Goal: Task Accomplishment & Management: Use online tool/utility

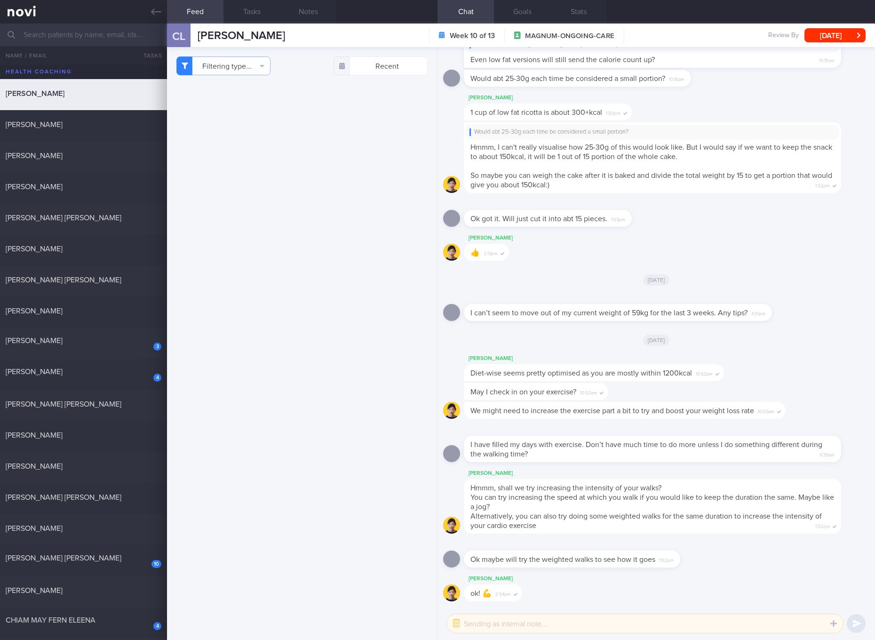
select select "5"
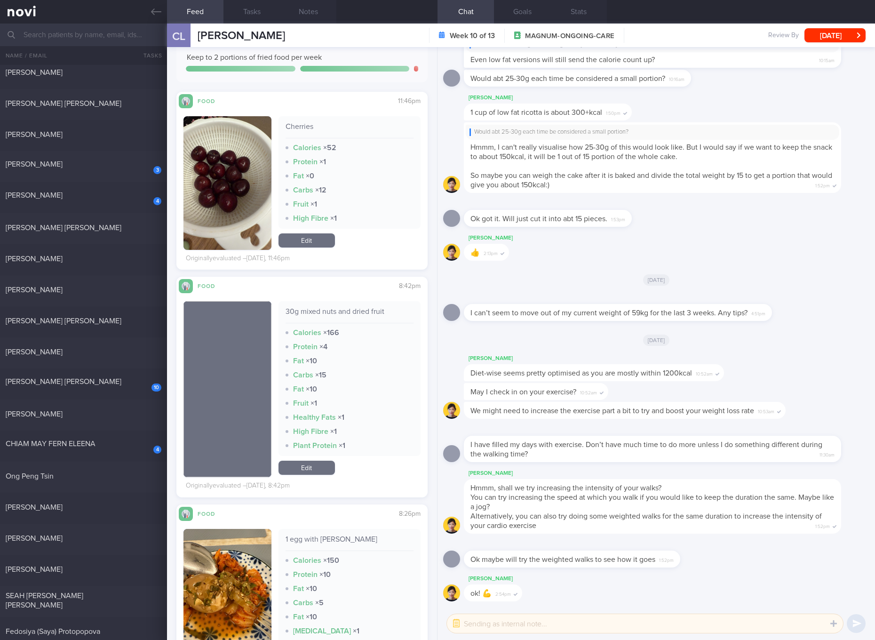
click at [726, 507] on div "Hmmm, shall we try increasing the intensity of your walks? You can try increasi…" at bounding box center [652, 506] width 377 height 55
click at [302, 459] on div "30g mixed nuts and dried fruit Calories × 166 Protein × 4 Fat × 10 Carbs × 15 F…" at bounding box center [349, 389] width 142 height 176
click at [304, 462] on link "Edit" at bounding box center [306, 467] width 56 height 14
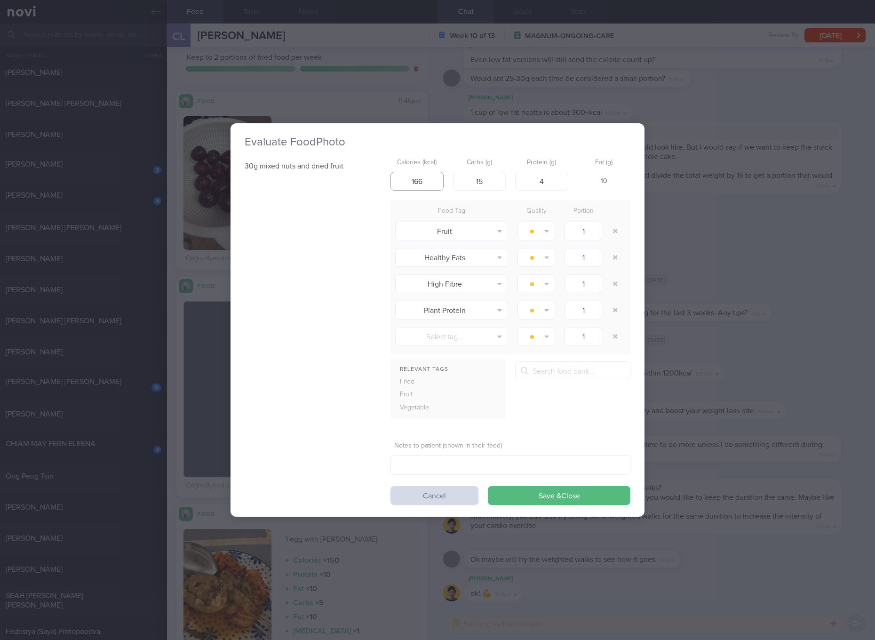
click at [427, 182] on input "166" at bounding box center [416, 181] width 53 height 19
type input "133"
type input "14"
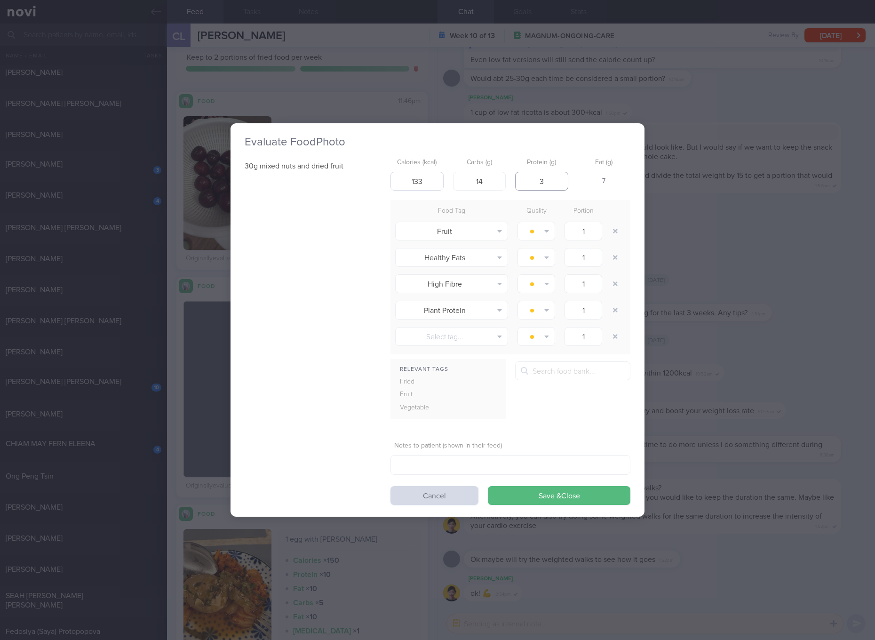
type input "3"
click at [488, 486] on button "Save & Close" at bounding box center [559, 495] width 143 height 19
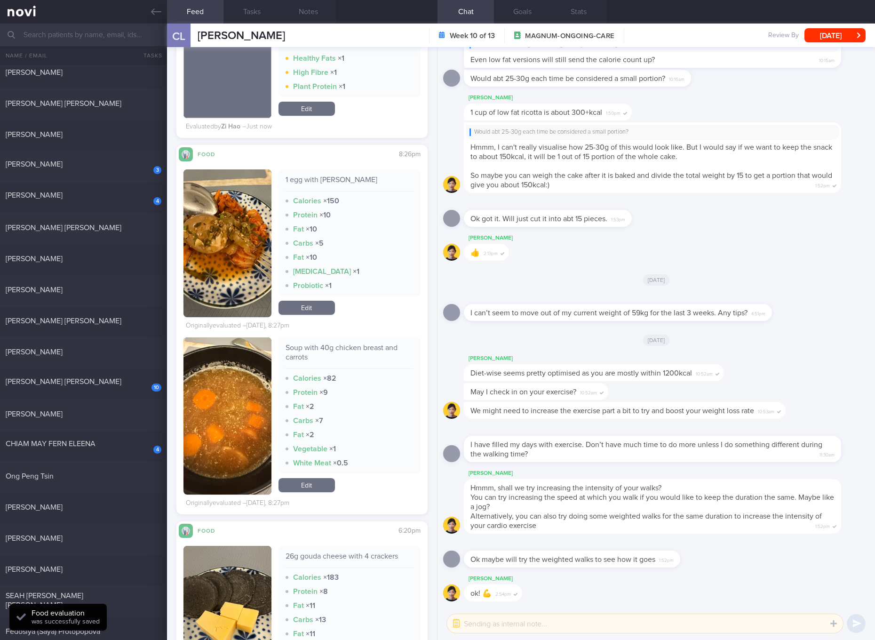
scroll to position [2469, 0]
click at [326, 179] on div "1 egg with [PERSON_NAME]" at bounding box center [349, 182] width 128 height 16
copy div "1 egg with [PERSON_NAME]"
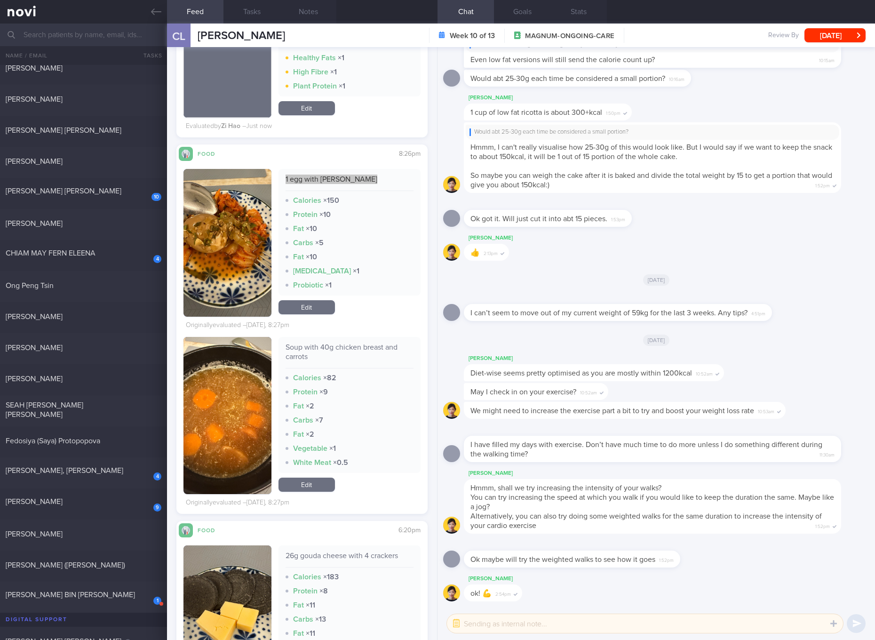
scroll to position [2293, 0]
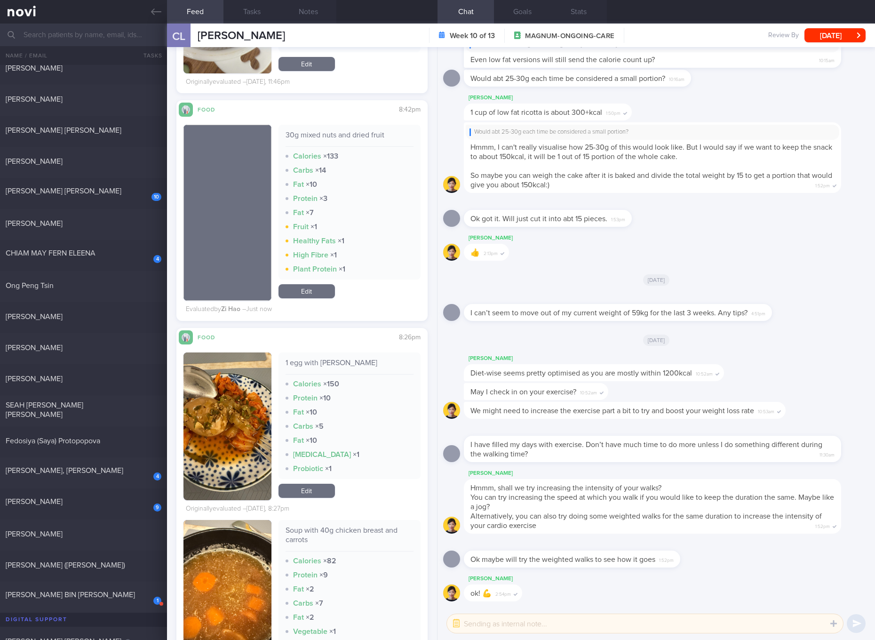
click at [324, 500] on div "1 egg with [PERSON_NAME] Calories × 150 Protein × 10 Fat × 10 Carbs × 5 Fat × 1…" at bounding box center [349, 426] width 142 height 148
click at [325, 496] on link "Edit" at bounding box center [306, 491] width 56 height 14
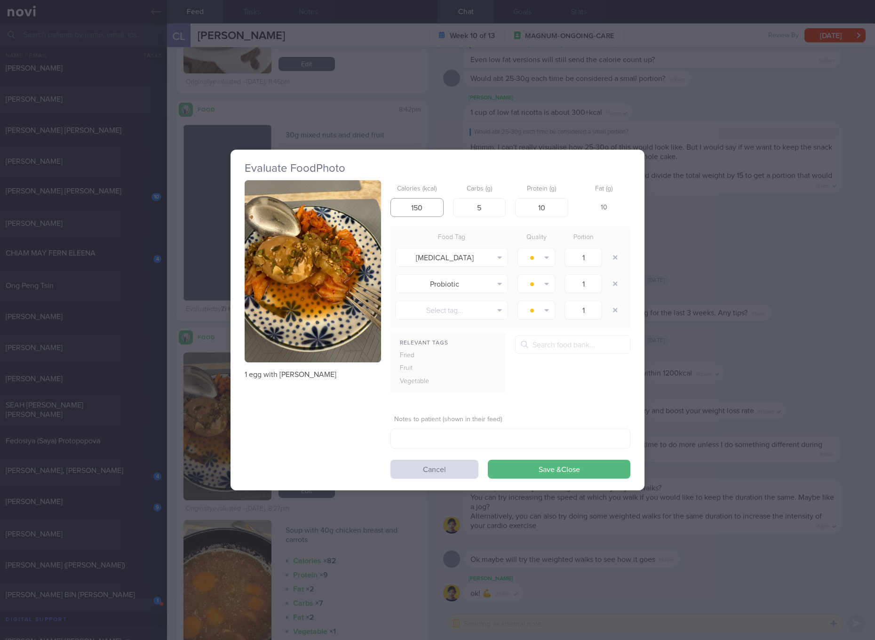
click at [424, 206] on input "150" at bounding box center [416, 207] width 53 height 19
type input "93"
type input "8"
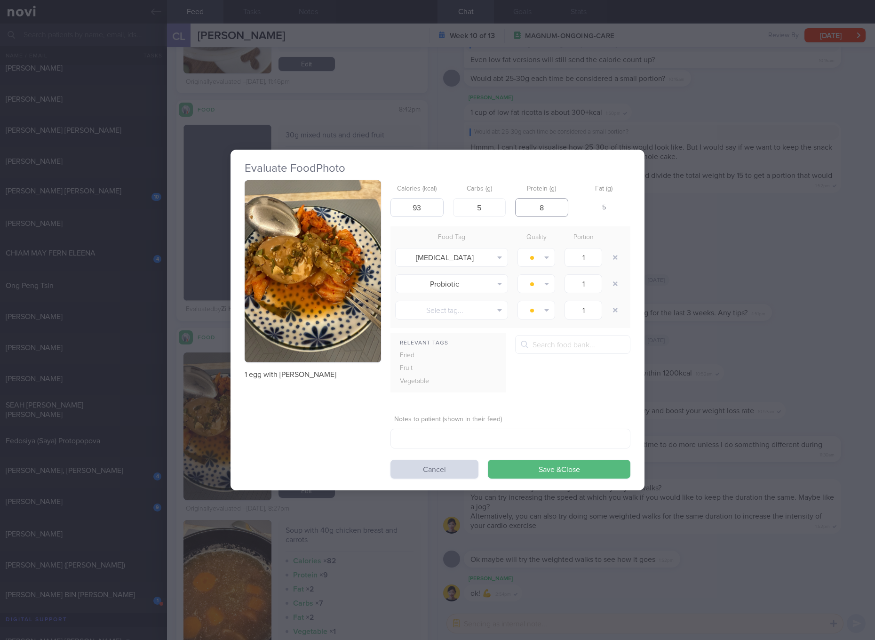
click at [488, 460] on button "Save & Close" at bounding box center [559, 469] width 143 height 19
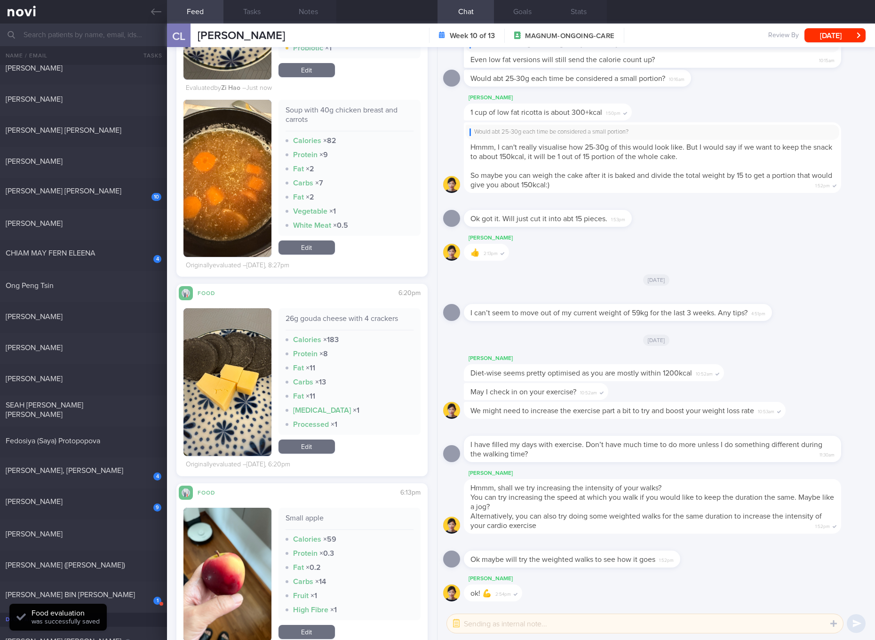
scroll to position [2822, 0]
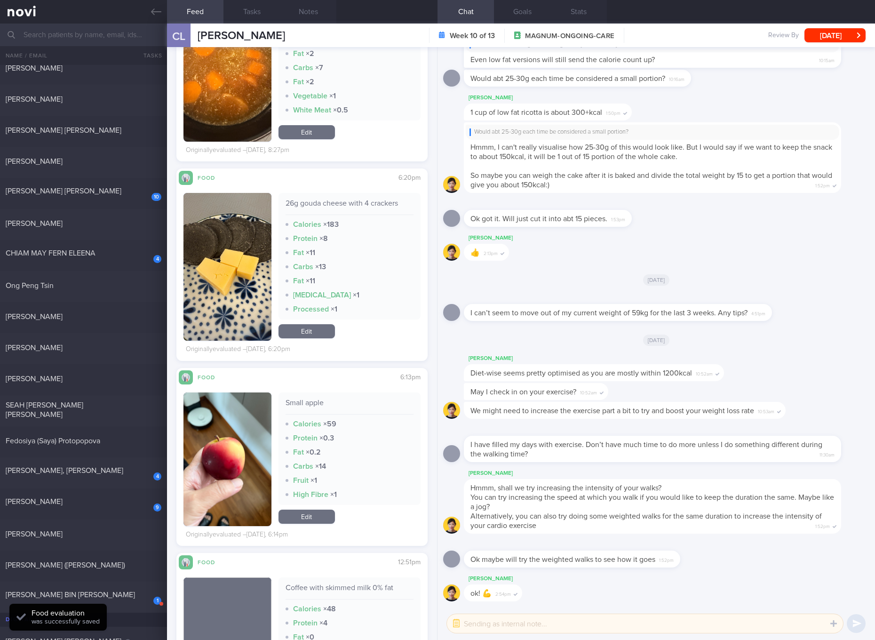
click at [346, 203] on div "26g gouda cheese with 4 crackers" at bounding box center [349, 206] width 128 height 16
copy div "26g gouda cheese with 4 crackers"
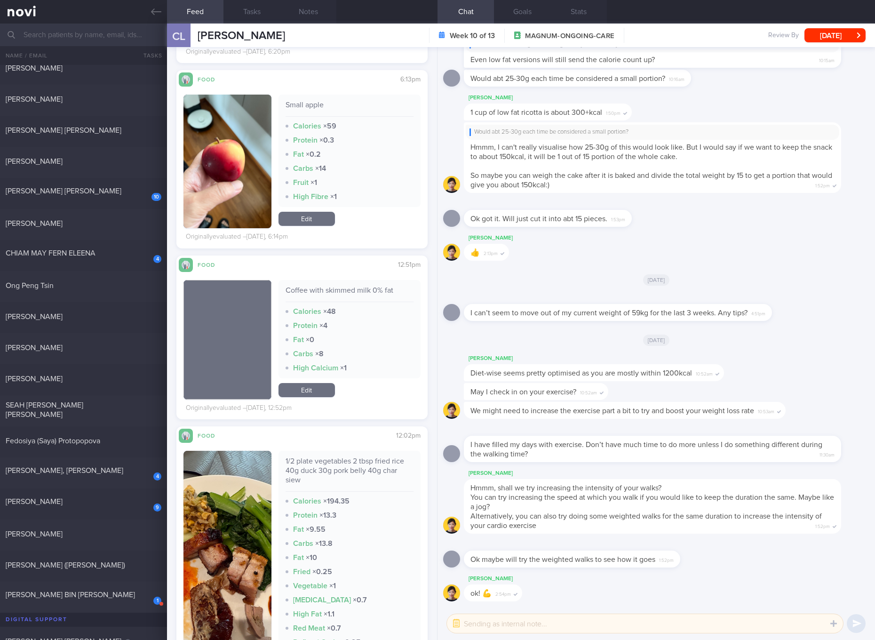
scroll to position [3351, 0]
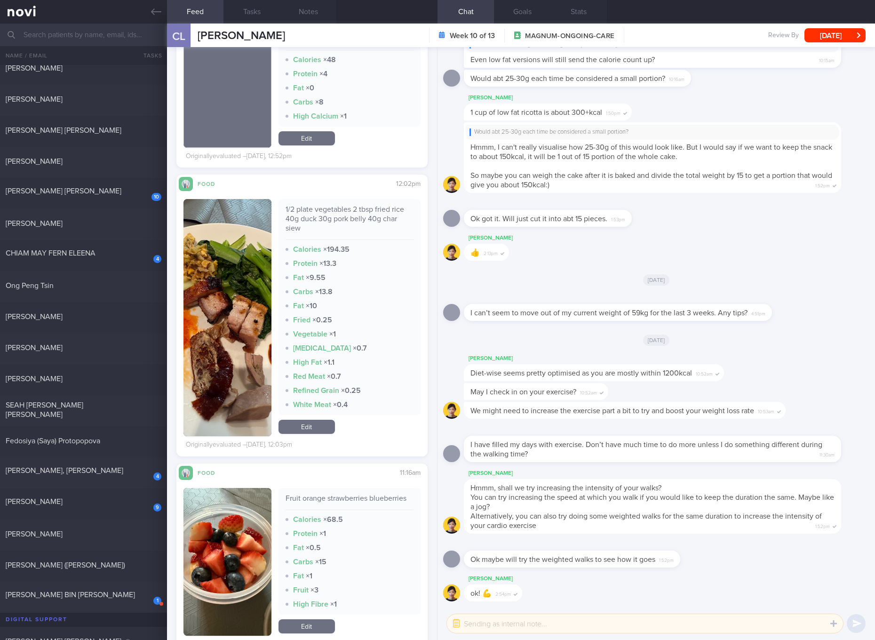
click at [296, 217] on div "1/2 plate vegetables 2 tbsp fried rice 40g duck 30g pork belly 40g char siew" at bounding box center [349, 222] width 128 height 35
copy div "1/2 plate vegetables 2 tbsp fried rice 40g duck 30g pork belly 40g char siew"
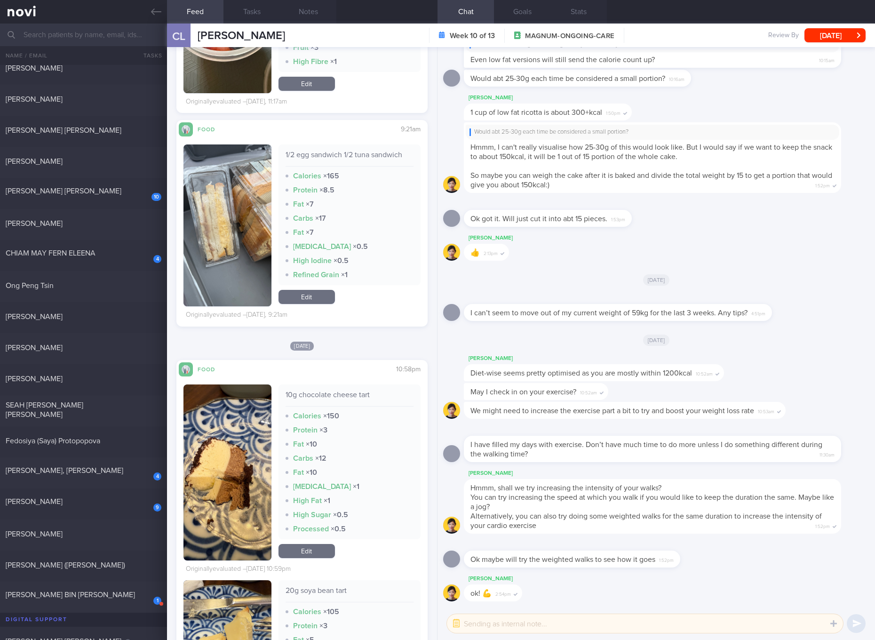
scroll to position [3880, 0]
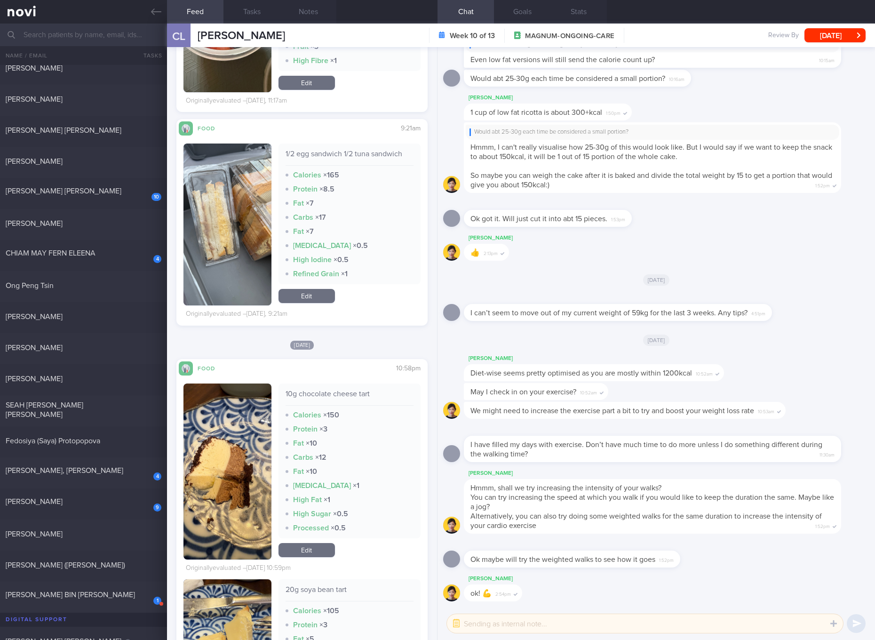
click at [801, 357] on div "[PERSON_NAME] Diet-wise seems pretty optimised as you are mostly within 1200kca…" at bounding box center [656, 368] width 426 height 30
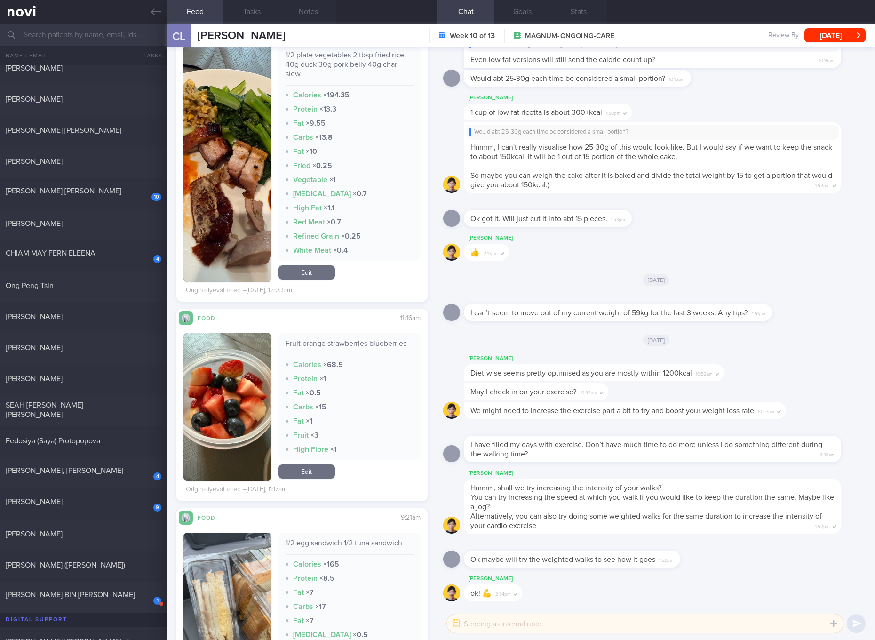
scroll to position [3322, 0]
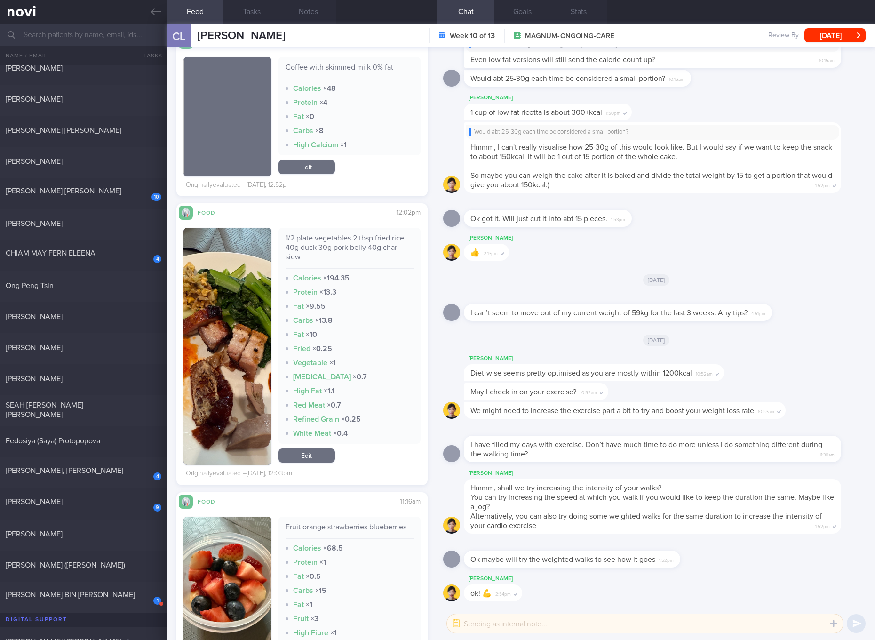
click at [227, 356] on button "button" at bounding box center [227, 346] width 88 height 237
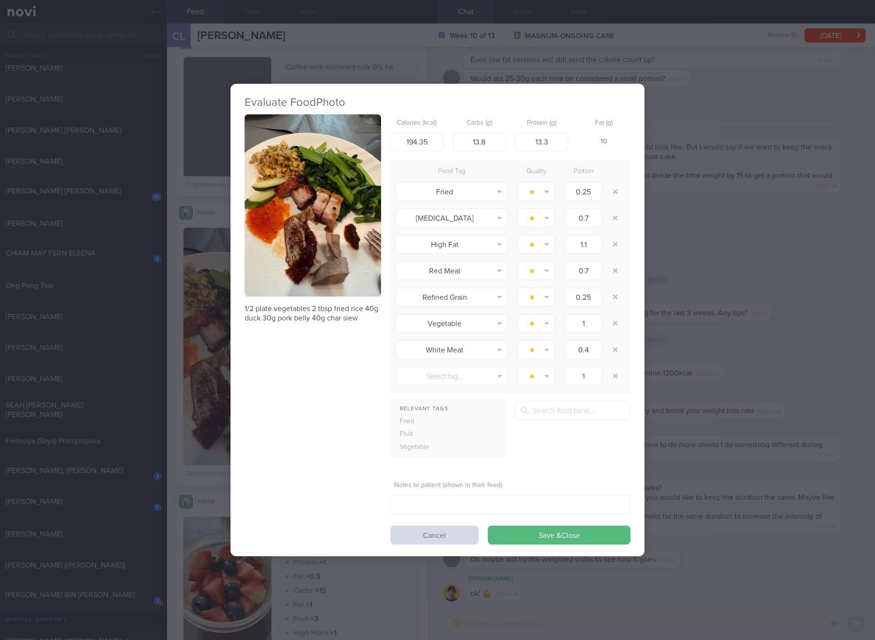
click at [781, 254] on div "Evaluate Food Photo 1/2 plate vegetables 2 tbsp fried rice 40g duck 30g pork be…" at bounding box center [437, 320] width 875 height 640
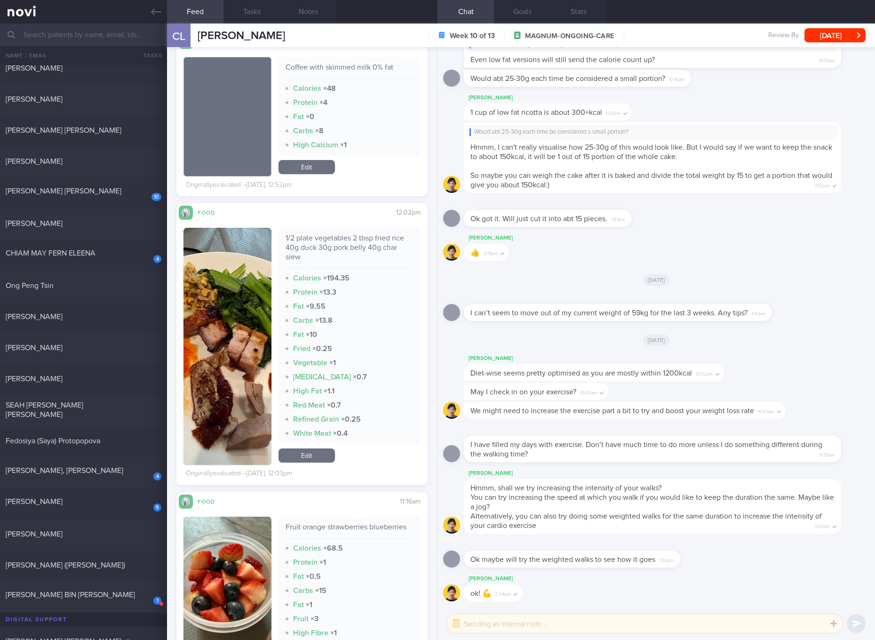
click at [307, 242] on div "1/2 plate vegetables 2 tbsp fried rice 40g duck 30g pork belly 40g char siew" at bounding box center [349, 250] width 128 height 35
copy div "1/2 plate vegetables 2 tbsp fried rice 40g duck 30g pork belly 40g char siew"
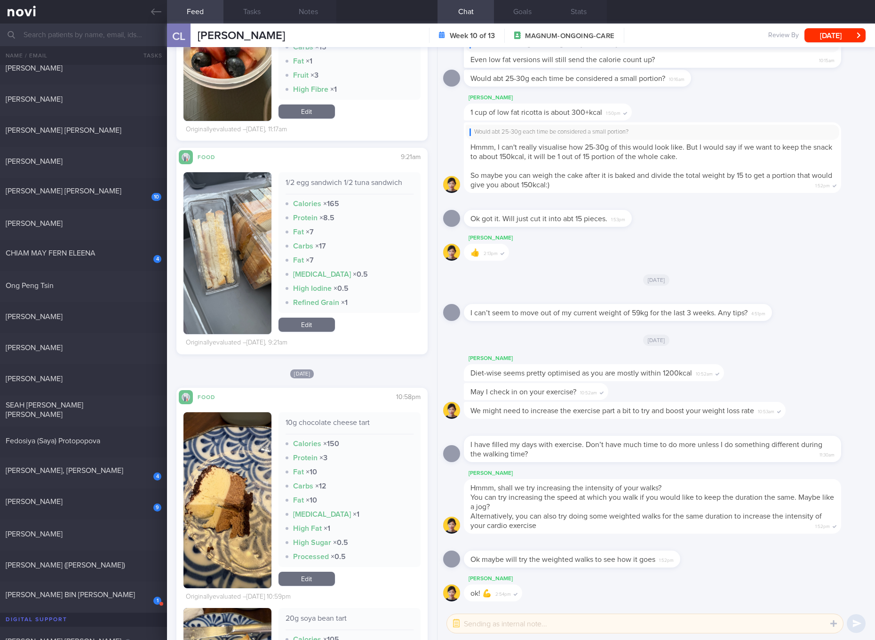
scroll to position [4028, 0]
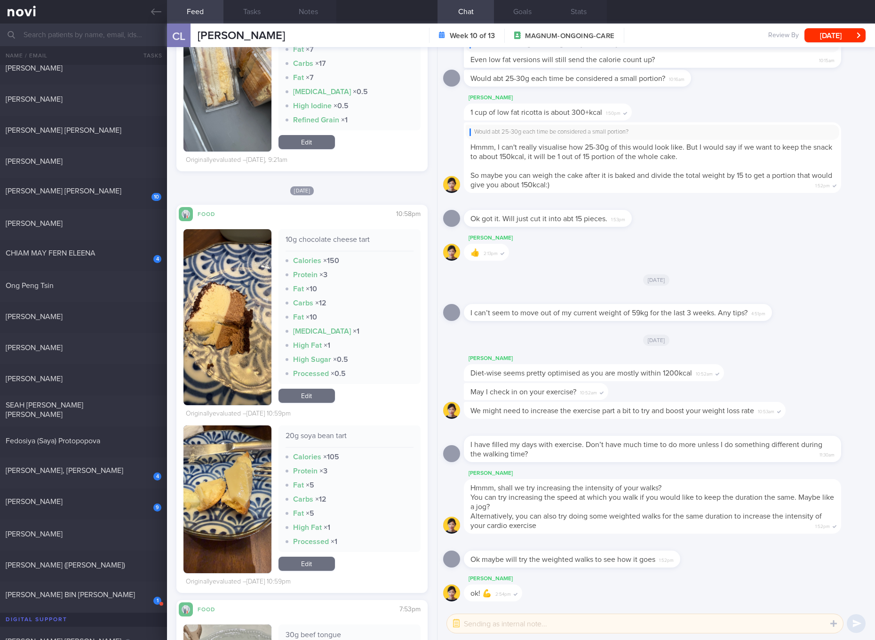
click at [337, 234] on div "10g chocolate cheese tart Calories × 150 Protein × 3 Fat × 10 Carbs × 12 Fat × …" at bounding box center [349, 306] width 142 height 155
copy div "10g chocolate cheese tart"
click at [309, 396] on link "Edit" at bounding box center [306, 396] width 56 height 14
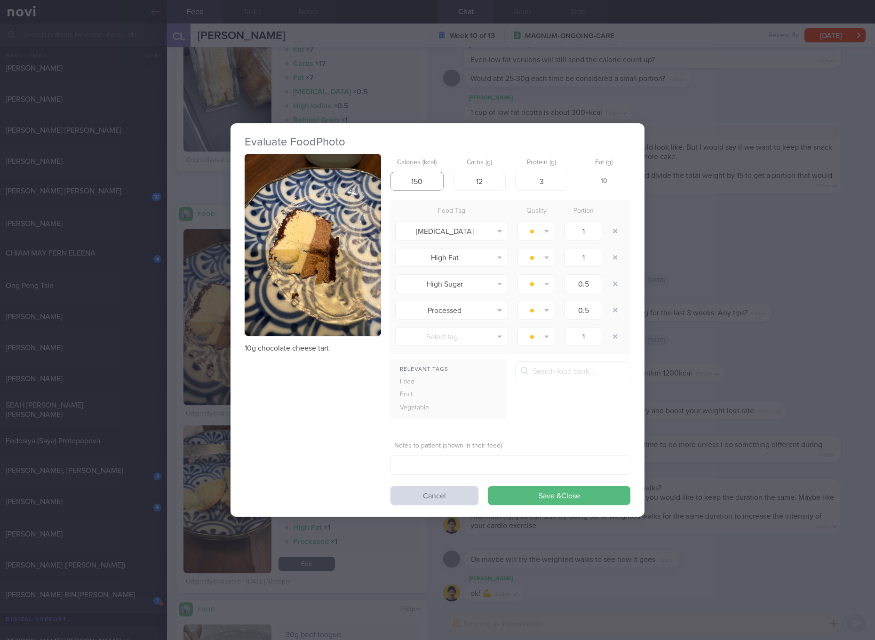
click at [430, 172] on input "150" at bounding box center [416, 181] width 53 height 19
click at [434, 181] on input "150" at bounding box center [416, 181] width 53 height 19
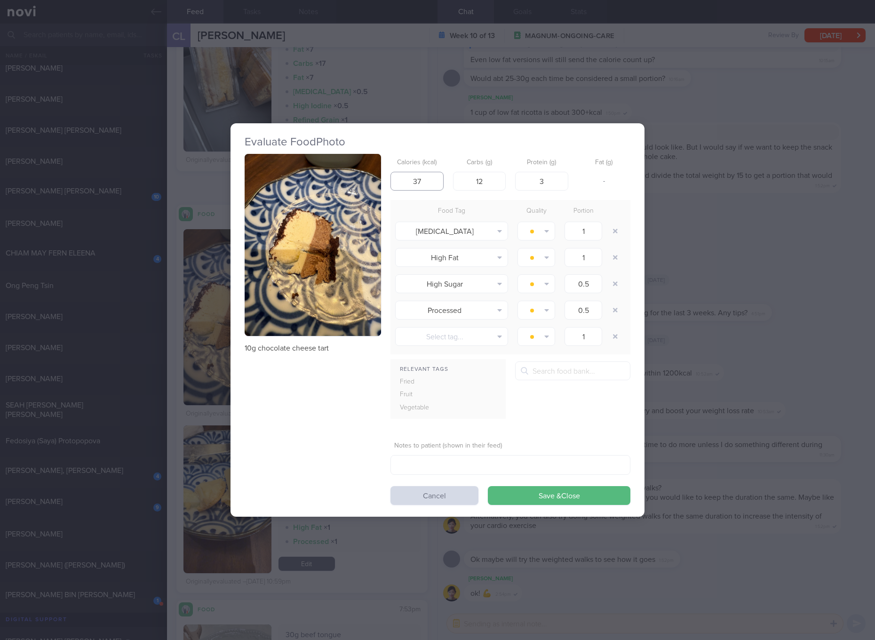
type input "37"
type input "3"
type input "0"
click at [488, 486] on button "Save & Close" at bounding box center [559, 495] width 143 height 19
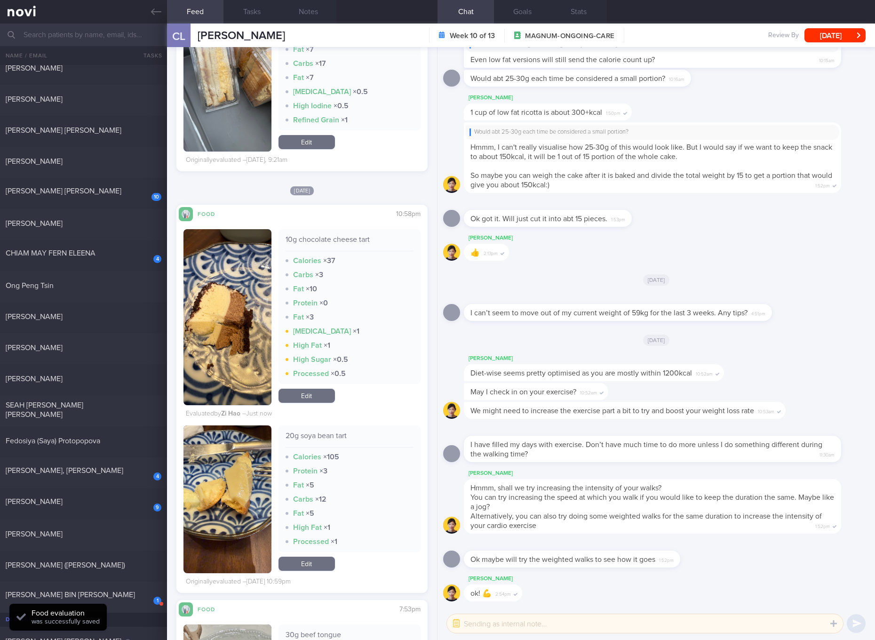
click at [337, 430] on div "20g soya bean tart Calories × 105 Protein × 3 Fat × 5 Carbs × 12 Fat × 5 High F…" at bounding box center [349, 488] width 142 height 127
copy div "20g soya bean tart"
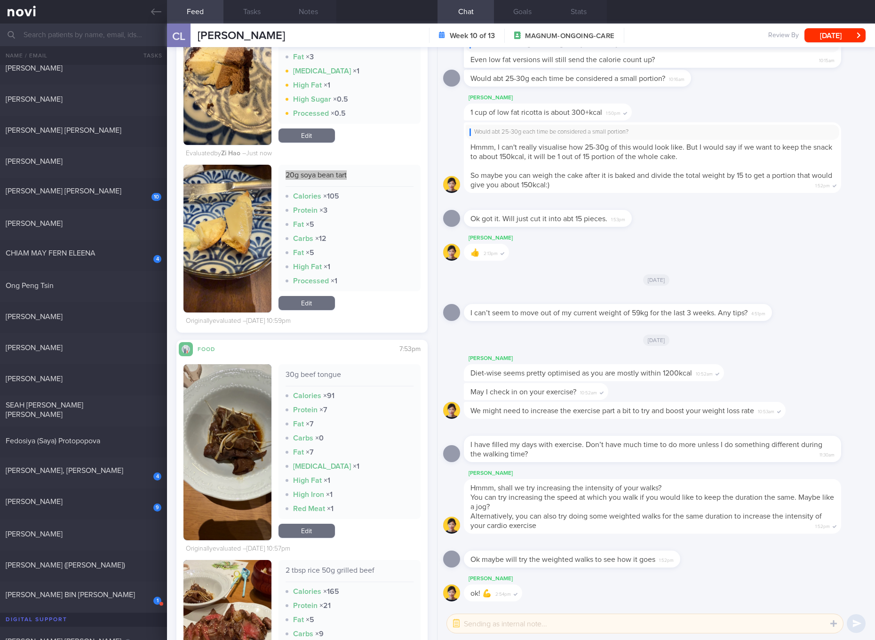
scroll to position [4028, 0]
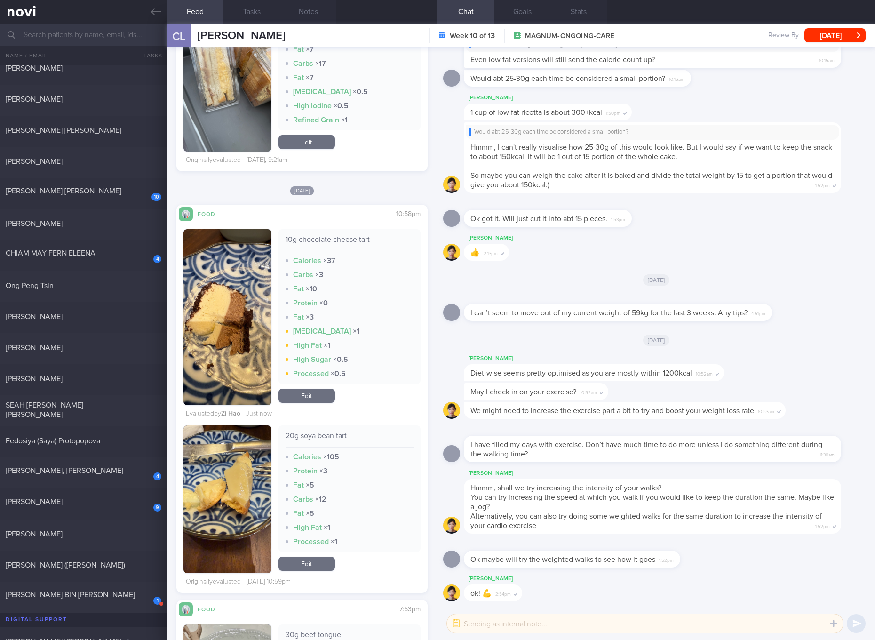
click at [319, 556] on div "20g soya bean tart Calories × 105 Protein × 3 Fat × 5 Carbs × 12 Fat × 5 High F…" at bounding box center [349, 499] width 142 height 148
click at [298, 560] on link "Edit" at bounding box center [306, 563] width 56 height 14
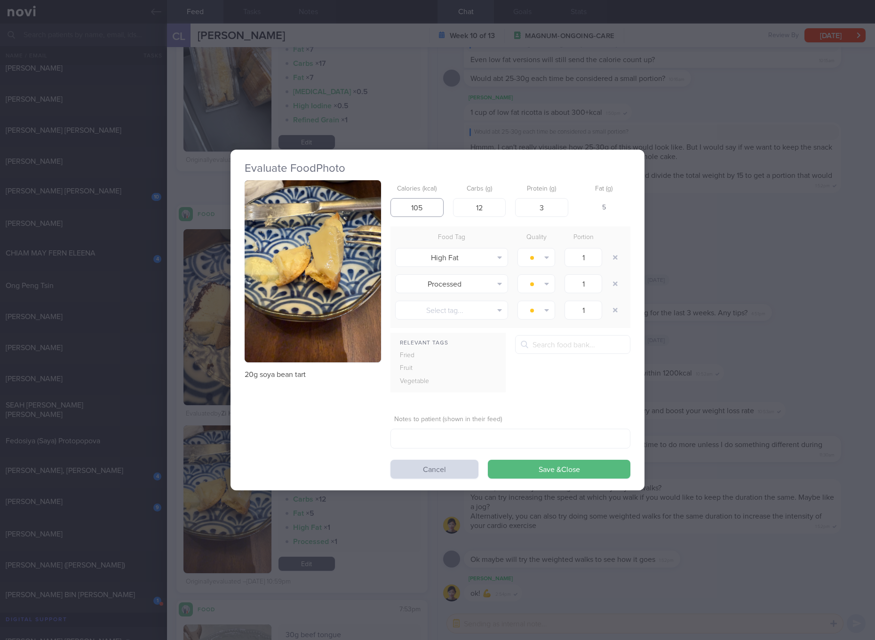
click at [437, 208] on input "105" at bounding box center [416, 207] width 53 height 19
type input "64"
type input "6"
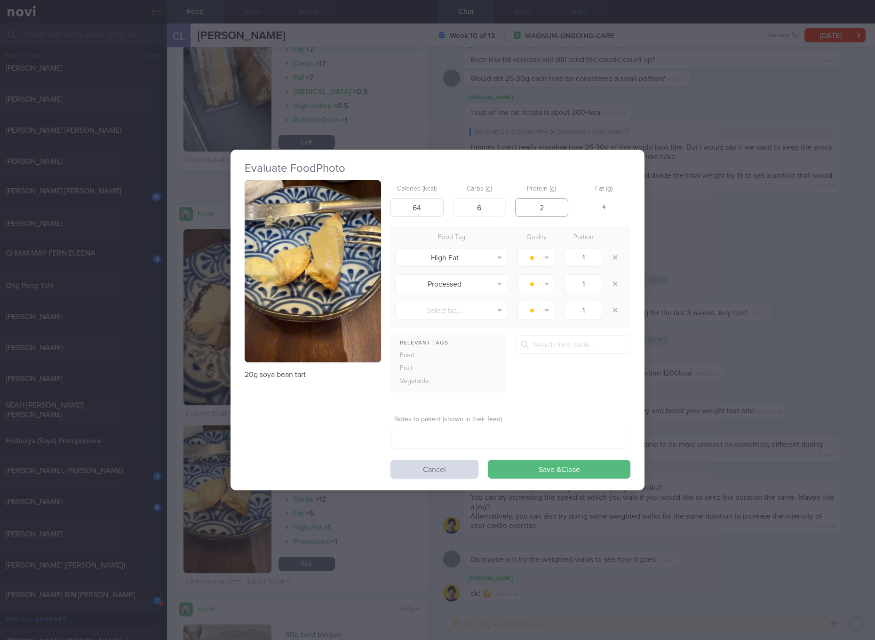
type input "2"
click at [488, 460] on button "Save & Close" at bounding box center [559, 469] width 143 height 19
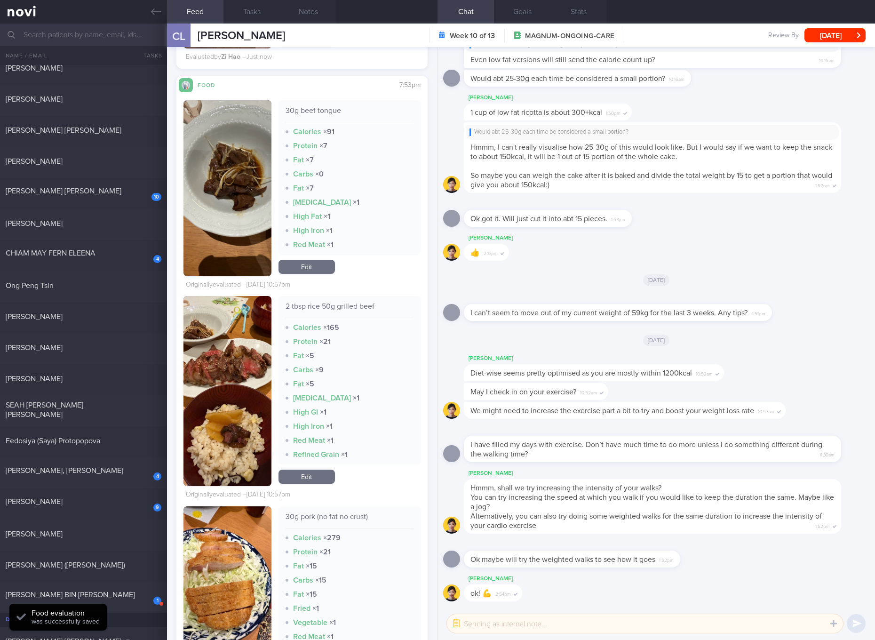
scroll to position [4557, 0]
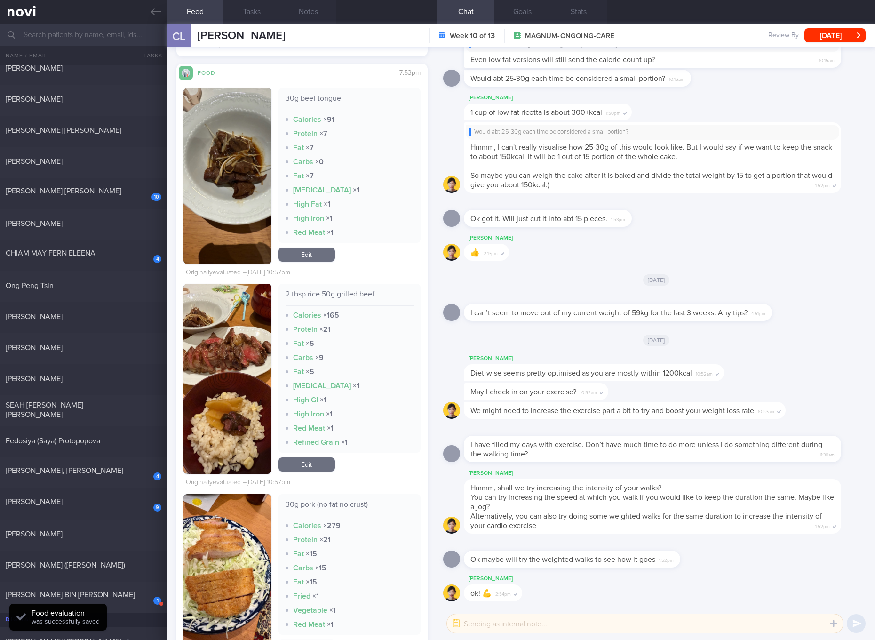
click at [338, 288] on div "2 tbsp rice 50g grilled beef Calories × 165 Protein × 21 Fat × 5 Carbs × 9 Fat …" at bounding box center [349, 368] width 142 height 169
copy div "2 tbsp rice 50g grilled beef"
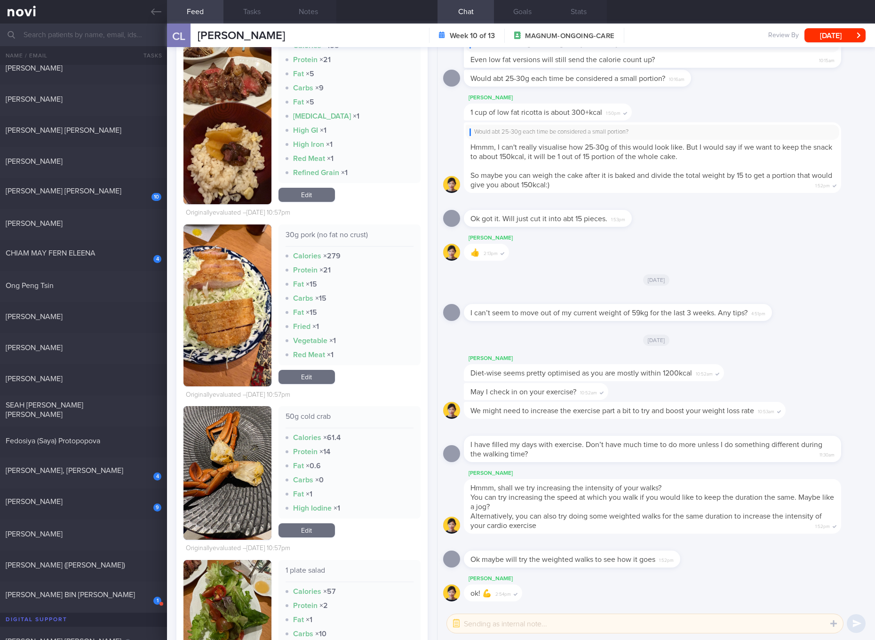
scroll to position [4909, 0]
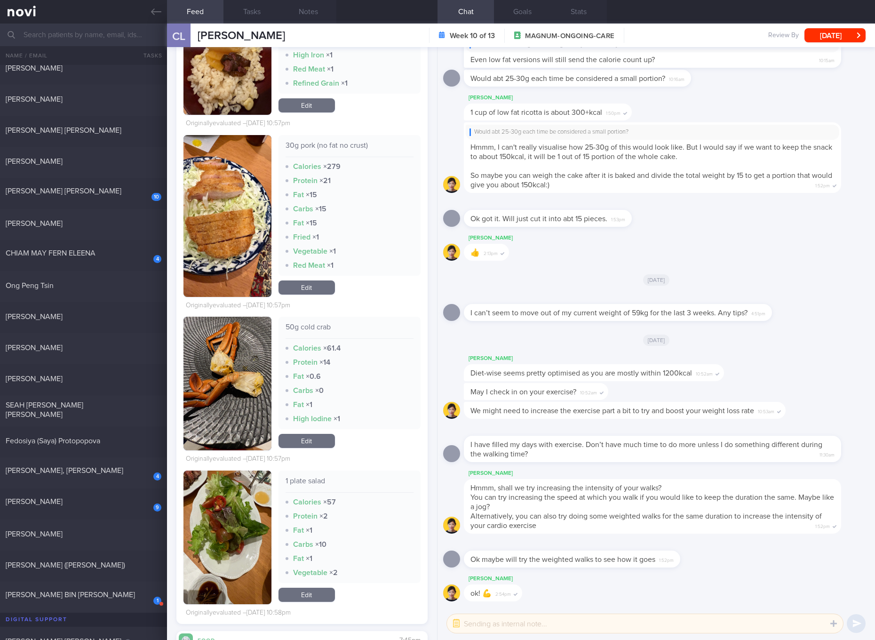
click at [308, 148] on div "30g pork (no fat no crust)" at bounding box center [349, 149] width 128 height 16
copy div "30g pork (no fat no crust)"
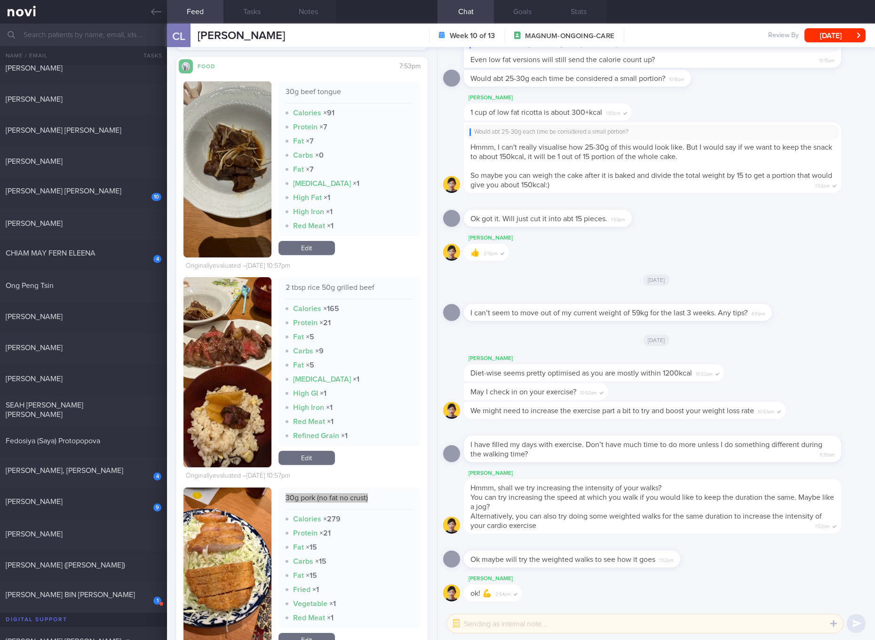
scroll to position [4733, 0]
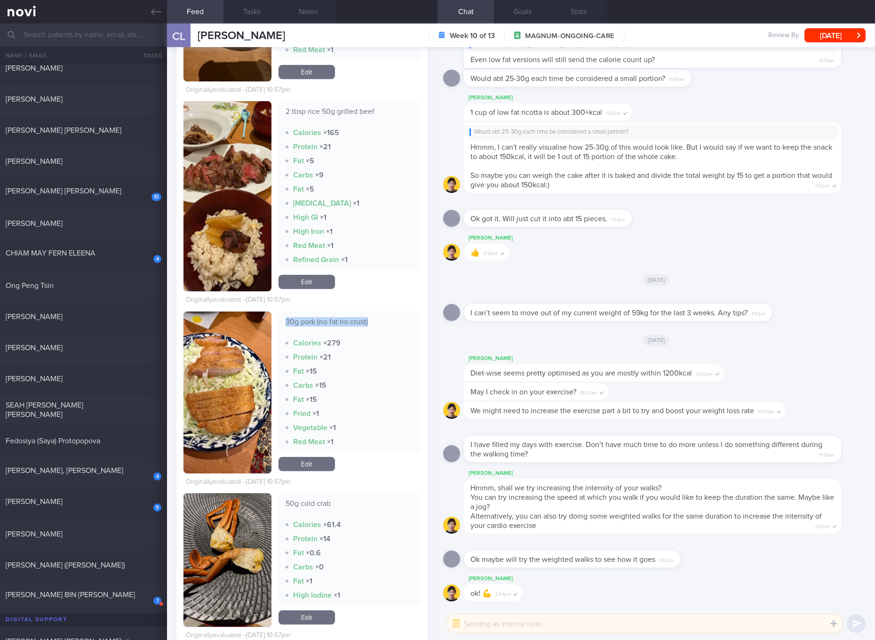
click at [316, 282] on link "Edit" at bounding box center [306, 282] width 56 height 14
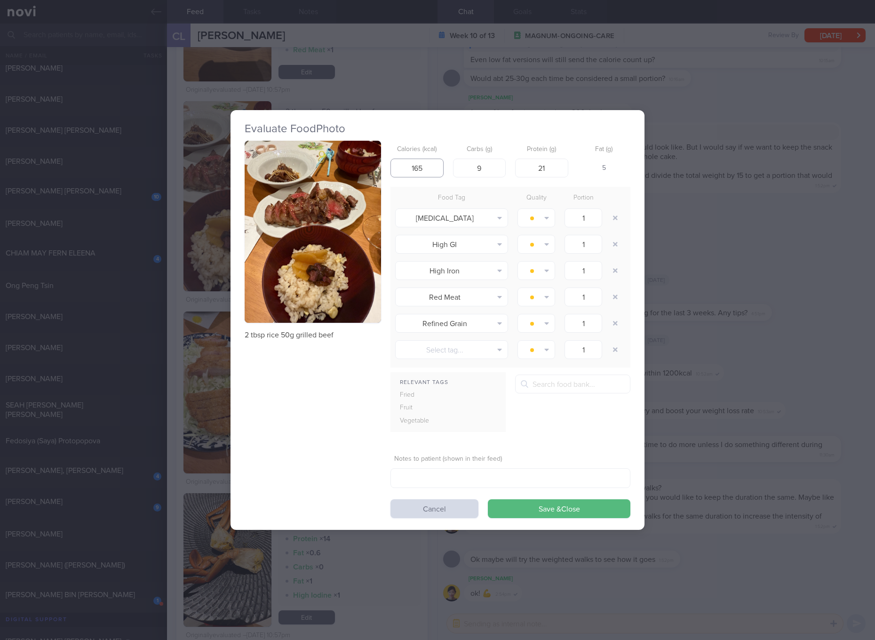
click at [422, 165] on input "165" at bounding box center [416, 168] width 53 height 19
type input "6"
click at [422, 165] on input "6" at bounding box center [416, 168] width 53 height 19
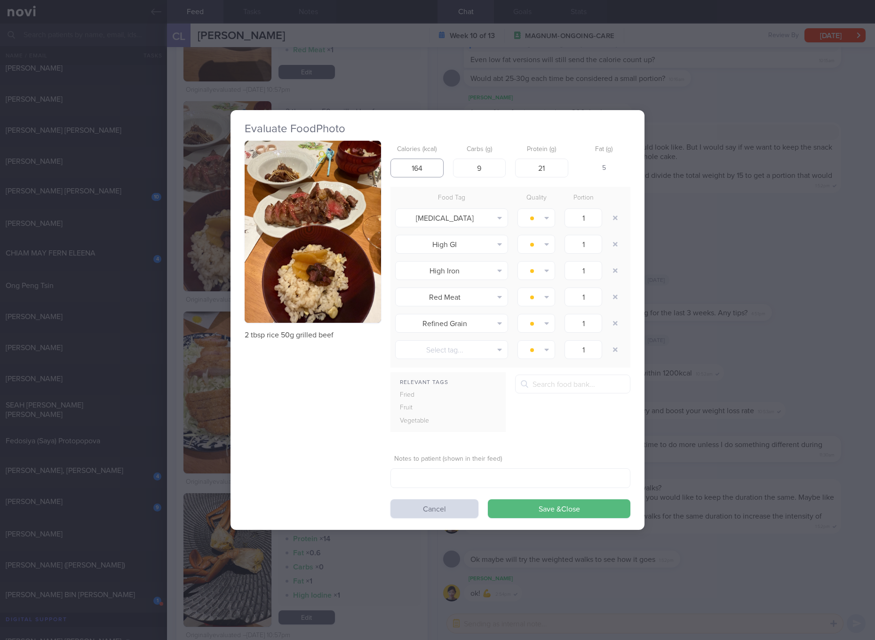
type input "164"
type input "8"
type input "14"
click at [488, 499] on button "Save & Close" at bounding box center [559, 508] width 143 height 19
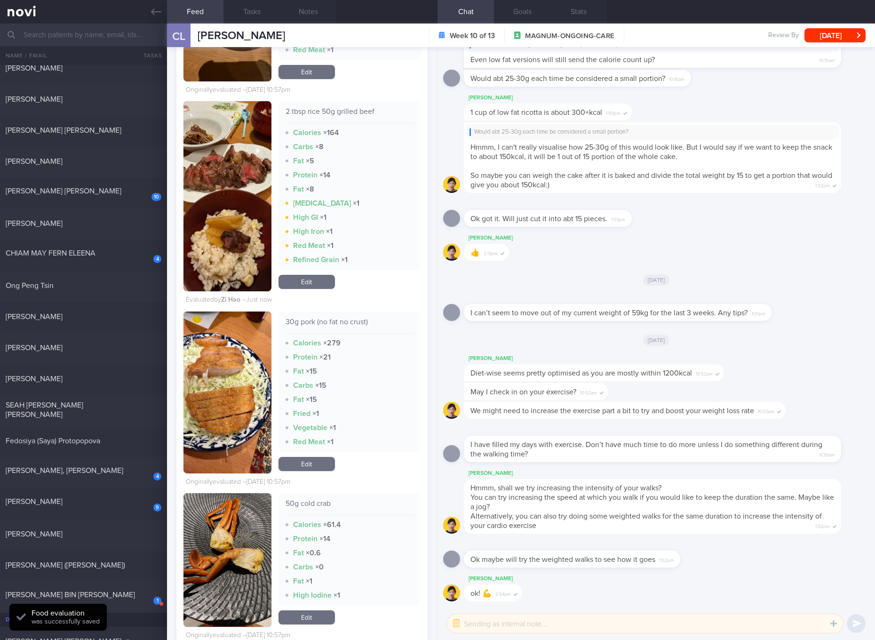
click at [314, 467] on link "Edit" at bounding box center [306, 464] width 56 height 14
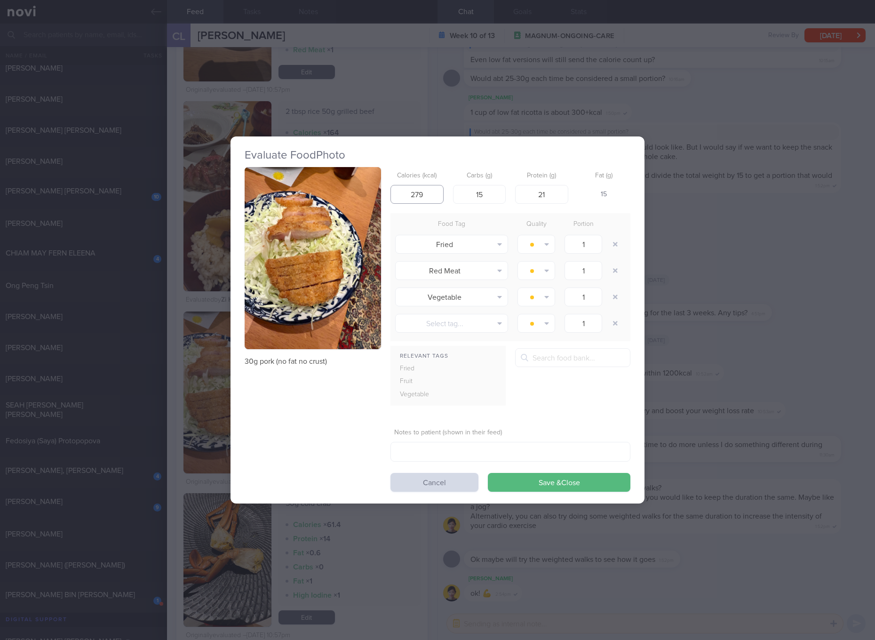
drag, startPoint x: 435, startPoint y: 194, endPoint x: 390, endPoint y: 194, distance: 44.7
click at [390, 194] on input "279" at bounding box center [416, 194] width 53 height 19
type input "104"
type input "14"
type input "19"
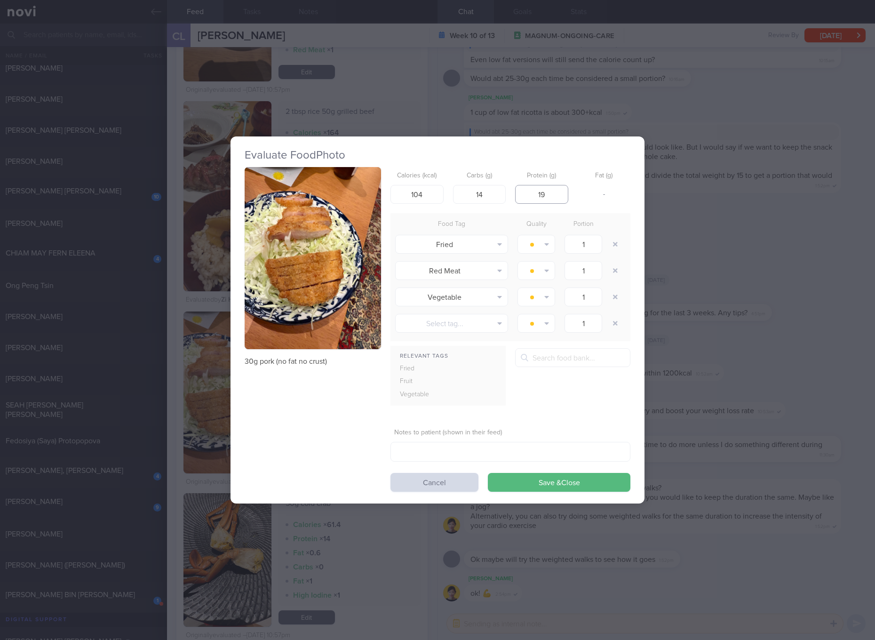
click at [488, 473] on button "Save & Close" at bounding box center [559, 482] width 143 height 19
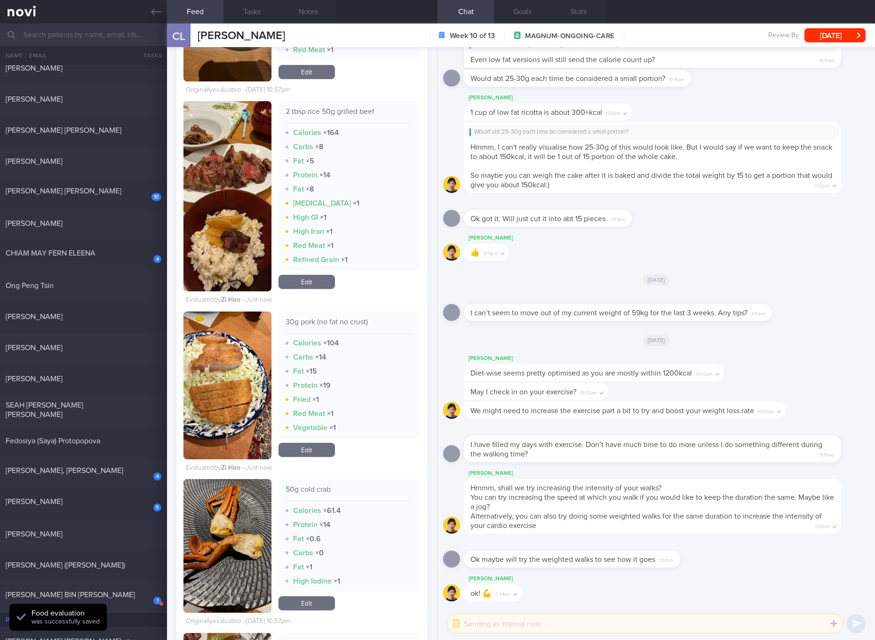
click at [325, 452] on link "Edit" at bounding box center [306, 450] width 56 height 14
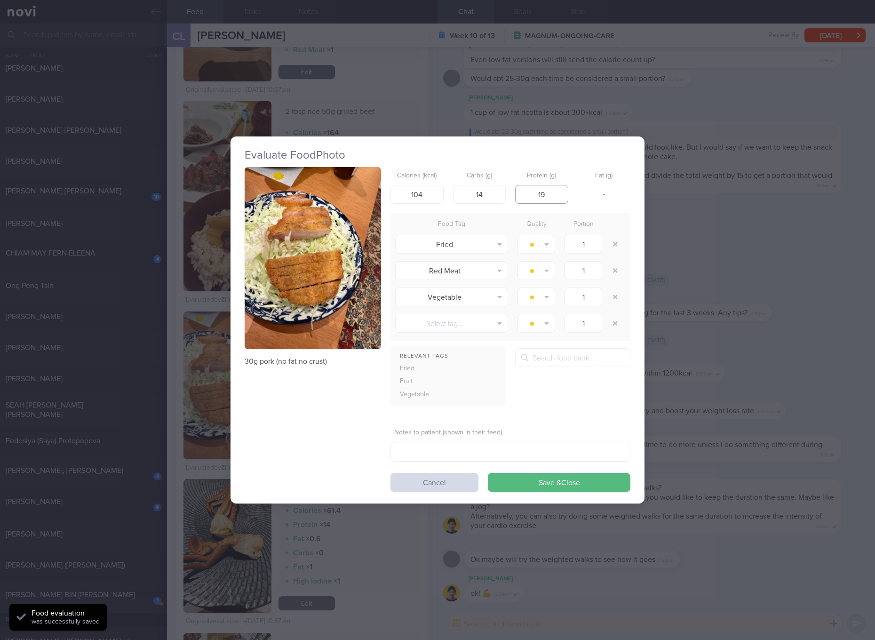
drag, startPoint x: 529, startPoint y: 198, endPoint x: 581, endPoint y: 198, distance: 52.2
click at [581, 198] on div "Calories (kcal) 104 Carbs (g) 14 Protein (g) 19 Fat (g) -" at bounding box center [510, 185] width 240 height 37
type input "8"
click at [488, 473] on button "Save & Close" at bounding box center [559, 482] width 143 height 19
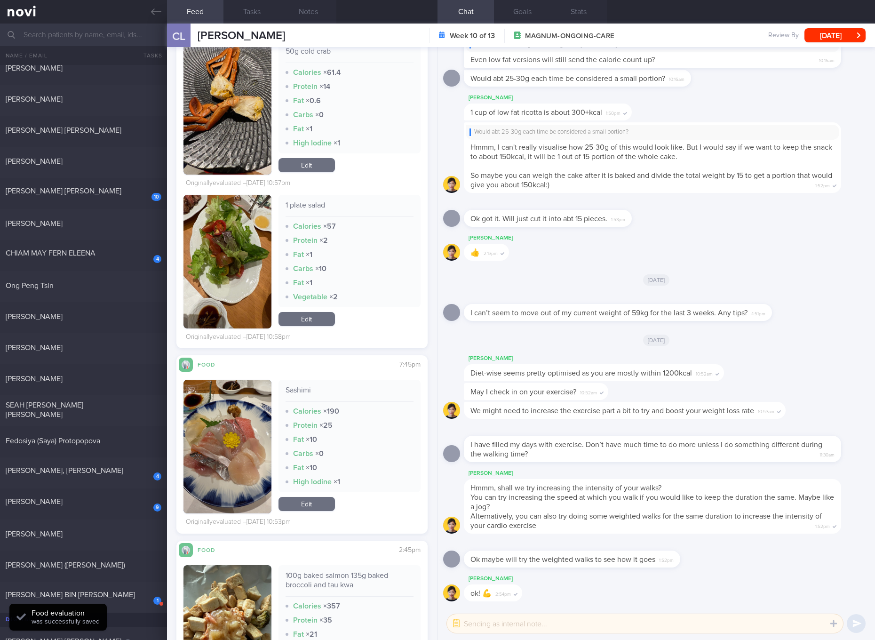
scroll to position [5263, 0]
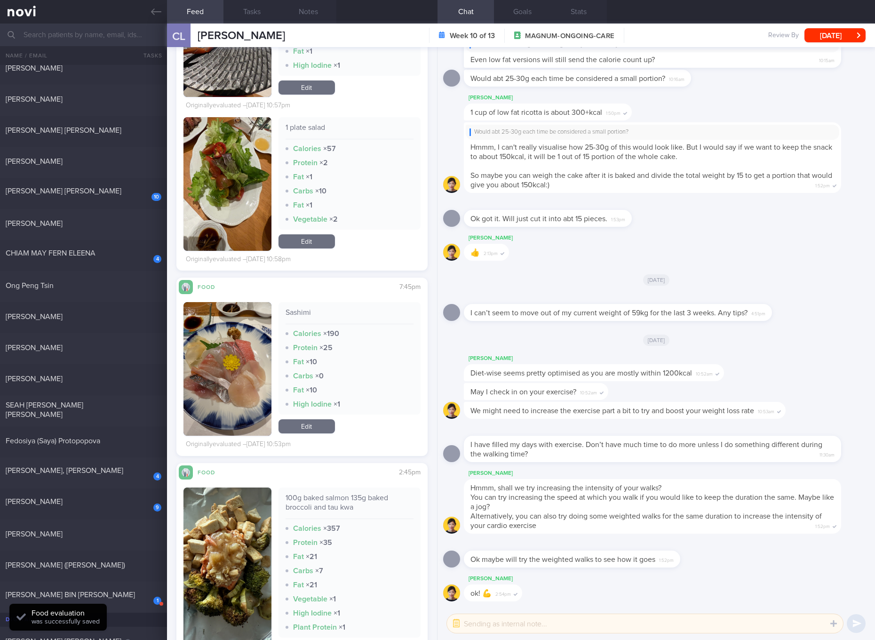
click at [300, 308] on div "Sashimi Calories × 190 Protein × 25 Fat × 10 Carbs × 0 Fat × 10 High Iodine × 1" at bounding box center [349, 358] width 142 height 112
copy div "Sashimi"
click at [230, 345] on button "button" at bounding box center [227, 369] width 88 height 134
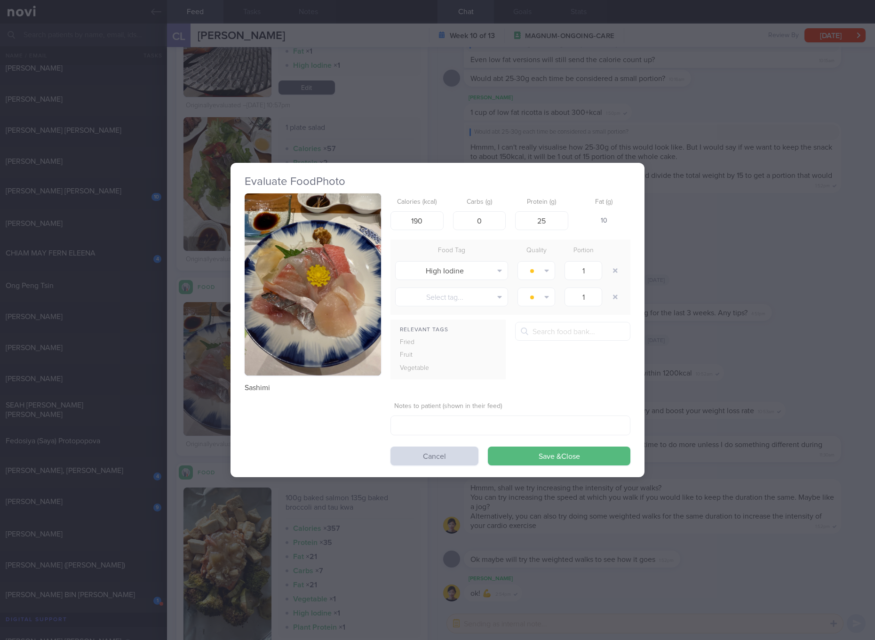
click at [333, 228] on button "button" at bounding box center [313, 284] width 136 height 182
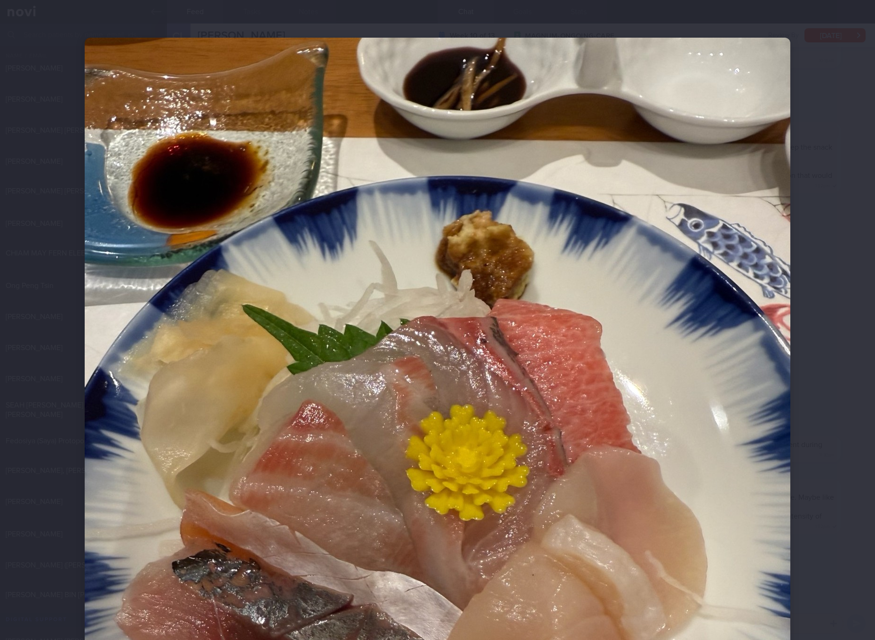
click at [450, 286] on img at bounding box center [438, 508] width 706 height 941
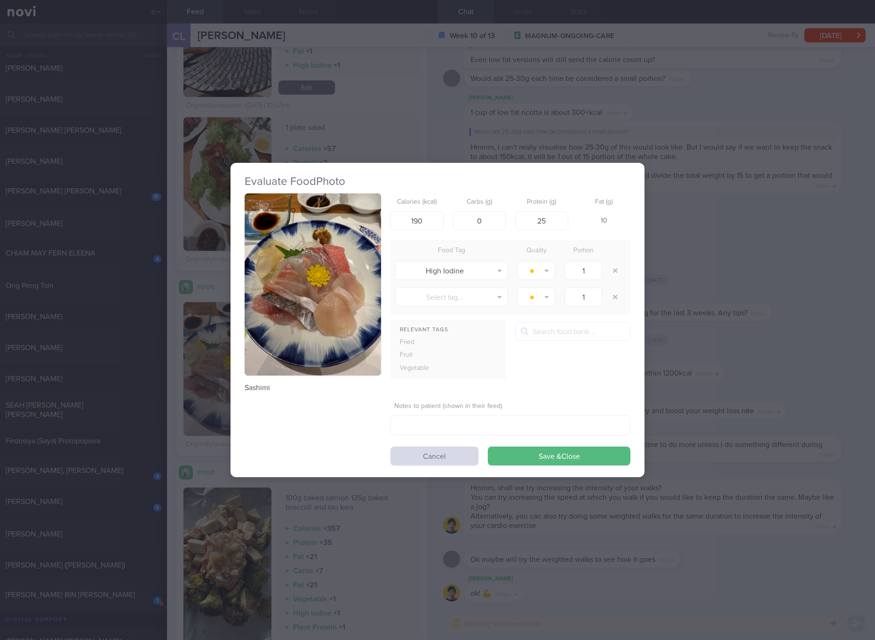
click at [719, 264] on div "Evaluate Food Photo Sashimi Calories (kcal) 190 Carbs (g) 0 Protein (g) 25 Fat …" at bounding box center [437, 320] width 875 height 640
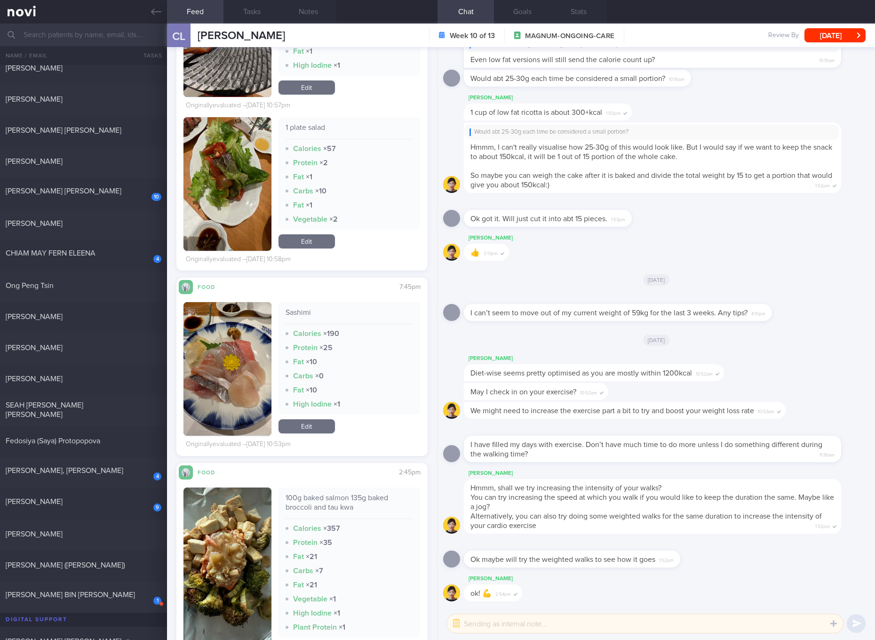
scroll to position [5439, 0]
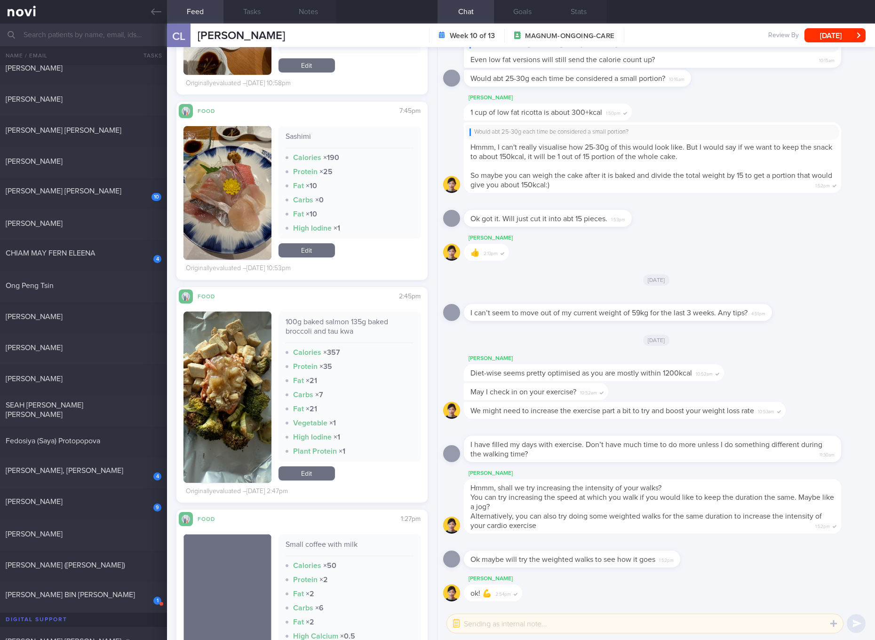
click at [324, 324] on div "100g baked salmon 135g baked broccoli and tau kwa" at bounding box center [349, 330] width 128 height 26
copy div "100g baked salmon 135g baked broccoli and tau kwa"
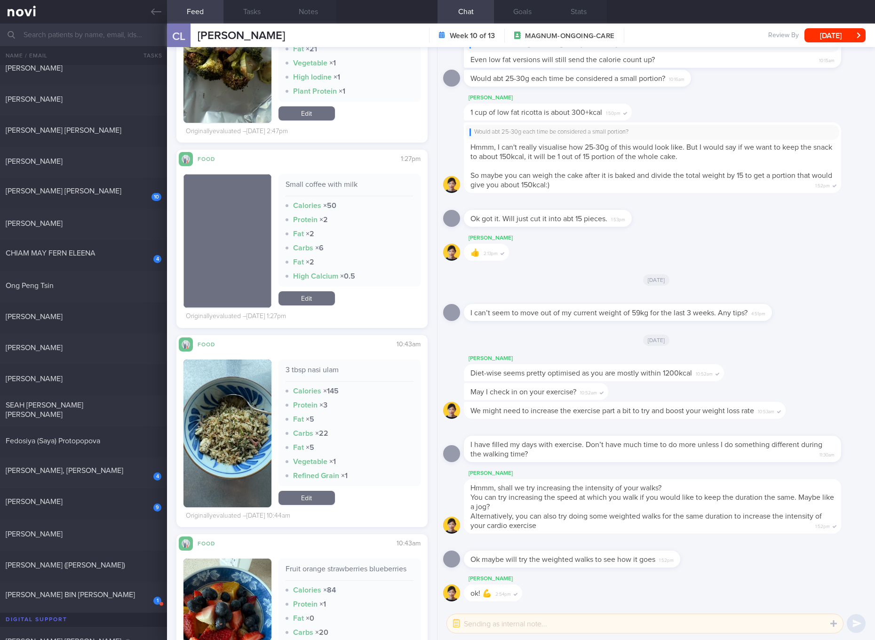
click at [211, 402] on button "button" at bounding box center [227, 433] width 88 height 148
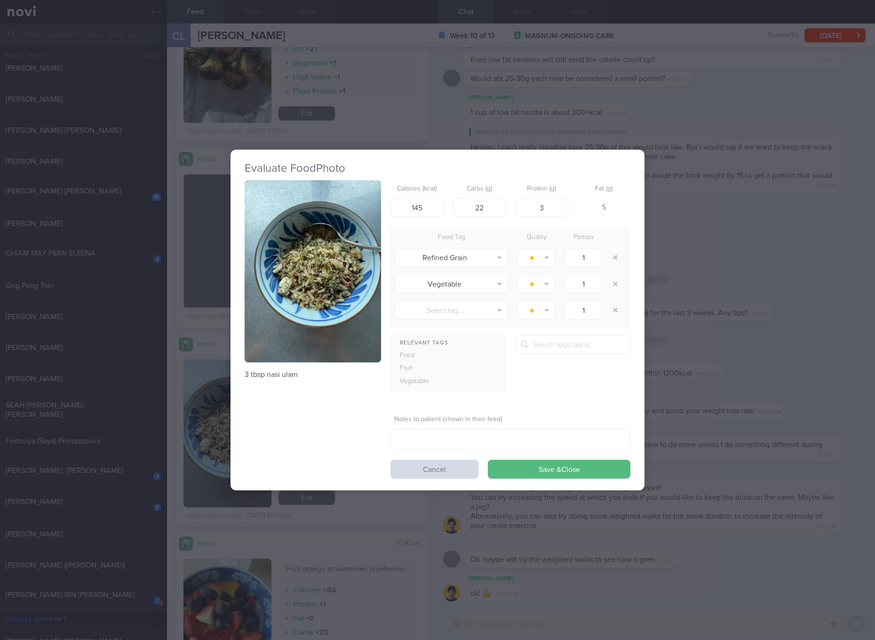
click at [302, 238] on button "button" at bounding box center [313, 271] width 136 height 182
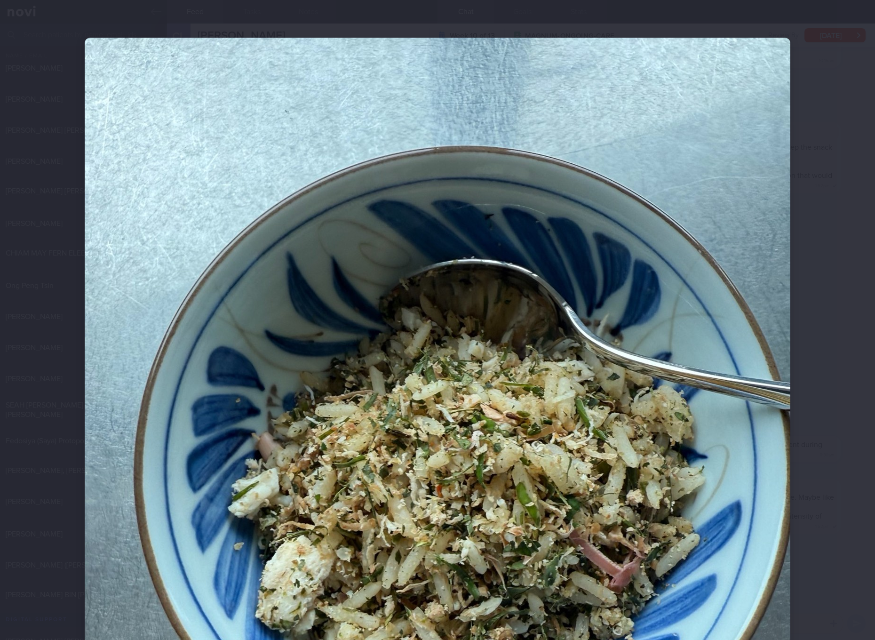
scroll to position [176, 0]
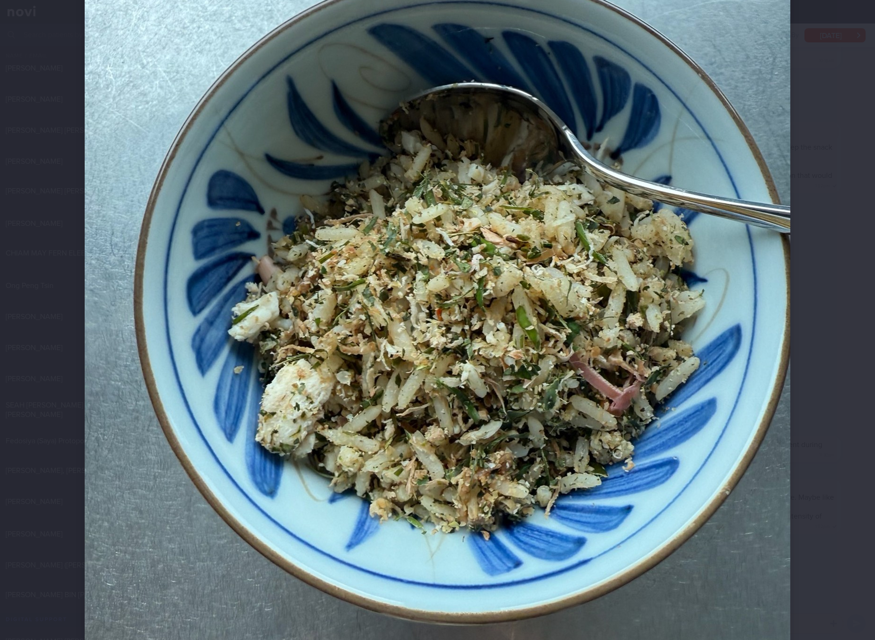
click at [500, 293] on img at bounding box center [438, 331] width 706 height 941
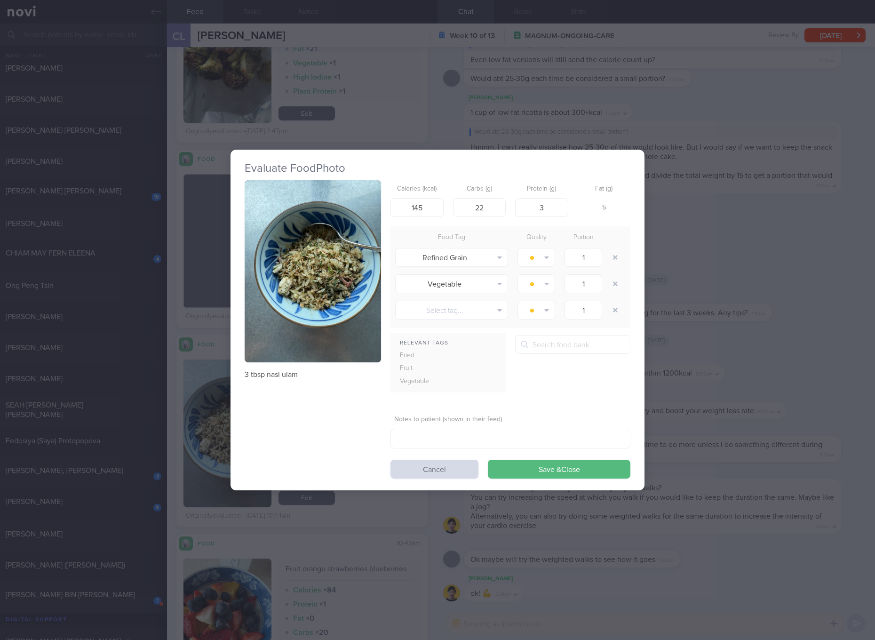
click at [666, 265] on div "Evaluate Food Photo 3 tbsp nasi ulam Calories (kcal) 145 Carbs (g) 22 Protein (…" at bounding box center [437, 320] width 875 height 640
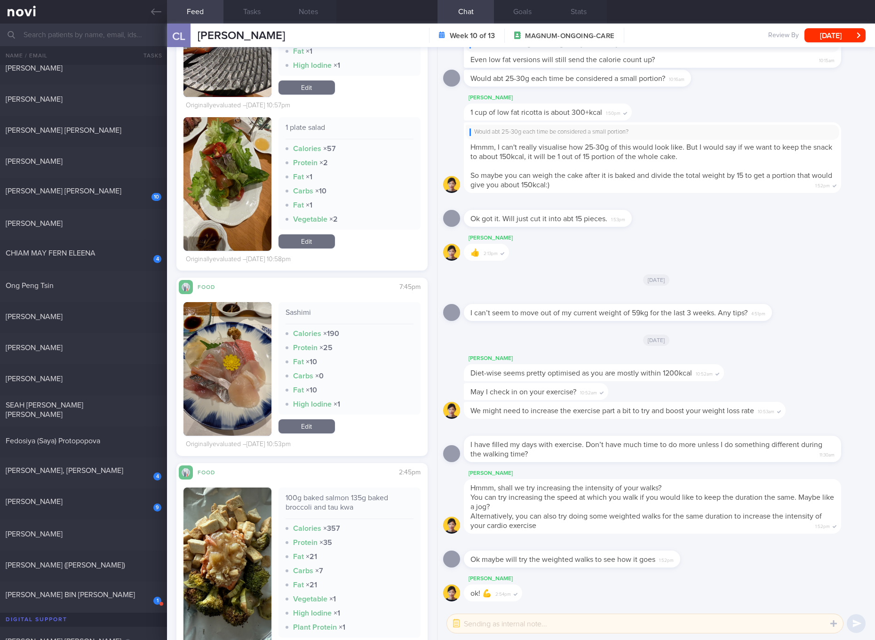
scroll to position [5439, 0]
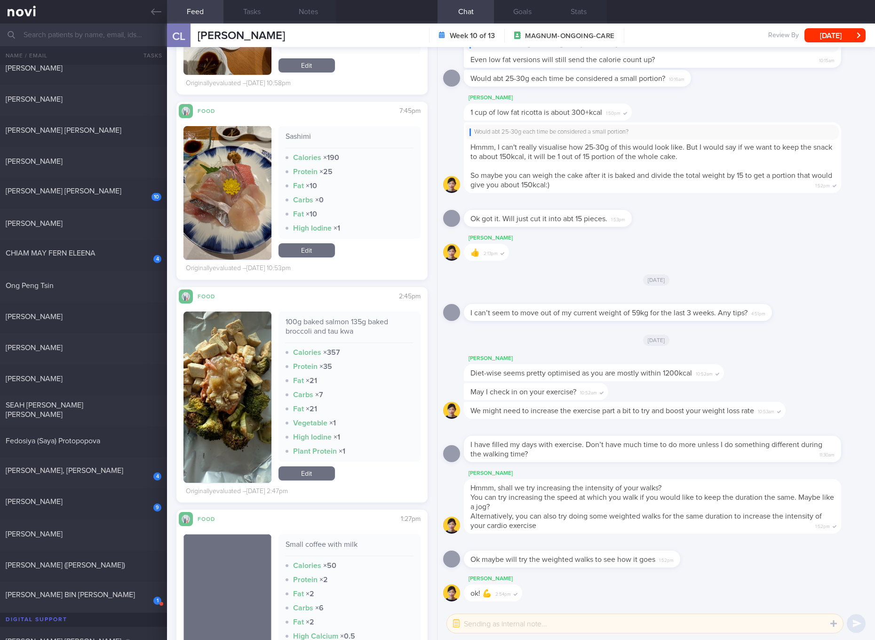
click at [320, 253] on link "Edit" at bounding box center [306, 250] width 56 height 14
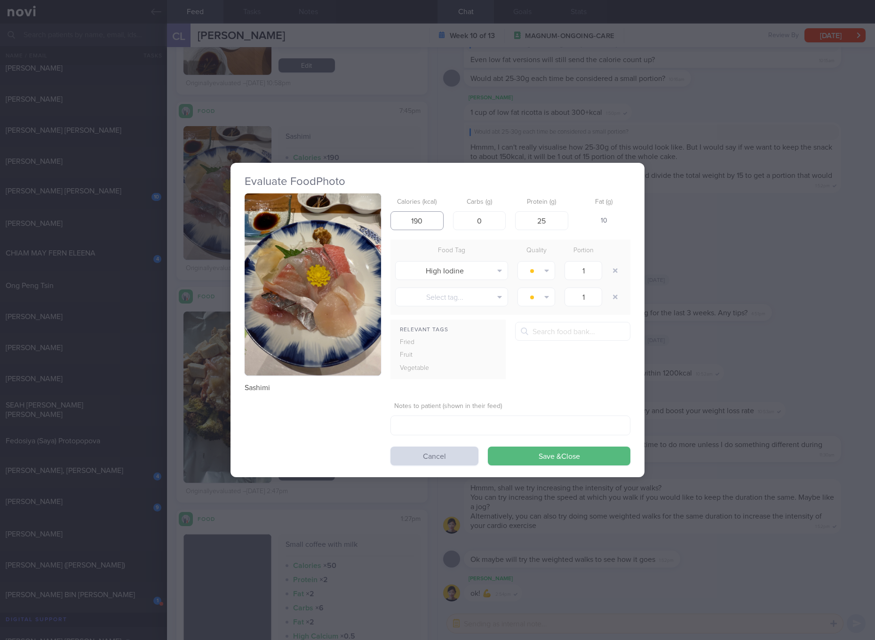
drag, startPoint x: 404, startPoint y: 214, endPoint x: 450, endPoint y: 223, distance: 47.3
click at [450, 223] on div "Calories (kcal) 190 Carbs (g) 0 Protein (g) 25 Fat (g) 10" at bounding box center [510, 211] width 240 height 37
type input "206"
type input "2"
type input "32"
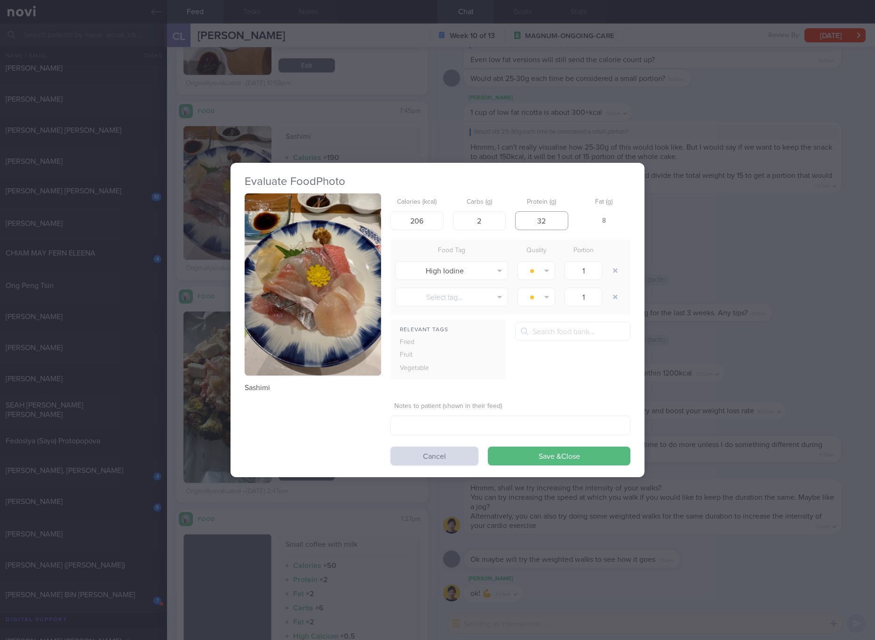
click at [488, 446] on button "Save & Close" at bounding box center [559, 455] width 143 height 19
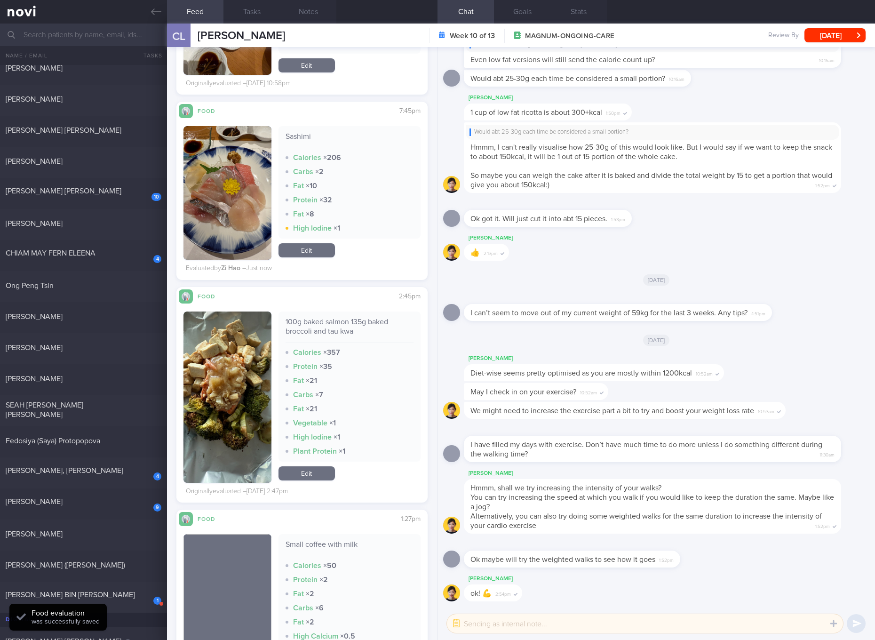
click at [197, 374] on button "button" at bounding box center [227, 396] width 88 height 171
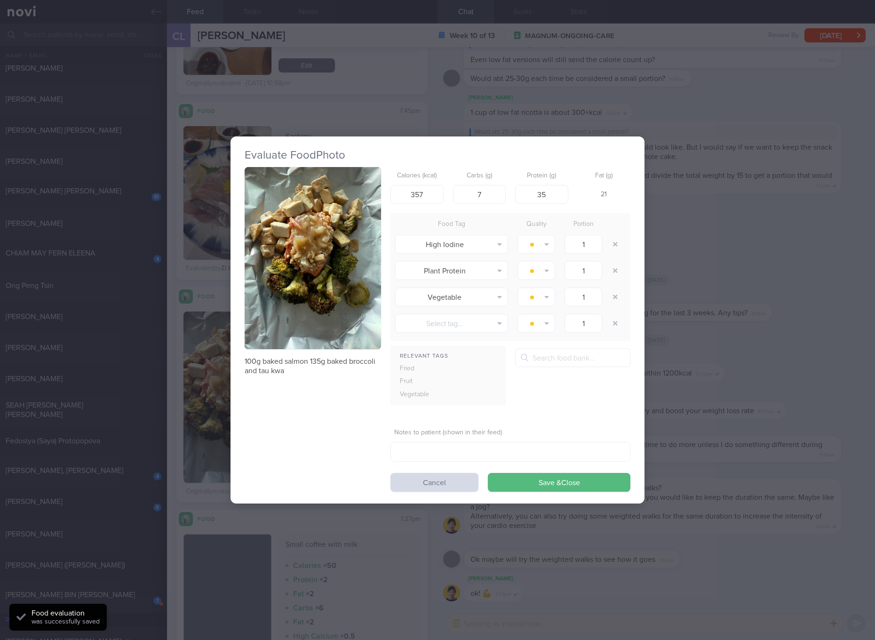
click at [305, 201] on button "button" at bounding box center [313, 258] width 136 height 182
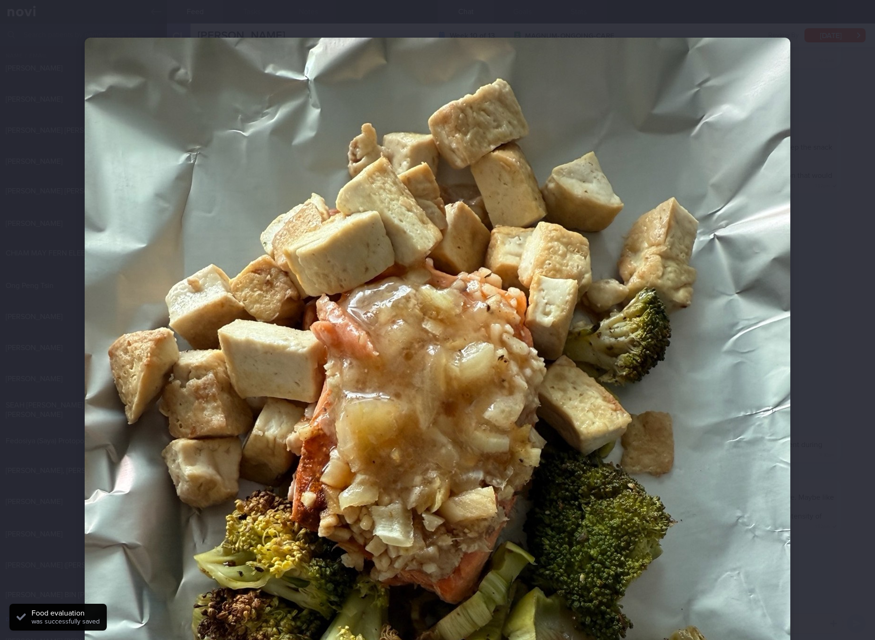
click at [606, 352] on img at bounding box center [438, 508] width 706 height 941
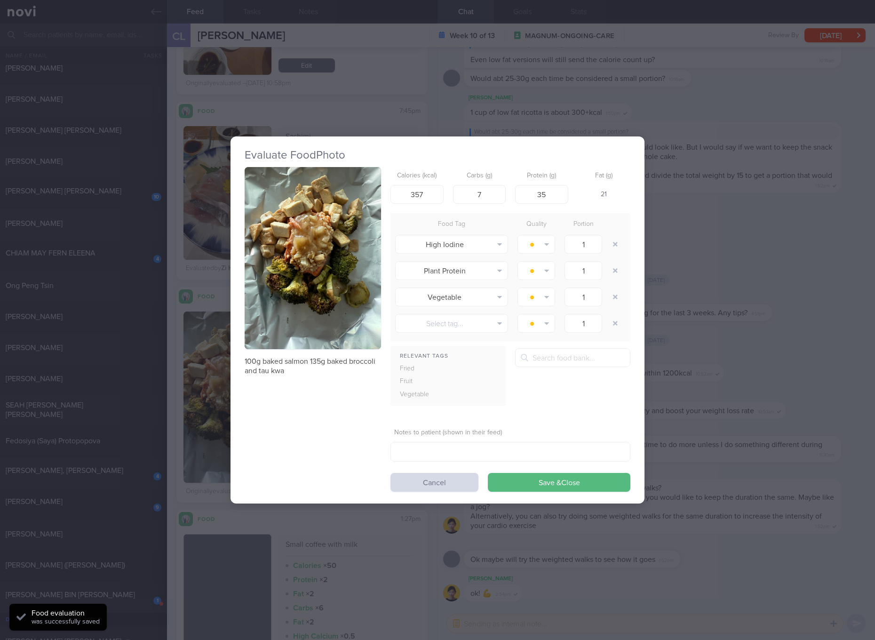
click at [690, 323] on div "Evaluate Food Photo 100g baked salmon 135g baked broccoli and tau kwa Calories …" at bounding box center [437, 320] width 875 height 640
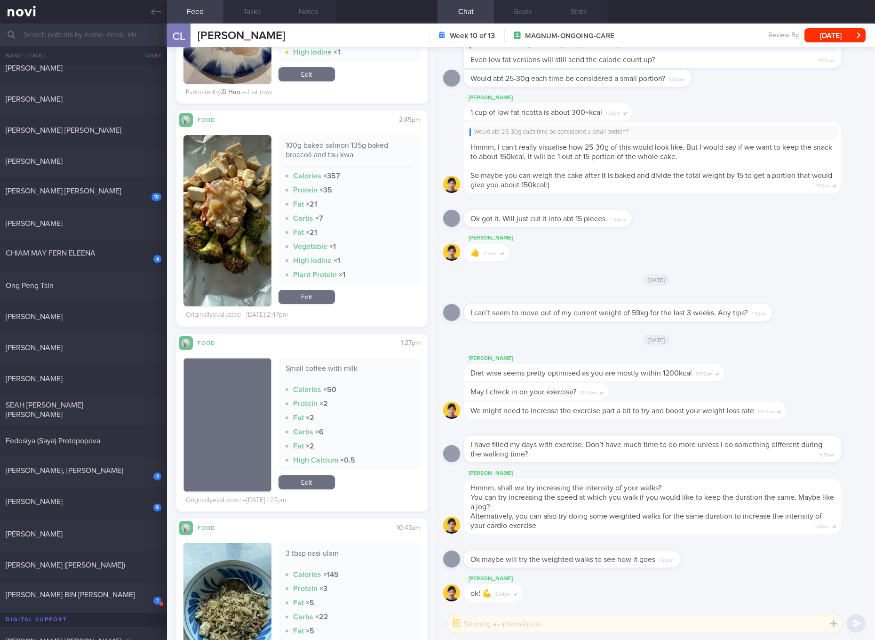
scroll to position [5792, 0]
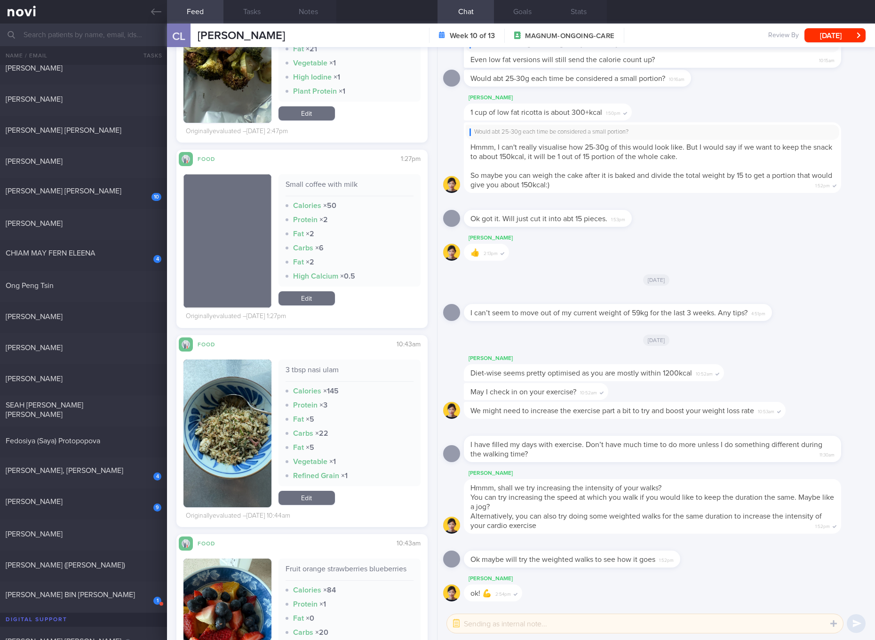
click at [300, 369] on div "3 tbsp nasi ulam" at bounding box center [349, 373] width 128 height 16
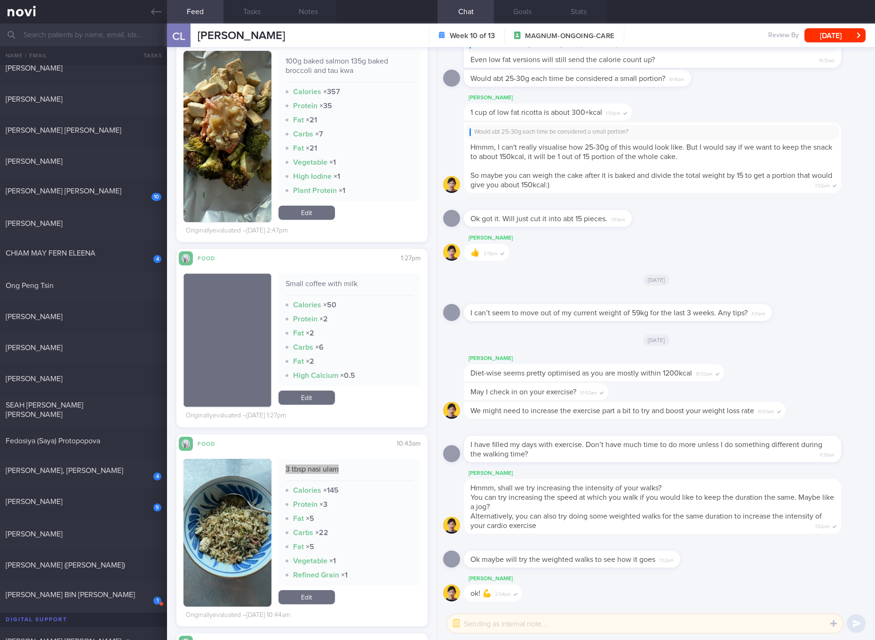
scroll to position [5615, 0]
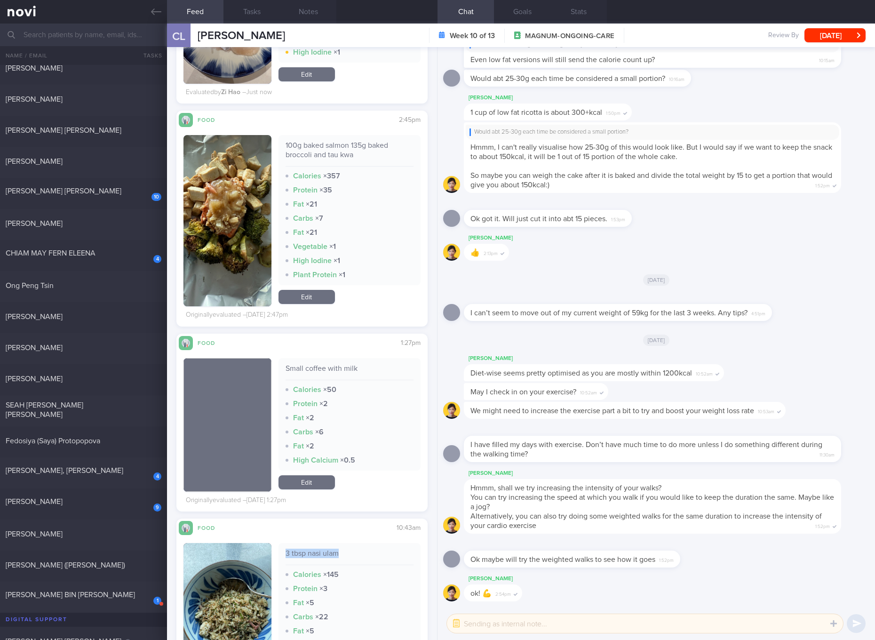
click at [319, 301] on link "Edit" at bounding box center [306, 297] width 56 height 14
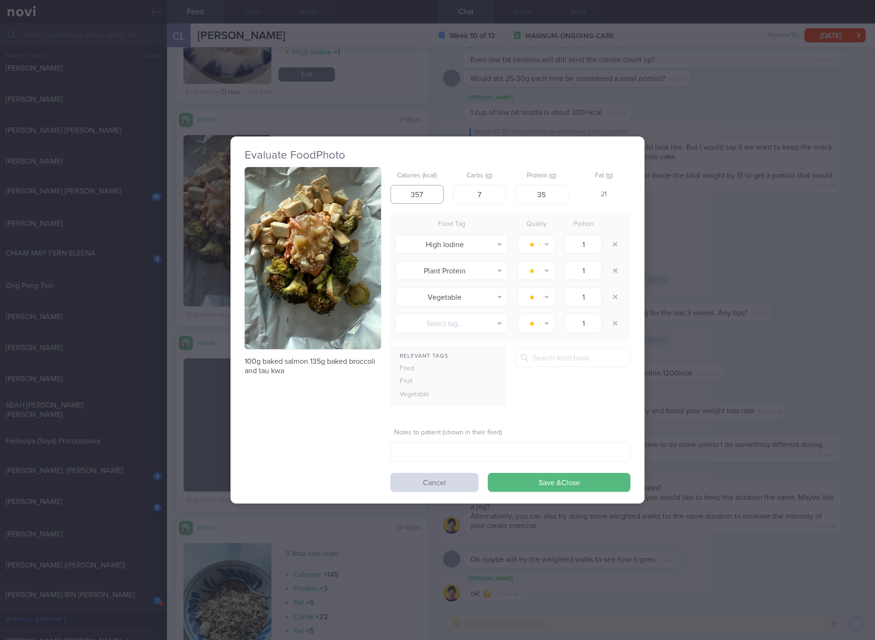
click at [435, 190] on input "357" at bounding box center [416, 194] width 53 height 19
click at [433, 197] on input "357" at bounding box center [416, 194] width 53 height 19
type input "3"
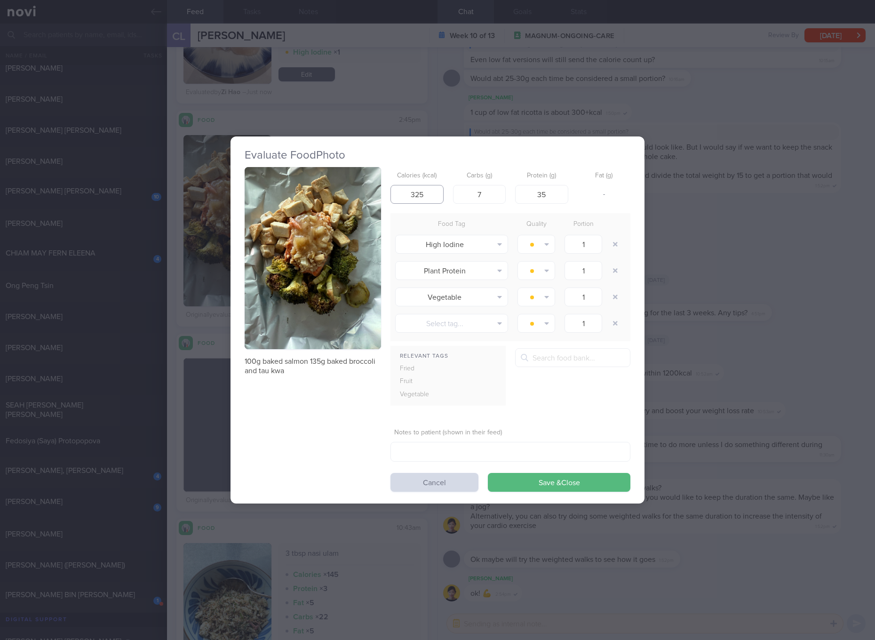
type input "325"
type input "12"
type input "30"
click at [488, 473] on button "Save & Close" at bounding box center [559, 482] width 143 height 19
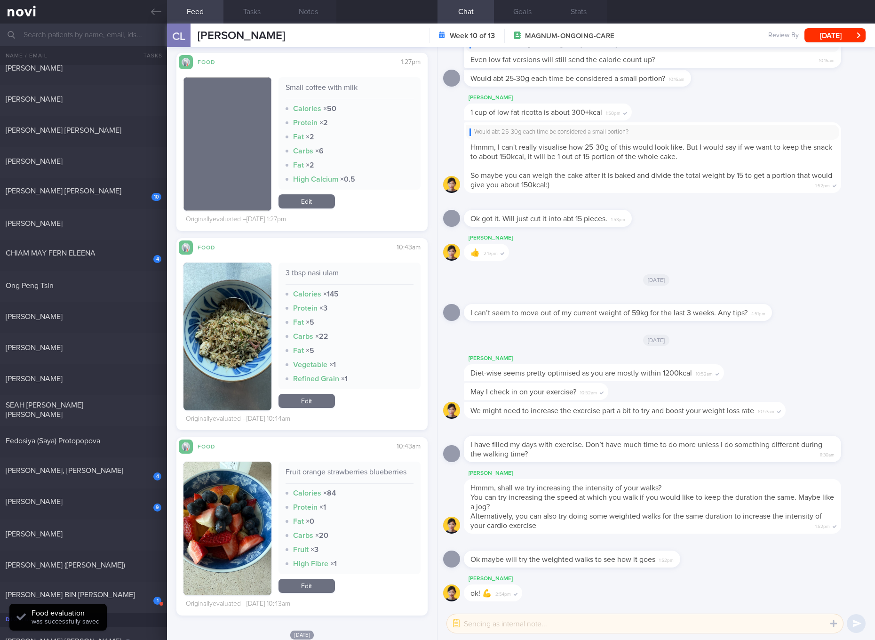
scroll to position [5968, 0]
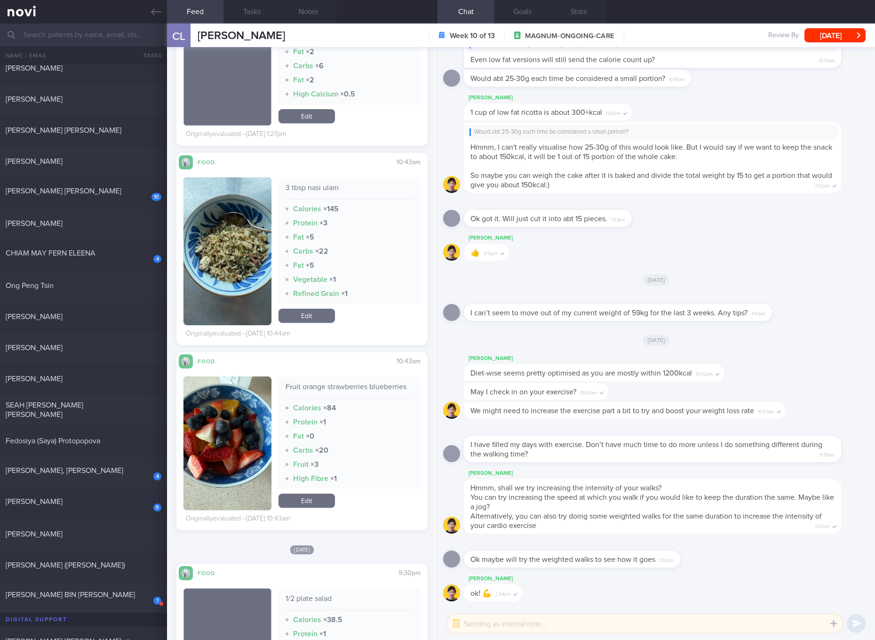
drag, startPoint x: 309, startPoint y: 313, endPoint x: 358, endPoint y: 258, distance: 74.3
click at [309, 313] on link "Edit" at bounding box center [306, 316] width 56 height 14
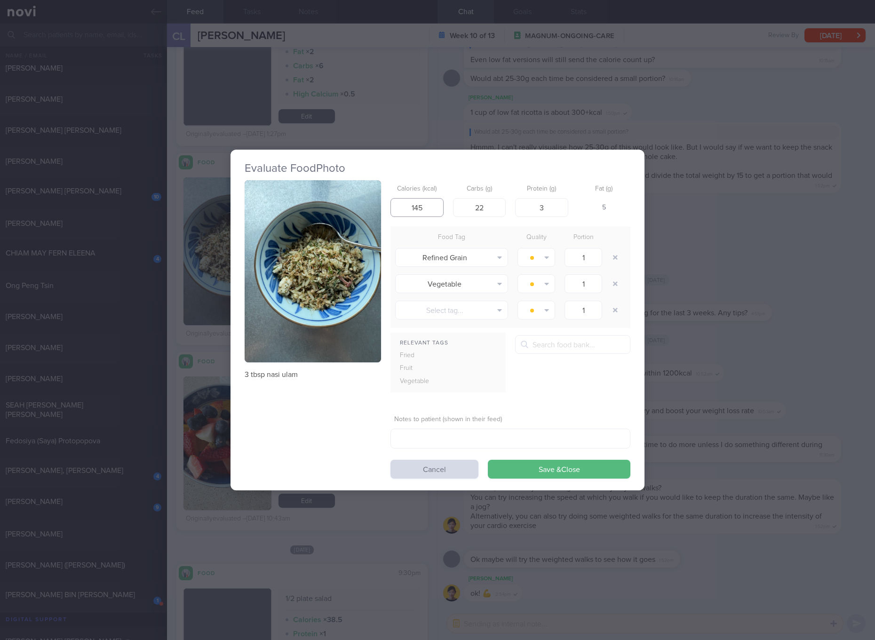
click at [423, 204] on input "145" at bounding box center [416, 207] width 53 height 19
type input "90"
type input "14"
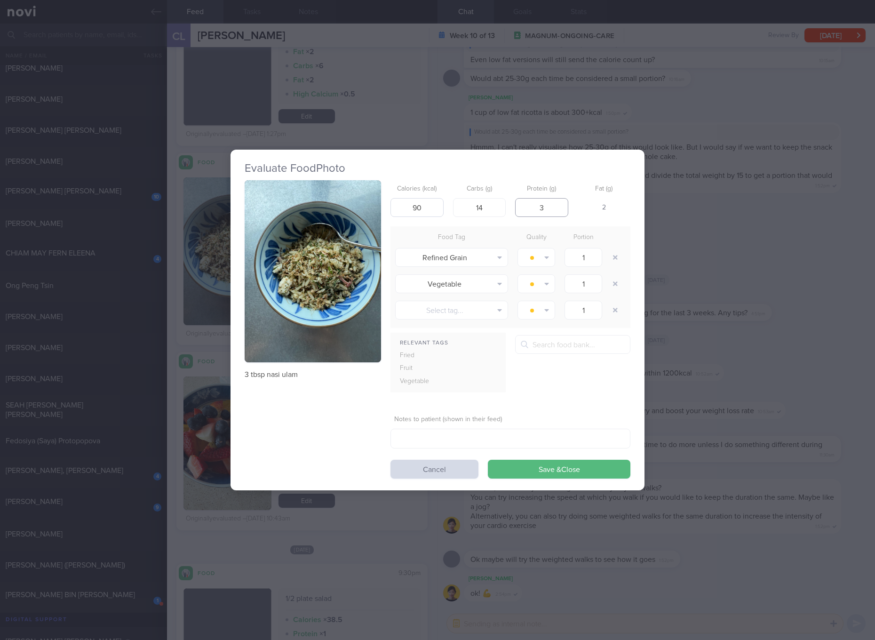
click at [488, 460] on button "Save & Close" at bounding box center [559, 469] width 143 height 19
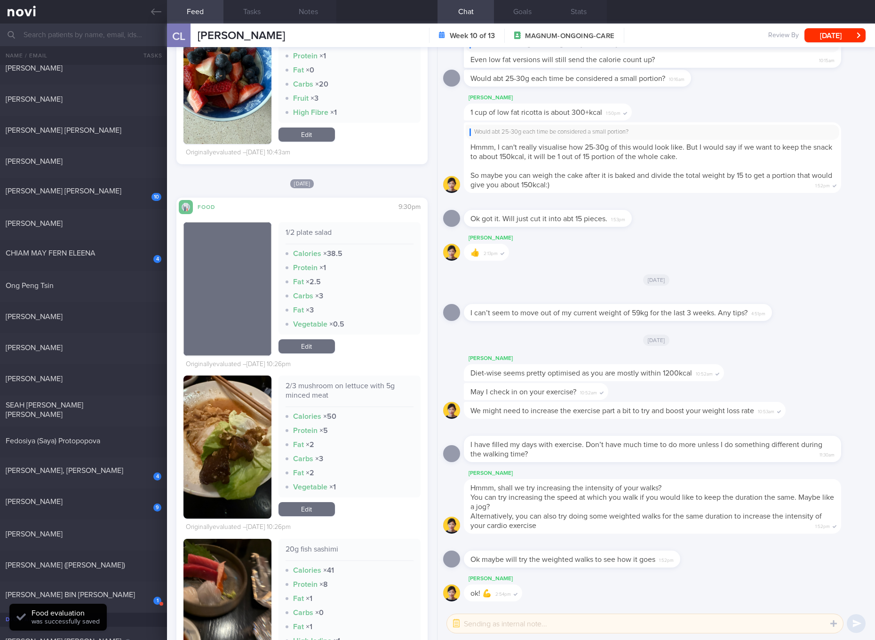
scroll to position [6850, 0]
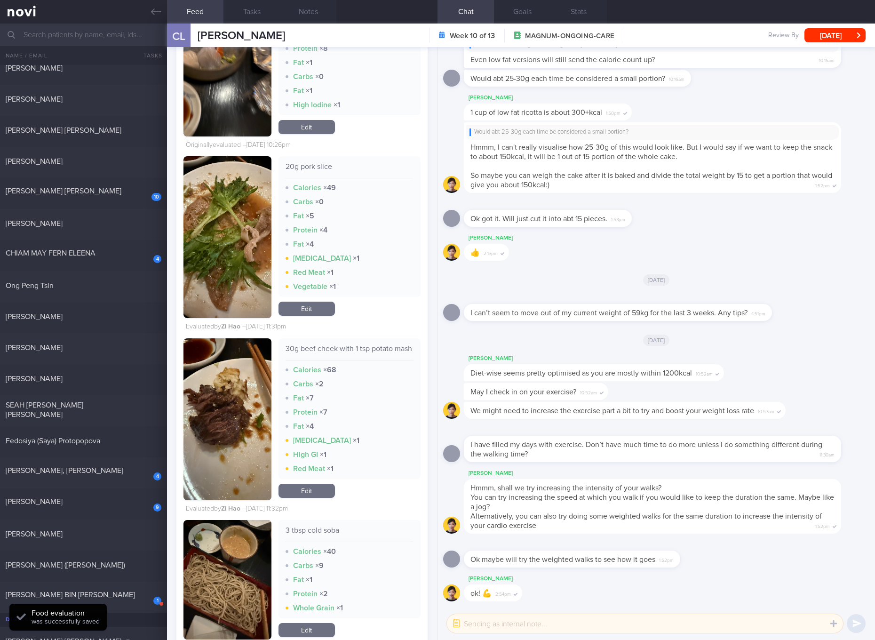
select select "5"
drag, startPoint x: 125, startPoint y: 185, endPoint x: 679, endPoint y: 340, distance: 575.1
click at [125, 186] on div "[PERSON_NAME] [PERSON_NAME]" at bounding box center [82, 190] width 153 height 9
checkbox input "true"
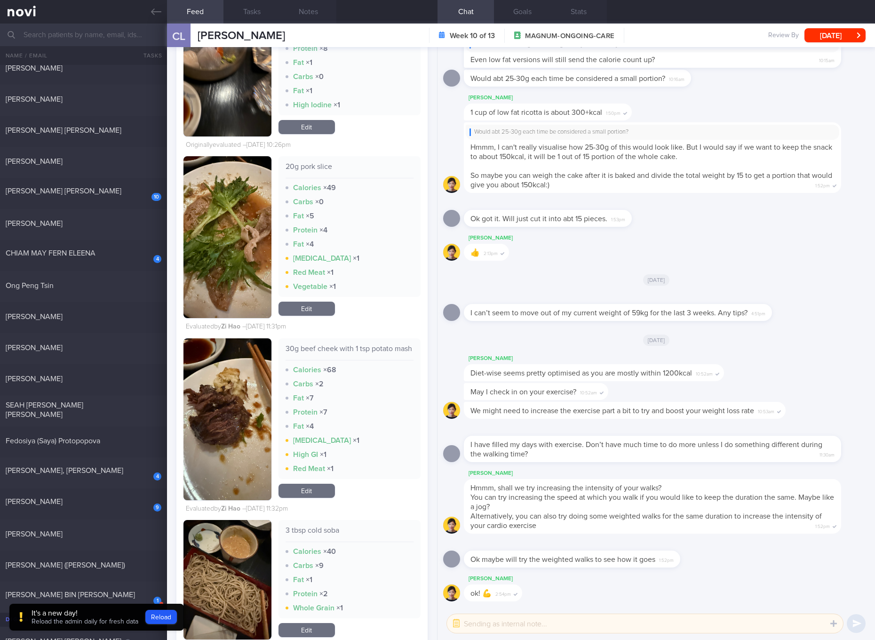
checkbox input "true"
select select "6"
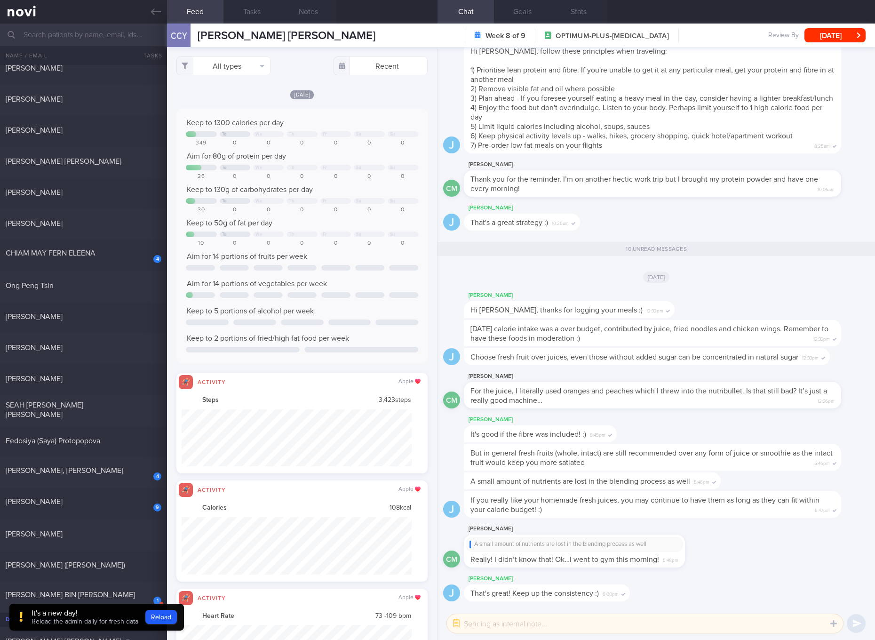
drag, startPoint x: 269, startPoint y: 318, endPoint x: 276, endPoint y: 133, distance: 185.9
click at [269, 319] on div at bounding box center [254, 322] width 43 height 6
click at [229, 67] on button "All types" at bounding box center [223, 65] width 94 height 19
click at [216, 95] on button "Activity" at bounding box center [223, 98] width 93 height 14
click at [206, 111] on button "Glucose" at bounding box center [223, 112] width 93 height 14
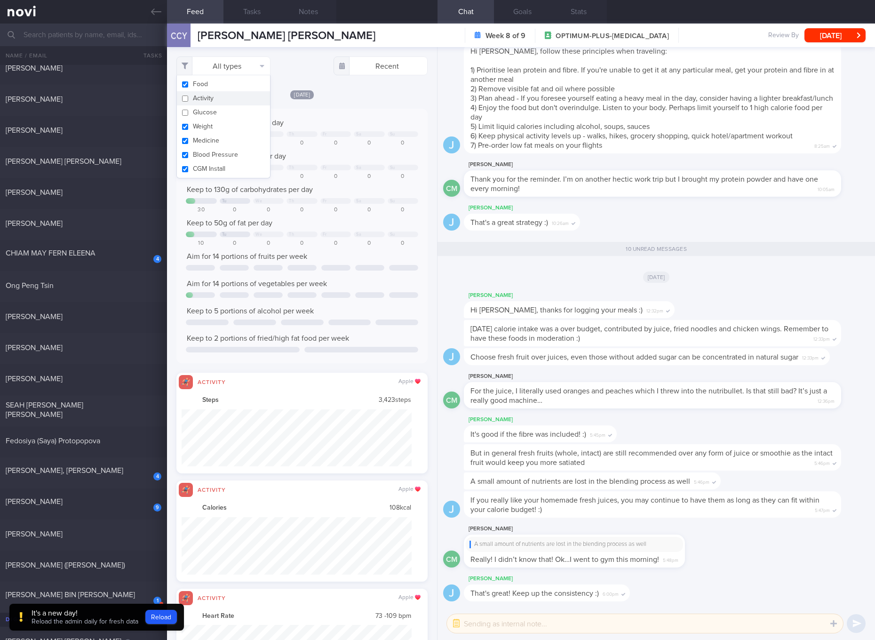
click at [196, 131] on button "Weight" at bounding box center [223, 126] width 93 height 14
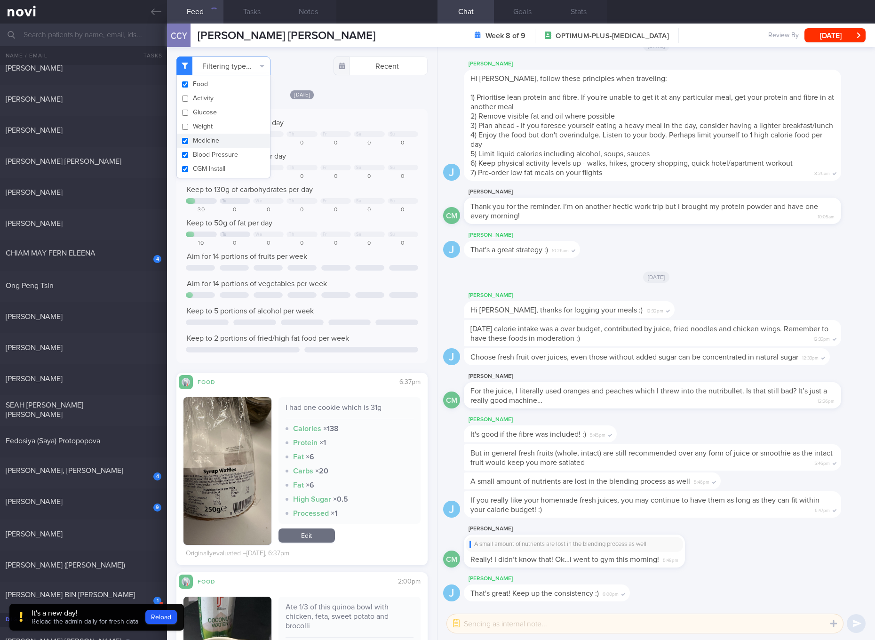
checkbox input "false"
click at [195, 153] on button "Blood Pressure" at bounding box center [223, 155] width 93 height 14
checkbox input "false"
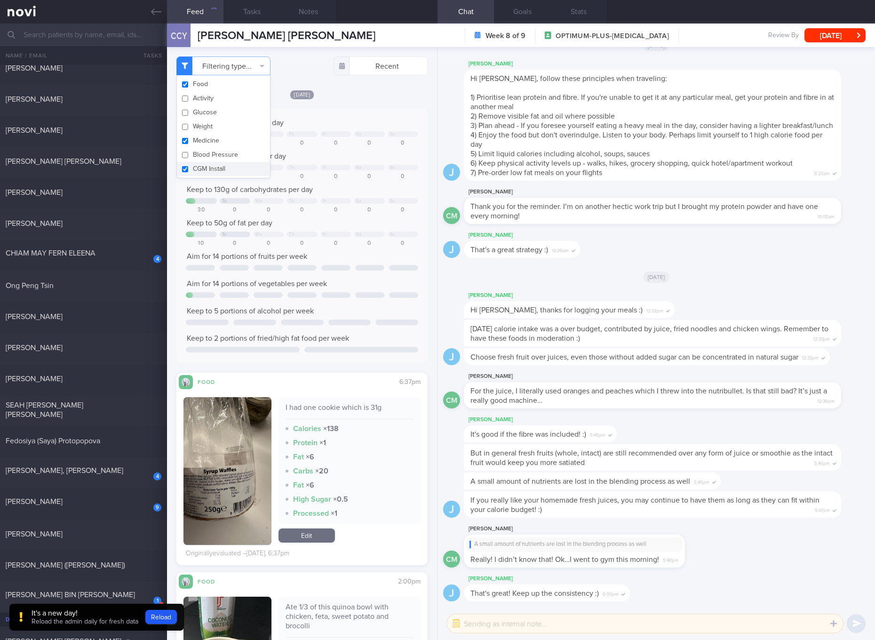
click at [196, 166] on button "CGM Install" at bounding box center [223, 169] width 93 height 14
checkbox input "false"
click at [202, 142] on button "Medicine" at bounding box center [223, 141] width 93 height 14
checkbox input "false"
click at [269, 249] on div "Keep to 1300 calories per day Tu We Th Fr Sa Su 349 0 0 0 0 0 0 Aim for 80g of …" at bounding box center [302, 236] width 232 height 236
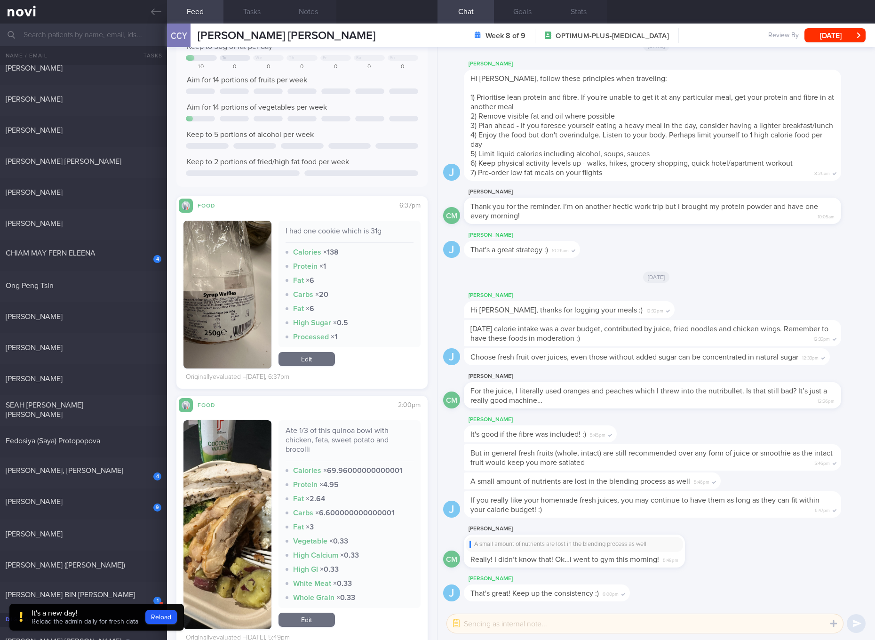
click at [233, 293] on button "button" at bounding box center [227, 295] width 88 height 148
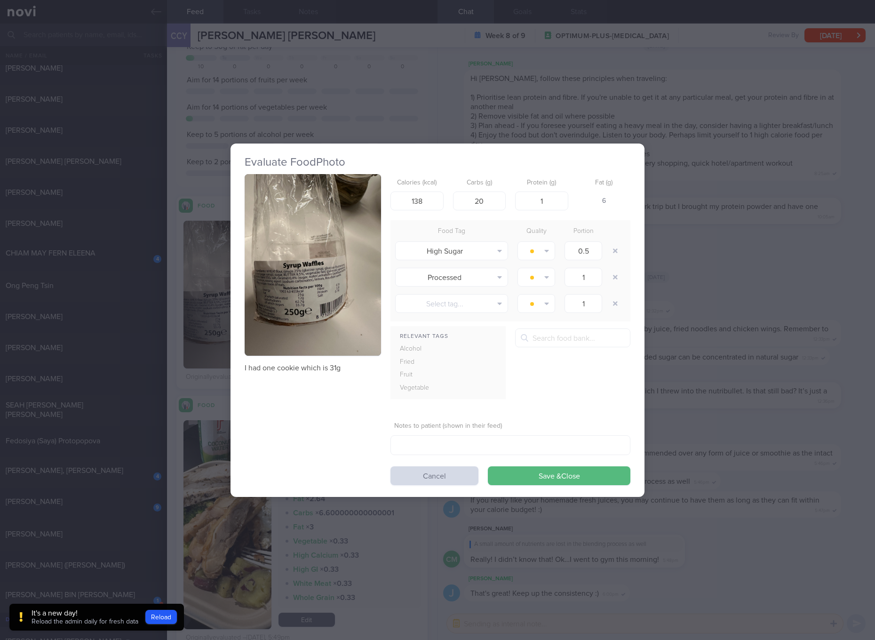
click at [290, 213] on img "button" at bounding box center [313, 265] width 136 height 182
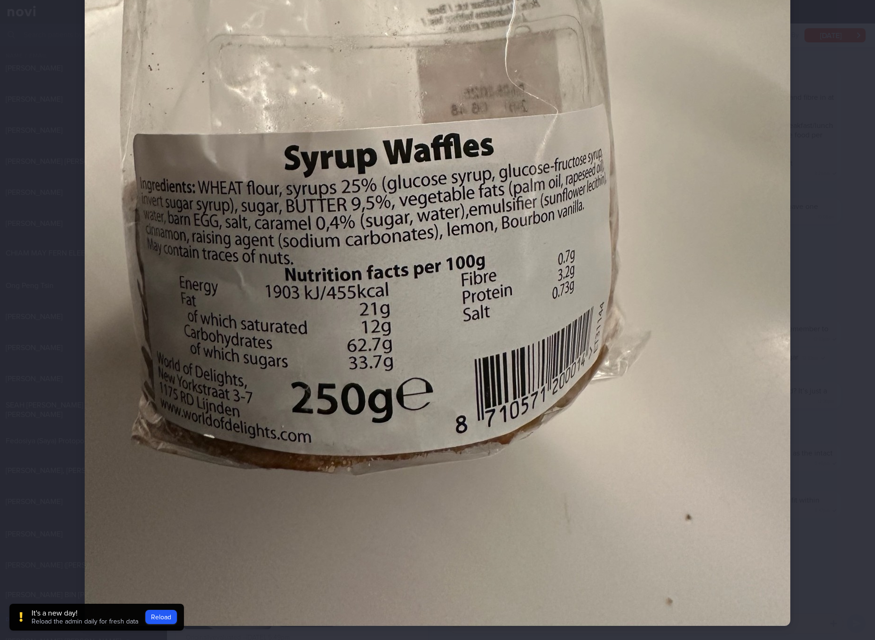
click at [729, 284] on img at bounding box center [438, 155] width 706 height 941
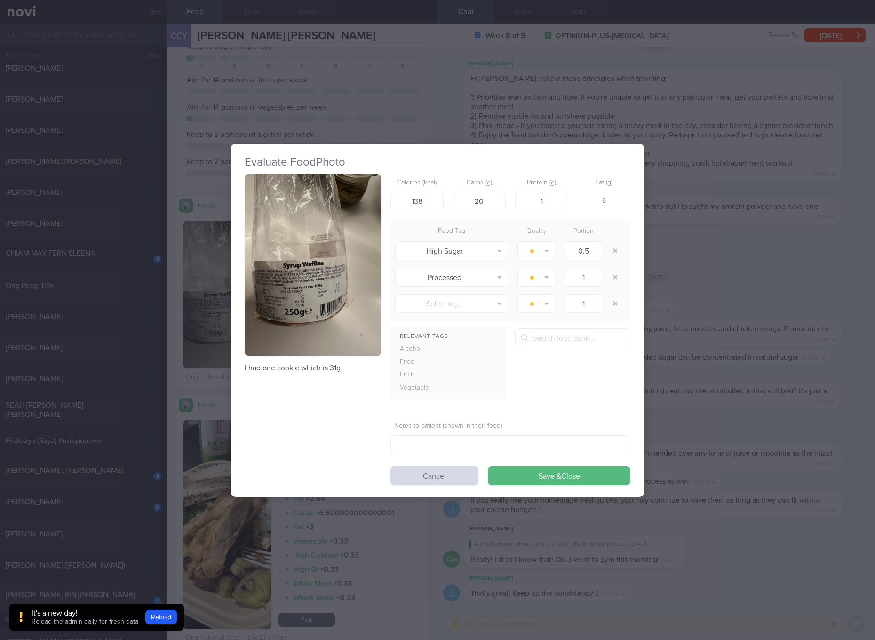
click at [329, 267] on button "button" at bounding box center [313, 265] width 136 height 182
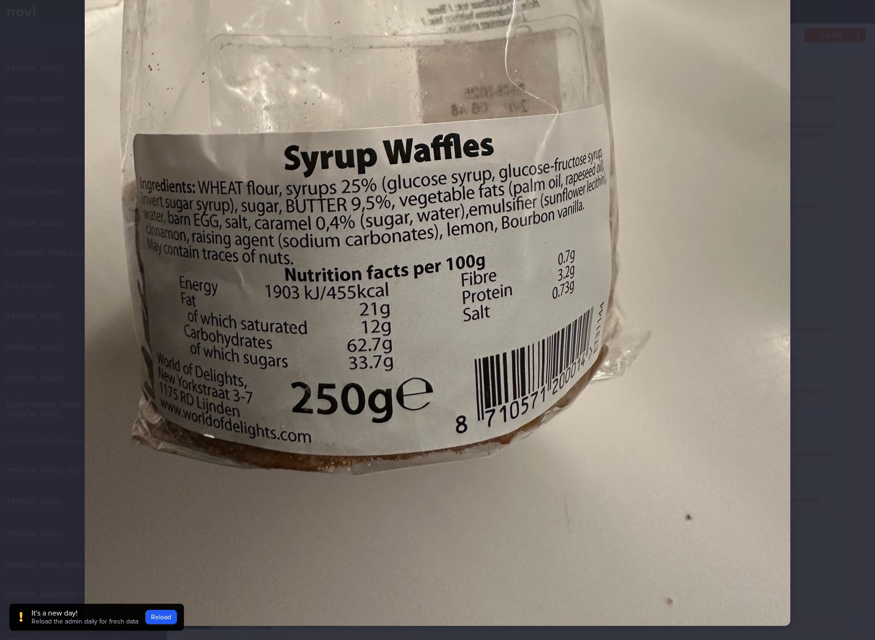
click at [605, 363] on img at bounding box center [438, 155] width 706 height 941
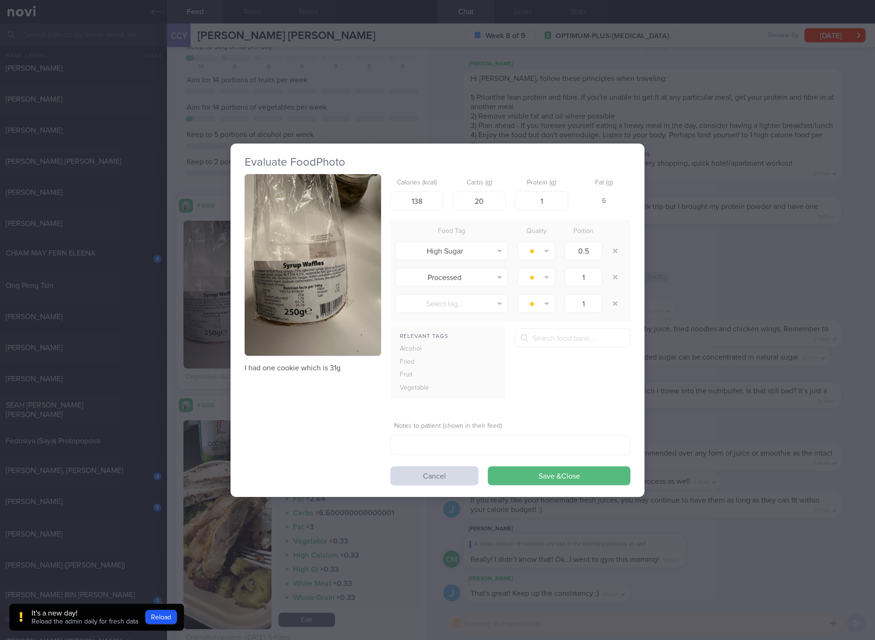
click at [312, 312] on button "button" at bounding box center [313, 265] width 136 height 182
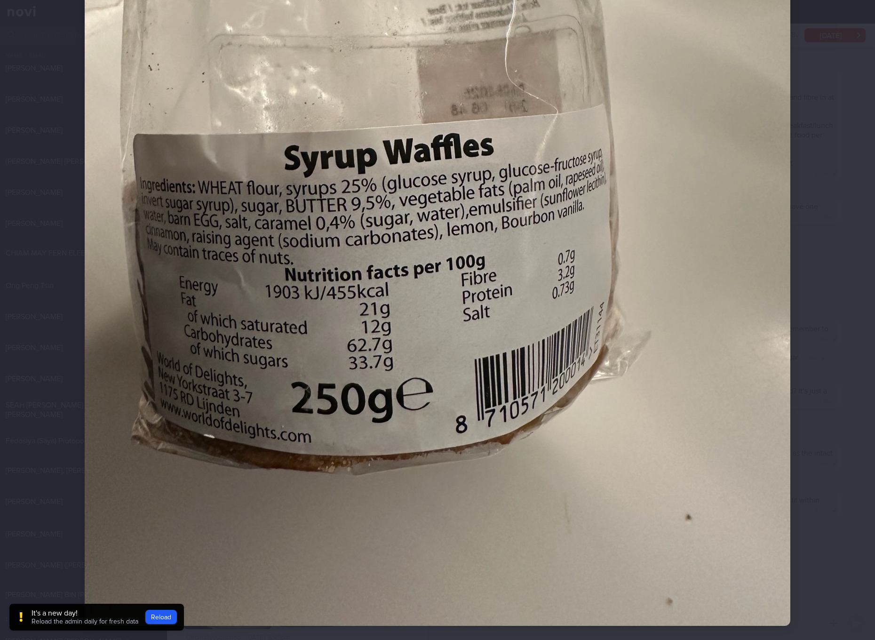
click at [407, 312] on img at bounding box center [438, 155] width 706 height 941
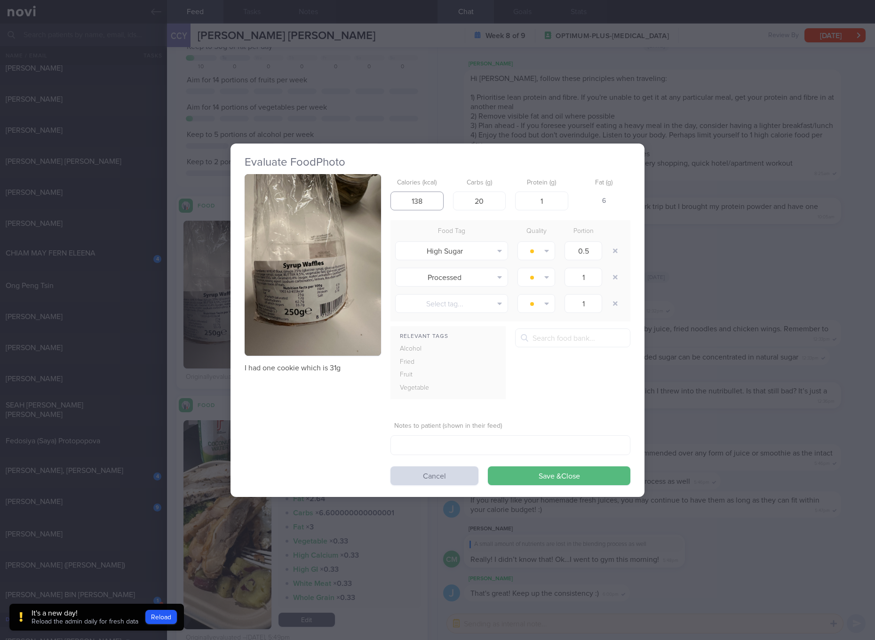
click at [437, 199] on input "138" at bounding box center [416, 200] width 53 height 19
type input "141"
click at [367, 275] on button "button" at bounding box center [313, 265] width 136 height 182
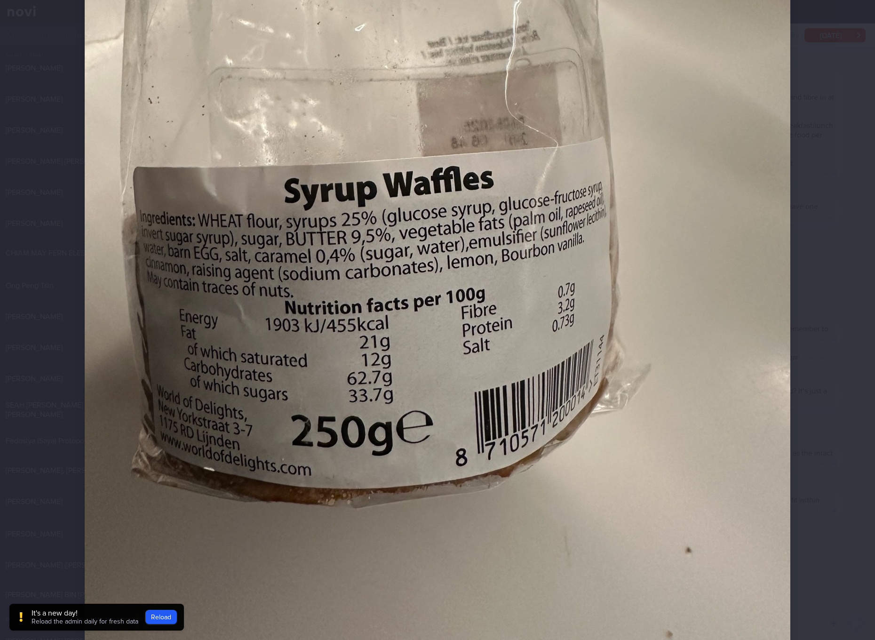
scroll to position [376, 0]
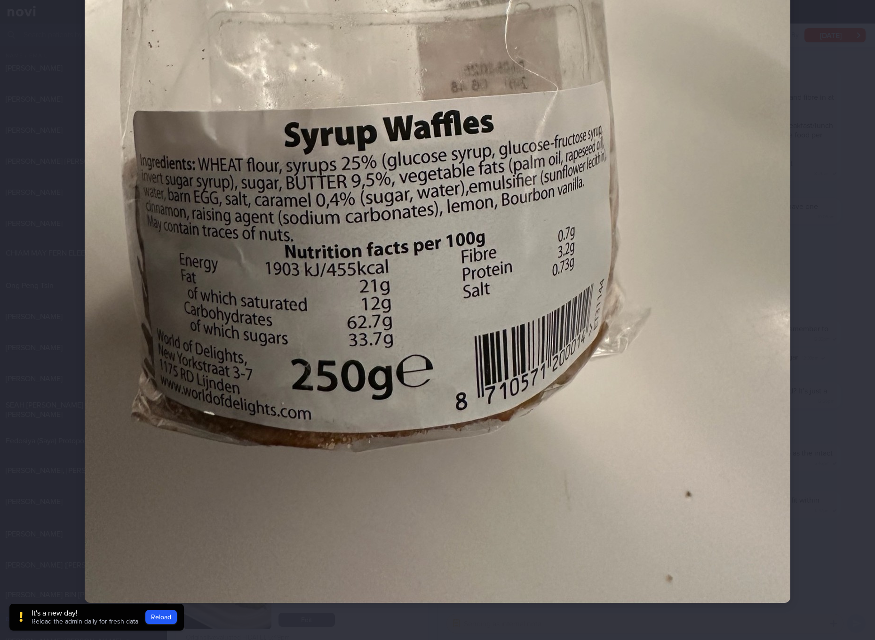
click at [367, 275] on img at bounding box center [438, 132] width 706 height 941
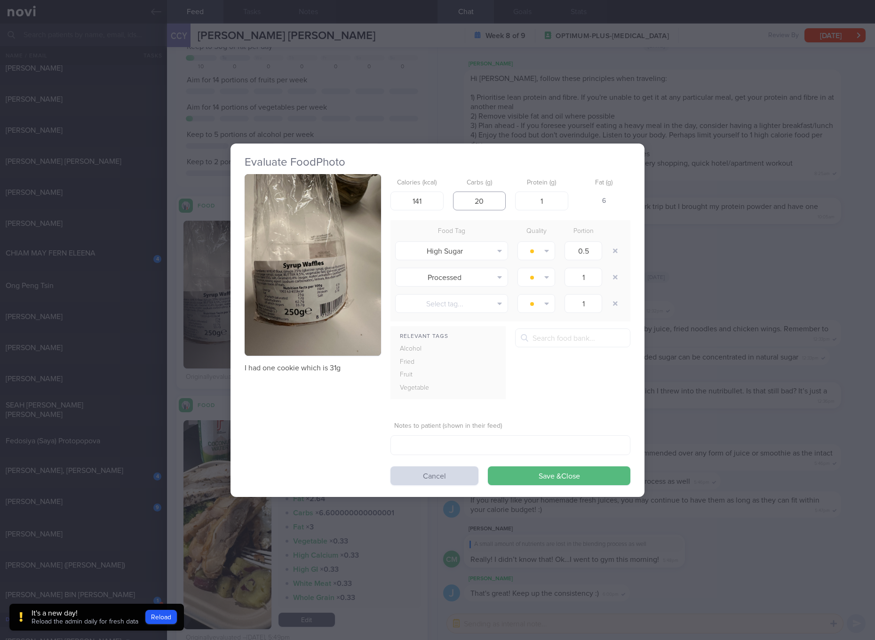
click at [497, 204] on input "20" at bounding box center [479, 200] width 53 height 19
click at [495, 204] on input "20" at bounding box center [479, 200] width 53 height 19
type input "2"
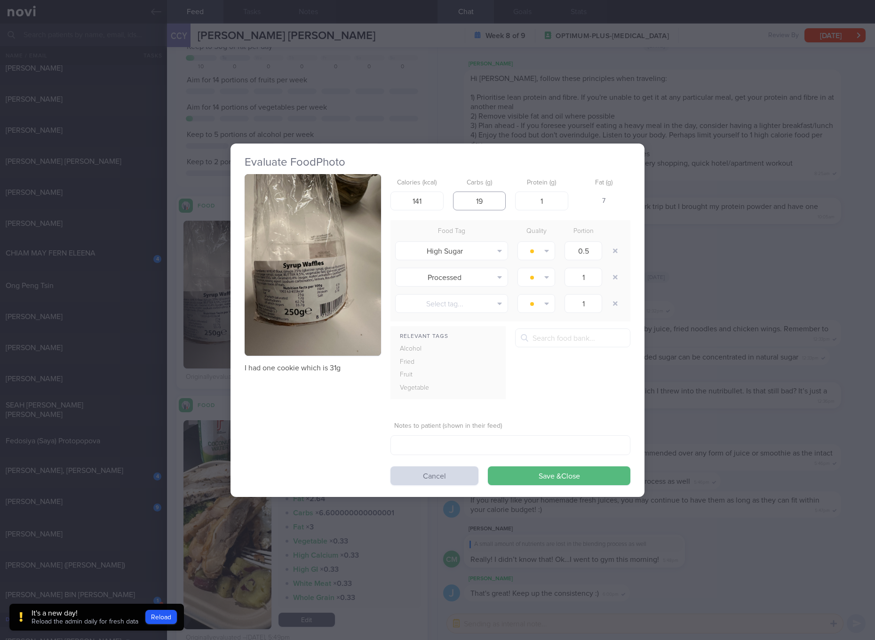
type input "19"
click at [488, 466] on button "Save & Close" at bounding box center [559, 475] width 143 height 19
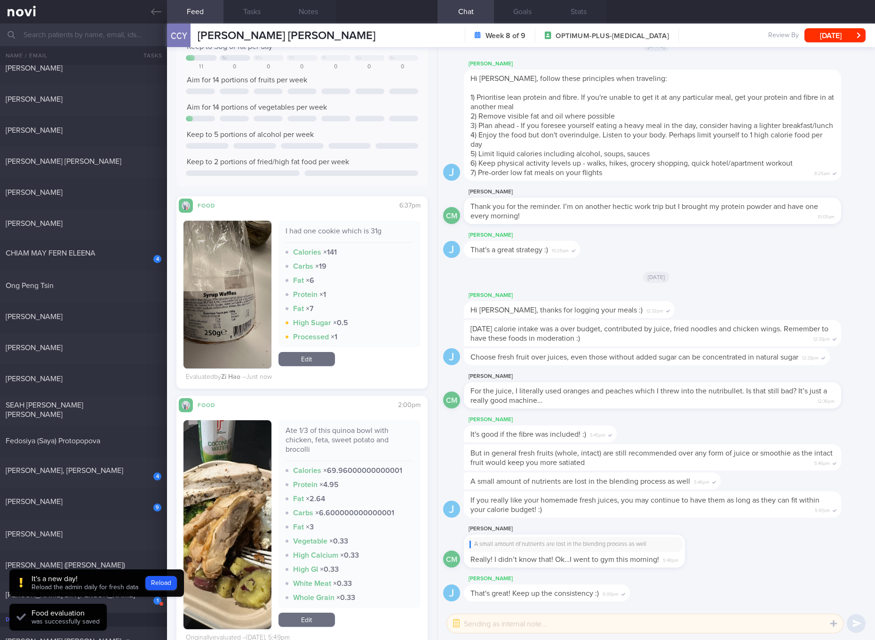
click at [364, 428] on div "Ate 1/3 of this quinoa bowl with chicken, feta, sweet potato and brocolli" at bounding box center [349, 443] width 128 height 35
click at [221, 498] on img "button" at bounding box center [227, 524] width 88 height 209
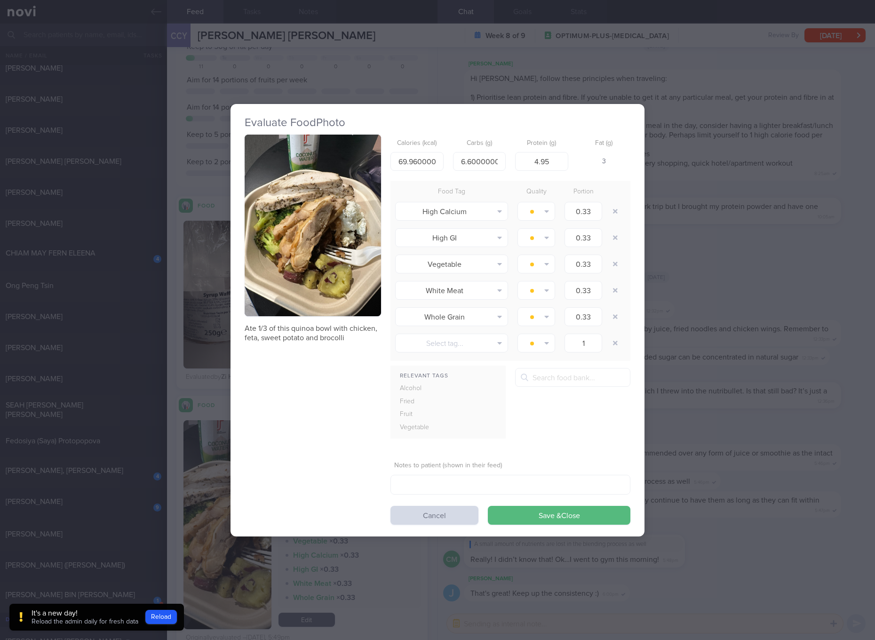
click at [313, 243] on button "button" at bounding box center [313, 226] width 136 height 182
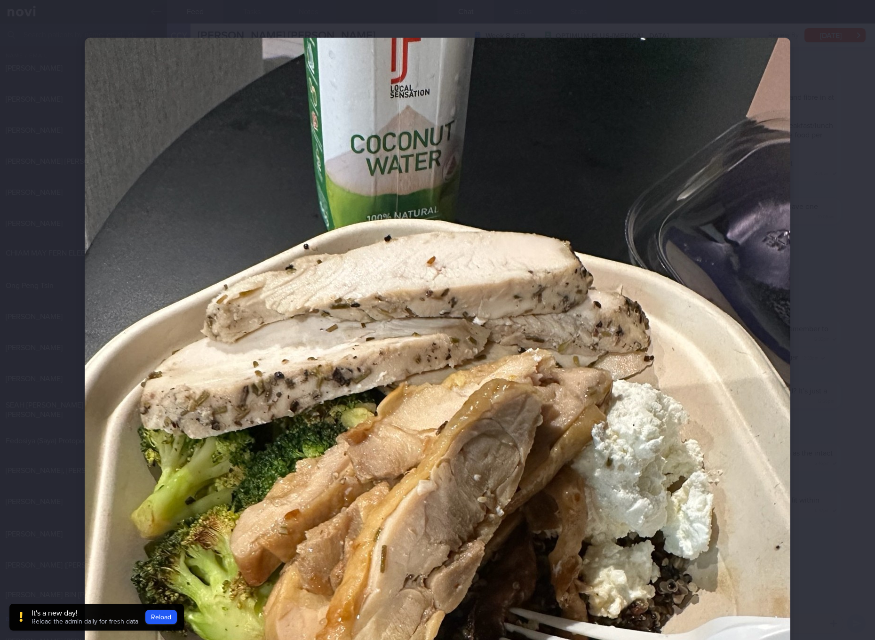
click at [472, 367] on img at bounding box center [438, 508] width 706 height 941
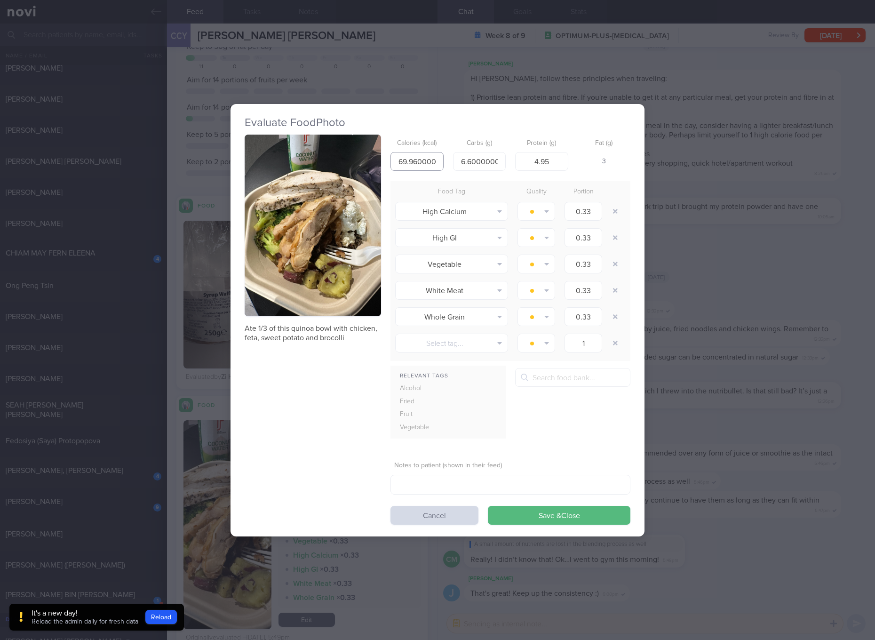
click at [421, 165] on input "69.96000000000001" at bounding box center [416, 161] width 53 height 19
type input "134"
type input "8"
type input "14"
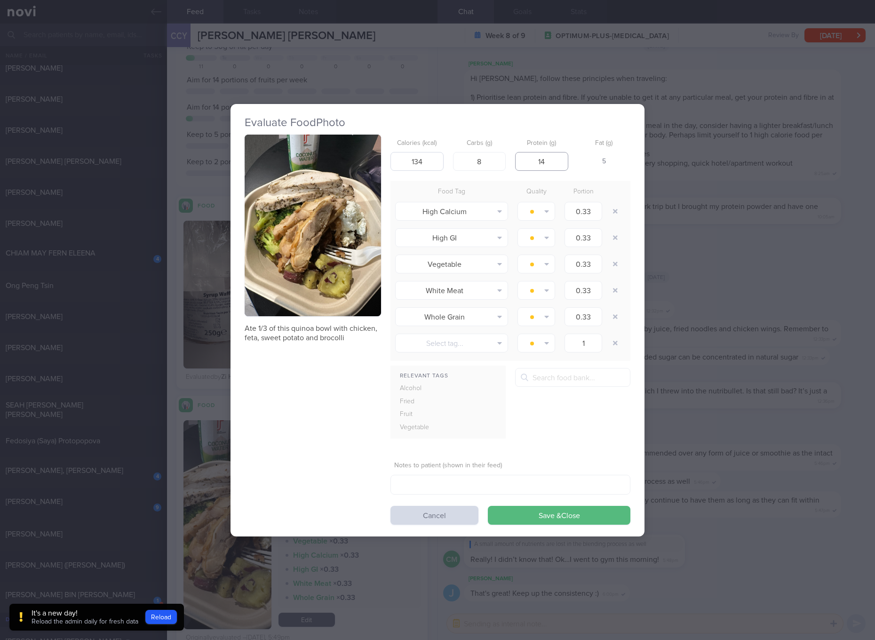
click at [488, 506] on button "Save & Close" at bounding box center [559, 515] width 143 height 19
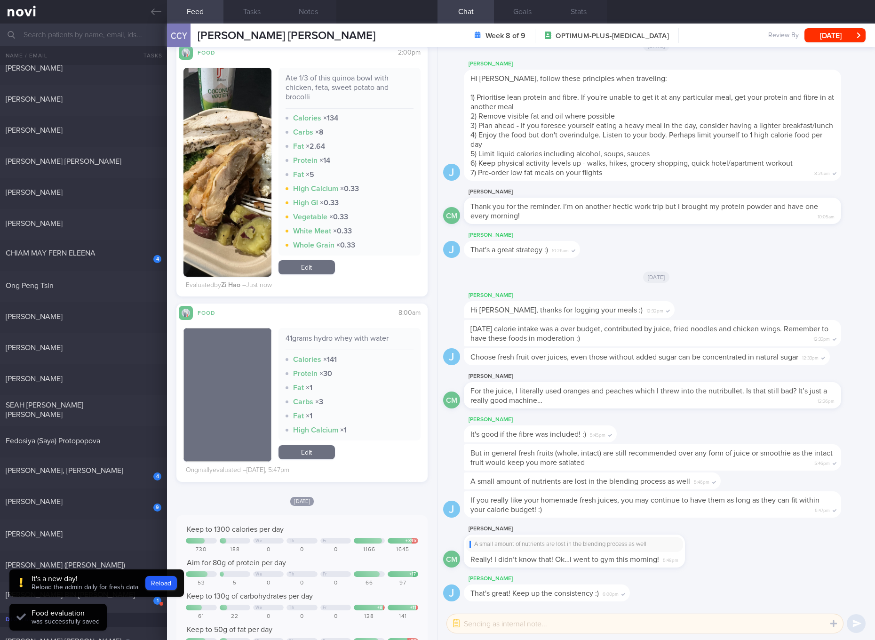
scroll to position [706, 0]
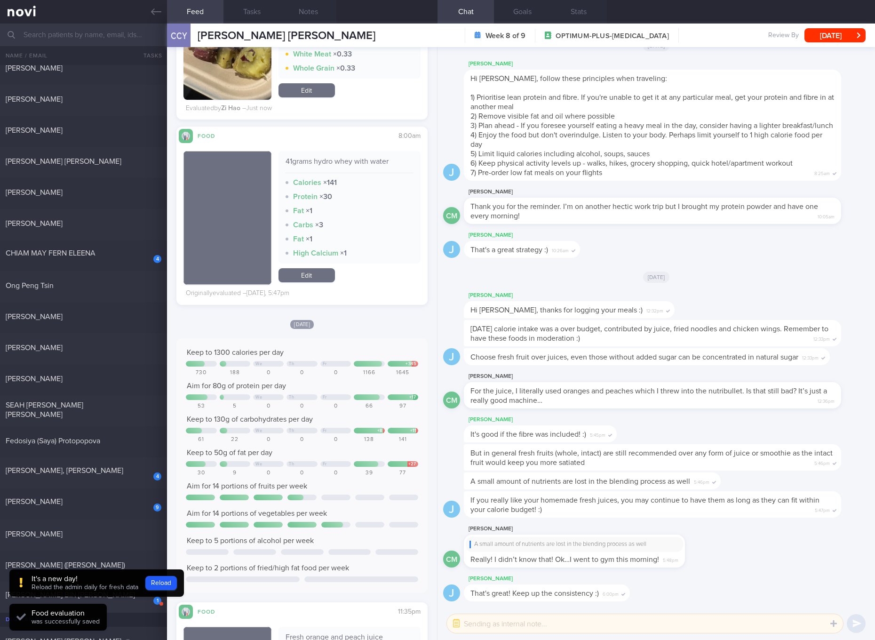
click at [362, 160] on div "41grams hydro whey with water" at bounding box center [349, 165] width 128 height 16
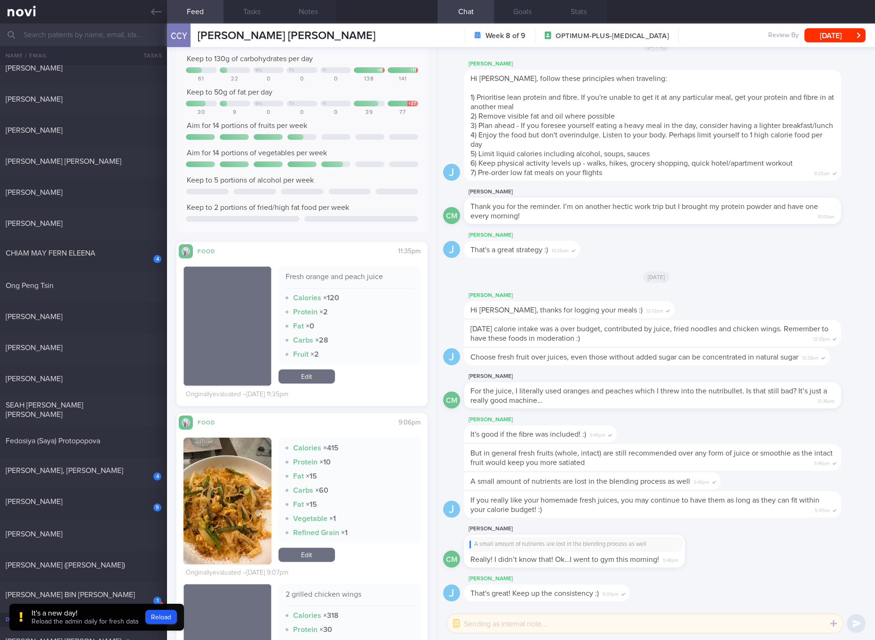
scroll to position [1234, 0]
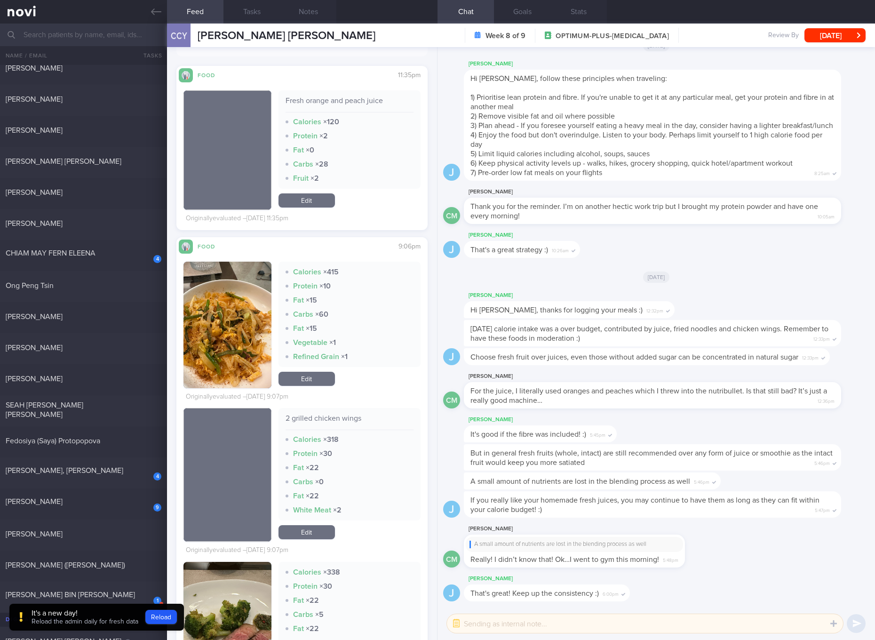
click at [239, 301] on button "button" at bounding box center [227, 325] width 88 height 127
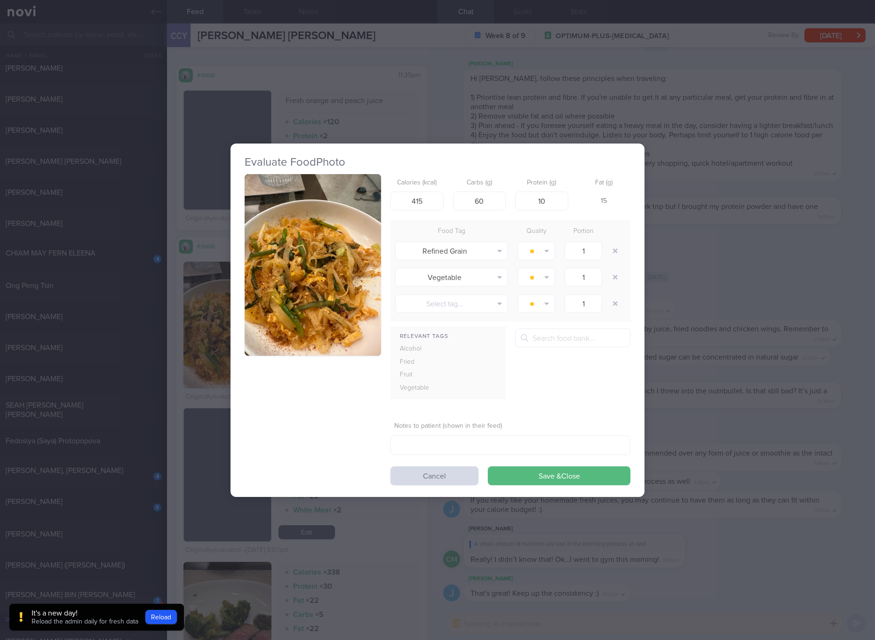
click at [314, 276] on button "button" at bounding box center [313, 265] width 136 height 182
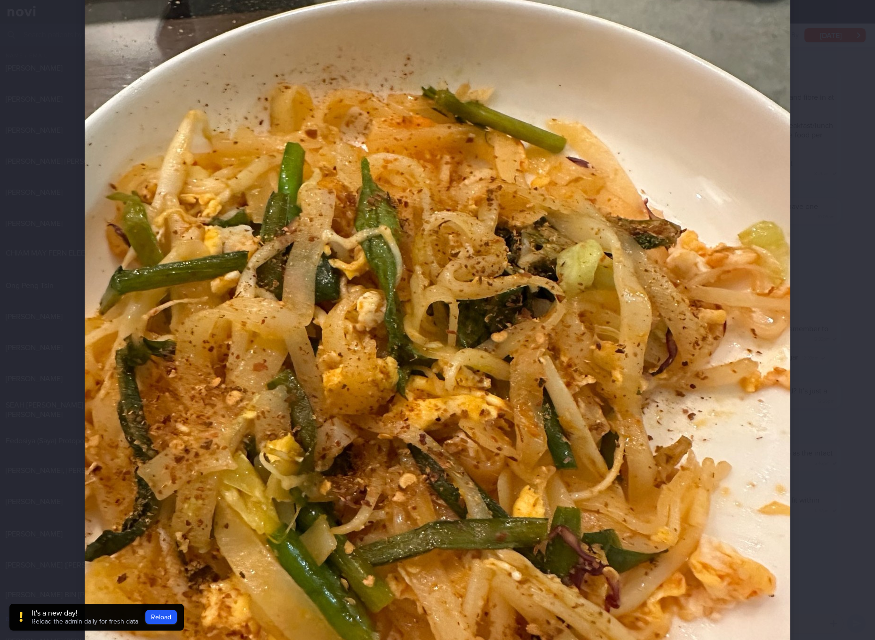
scroll to position [353, 0]
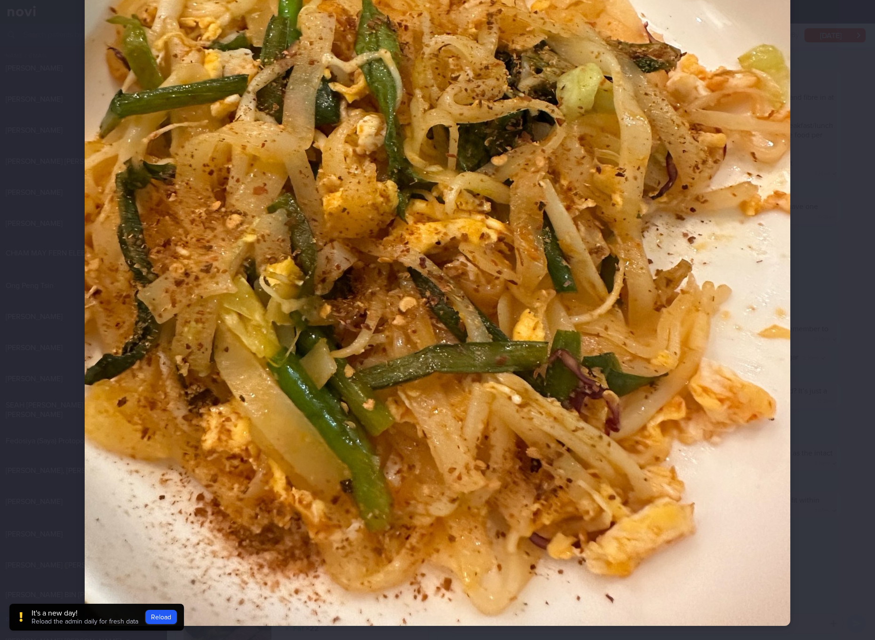
click at [491, 299] on img at bounding box center [438, 155] width 706 height 941
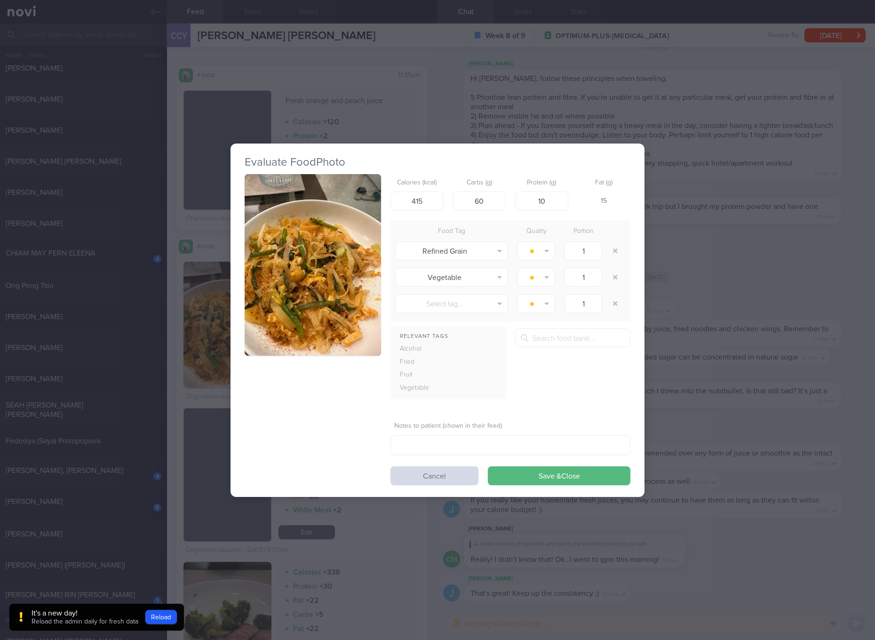
click at [337, 231] on button "button" at bounding box center [313, 265] width 136 height 182
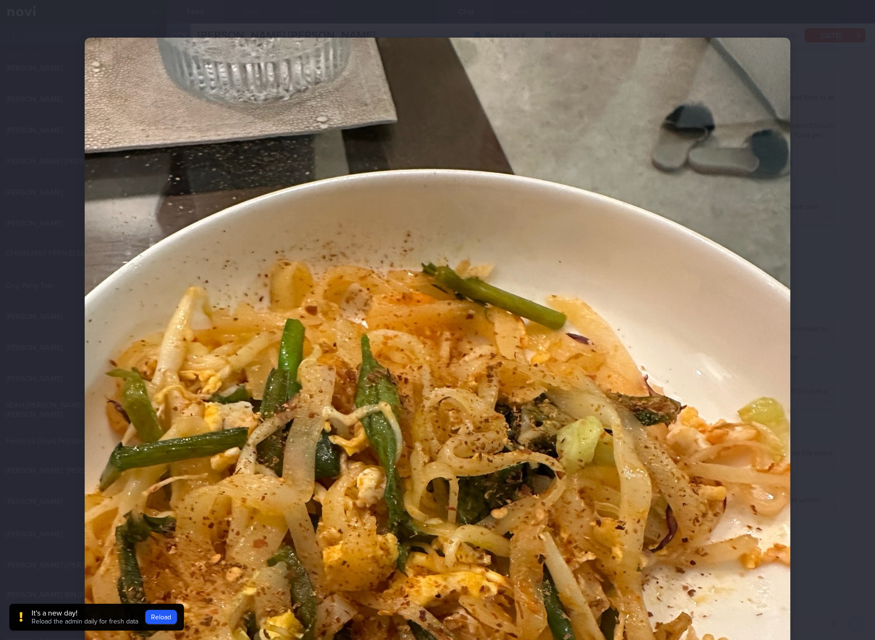
click at [337, 231] on img at bounding box center [438, 508] width 706 height 941
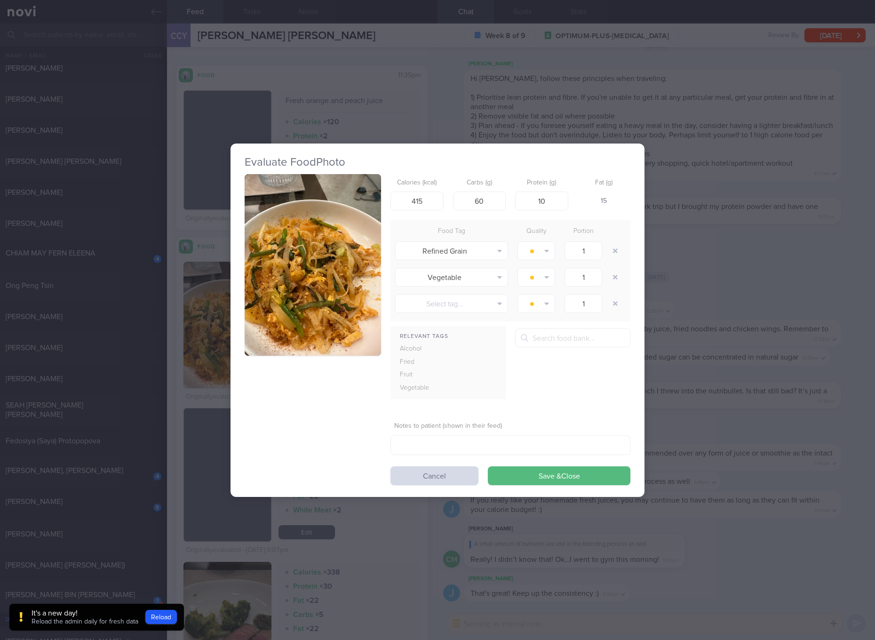
click at [337, 231] on button "button" at bounding box center [313, 265] width 136 height 182
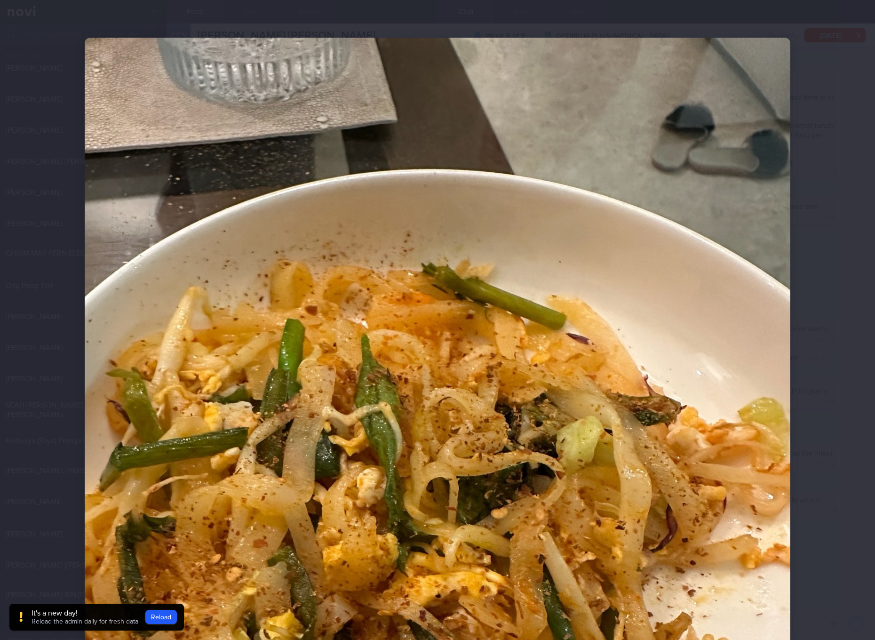
click at [535, 264] on img at bounding box center [438, 508] width 706 height 941
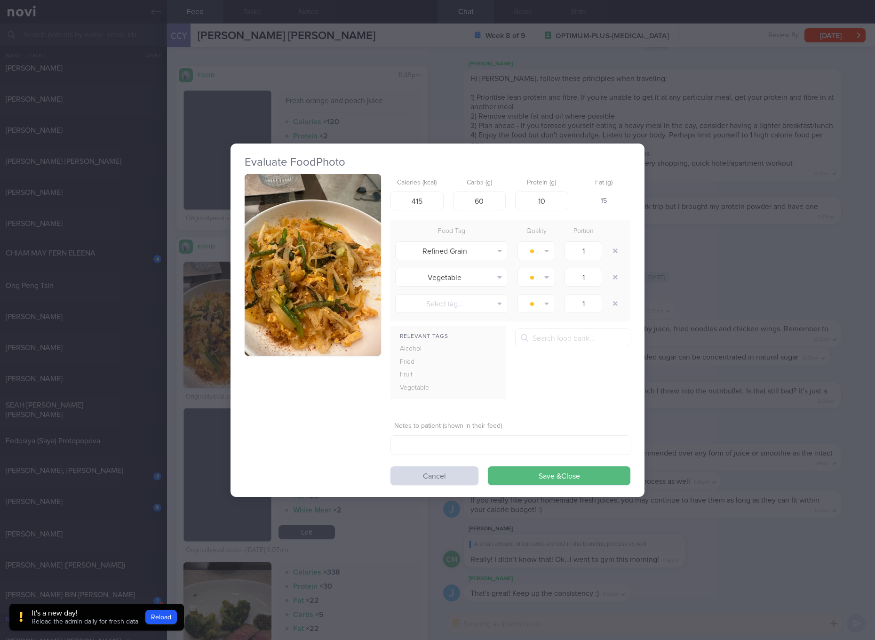
click at [760, 385] on div "Evaluate Food Photo Calories (kcal) 415 Carbs (g) 60 Protein (g) 10 Fat (g) 15 …" at bounding box center [437, 320] width 875 height 640
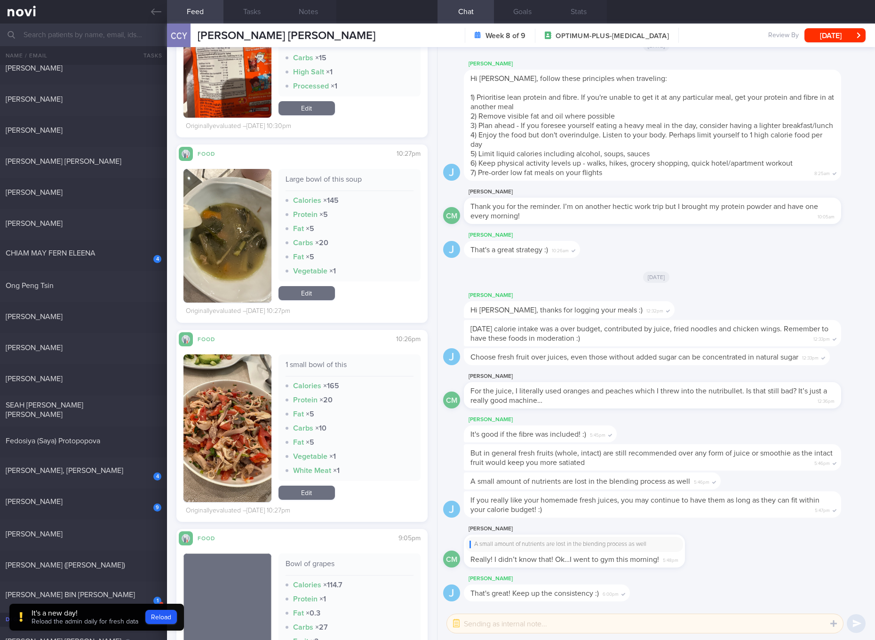
scroll to position [2293, 0]
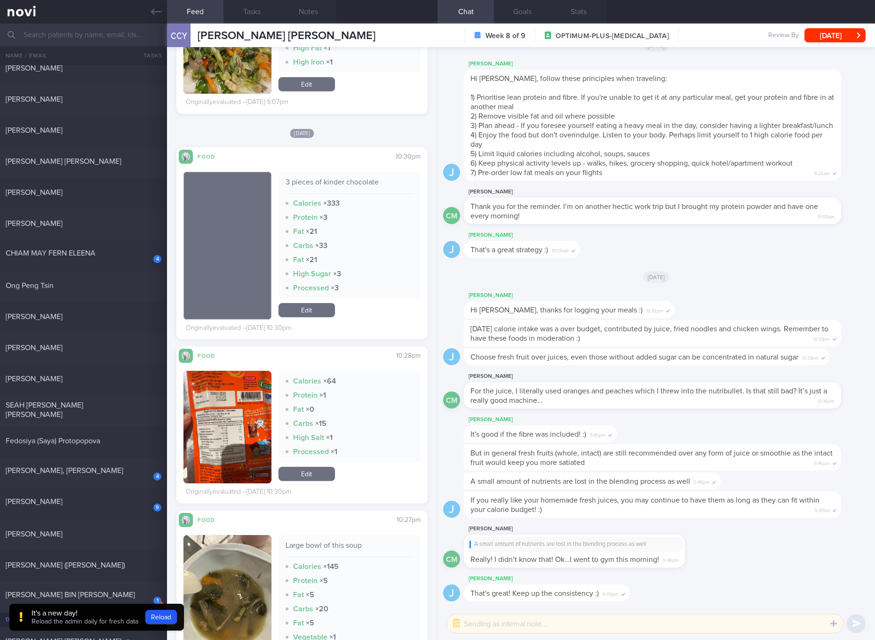
click at [205, 408] on button "button" at bounding box center [227, 427] width 88 height 112
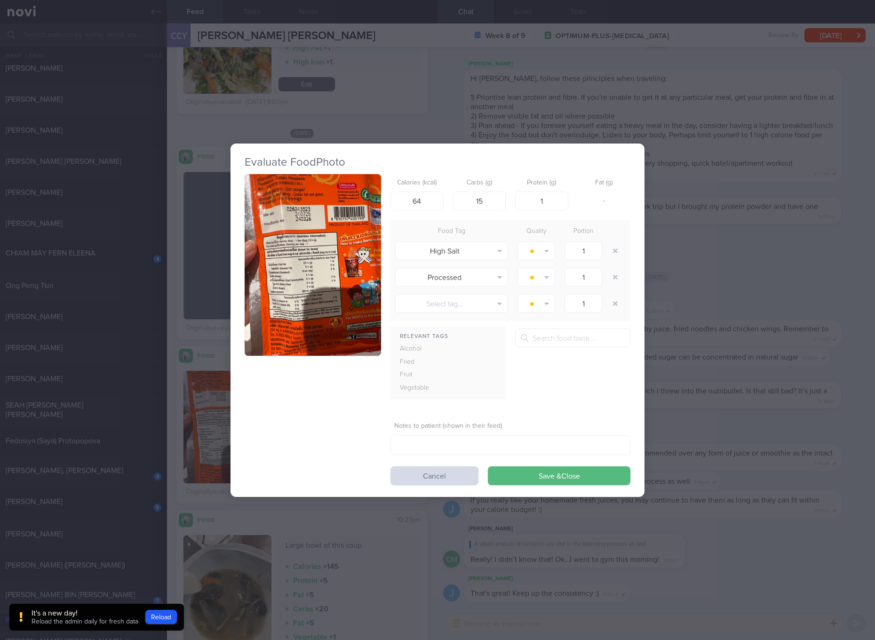
click at [305, 246] on button "button" at bounding box center [313, 265] width 136 height 182
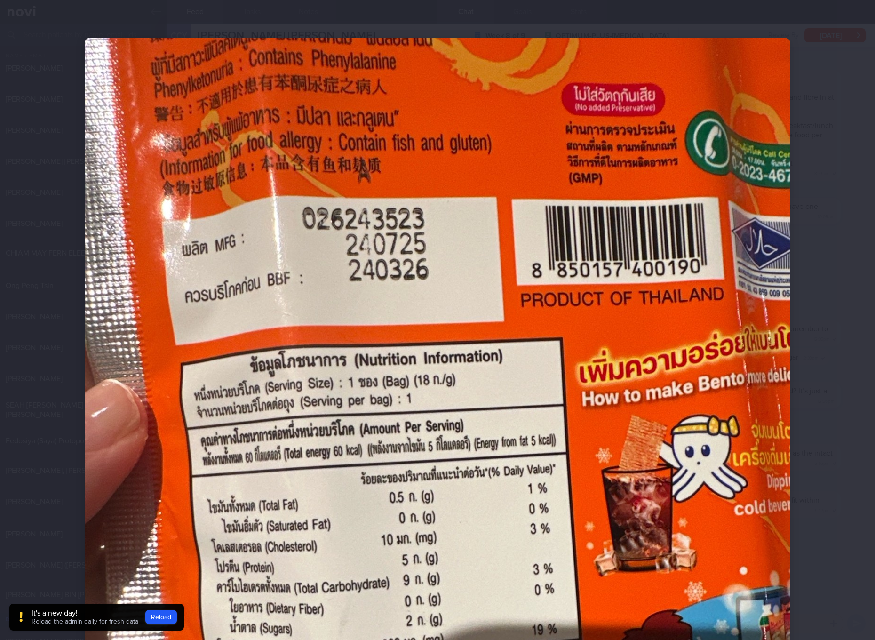
scroll to position [176, 0]
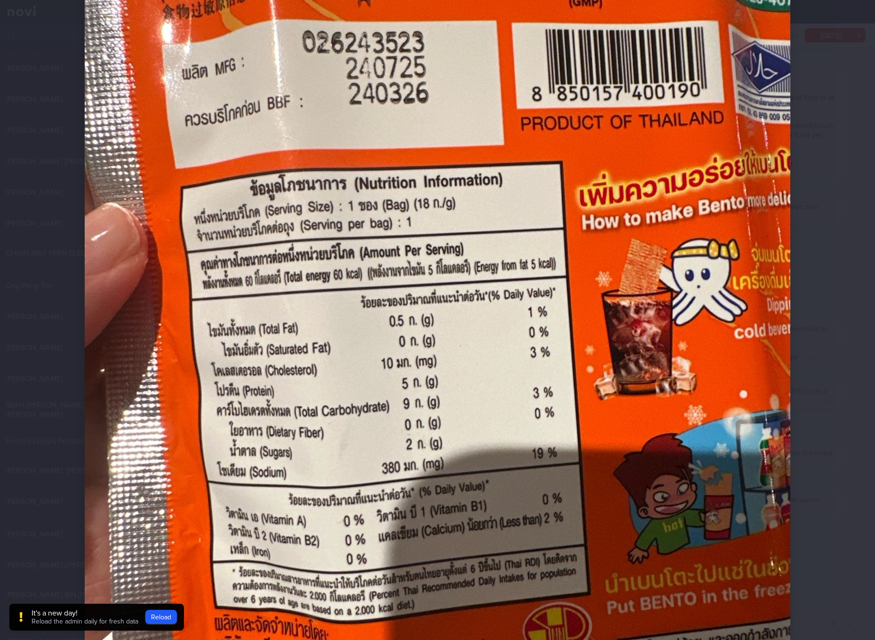
click at [499, 416] on img at bounding box center [438, 331] width 706 height 941
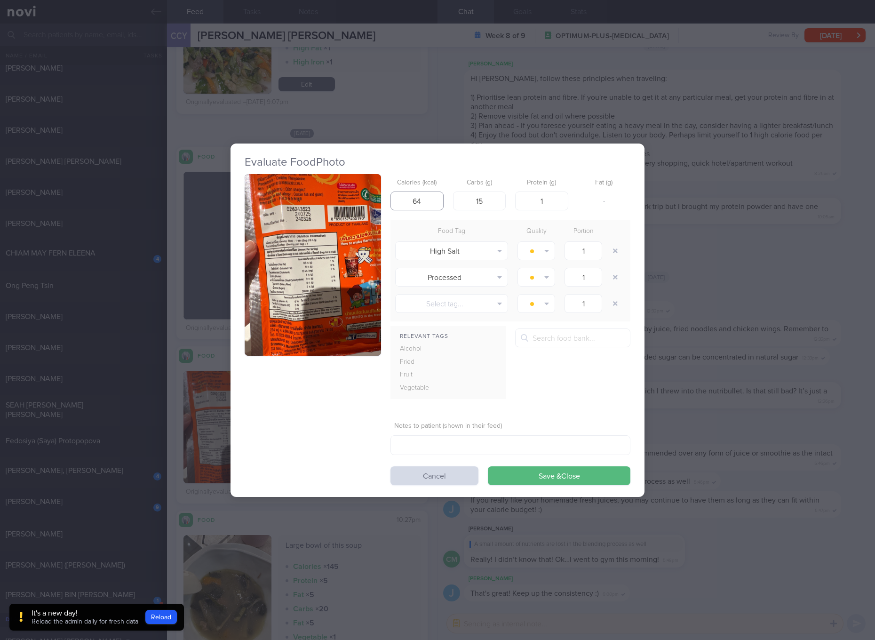
click at [429, 202] on input "64" at bounding box center [416, 200] width 53 height 19
type input "6"
type input "60"
type input "9"
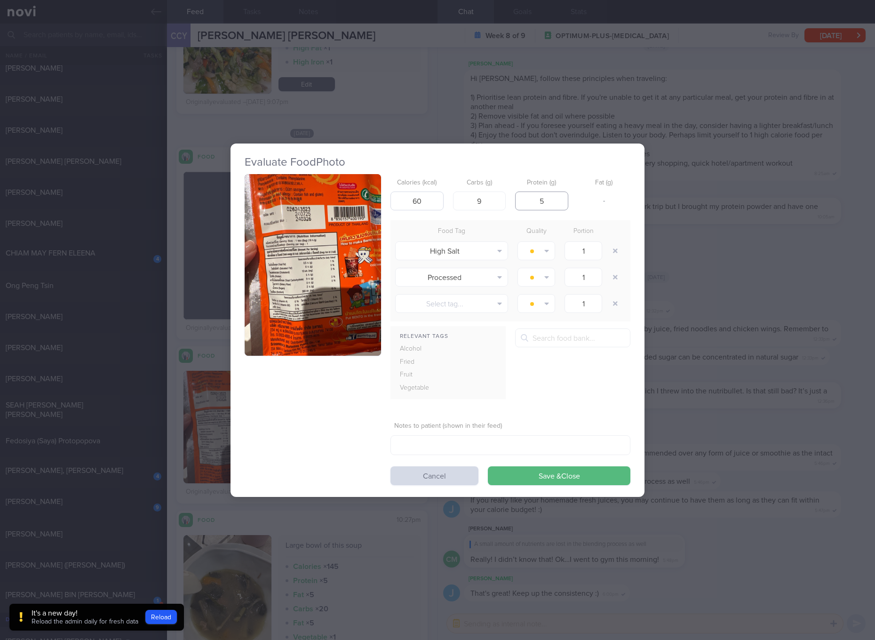
type input "5"
click at [488, 466] on button "Save & Close" at bounding box center [559, 475] width 143 height 19
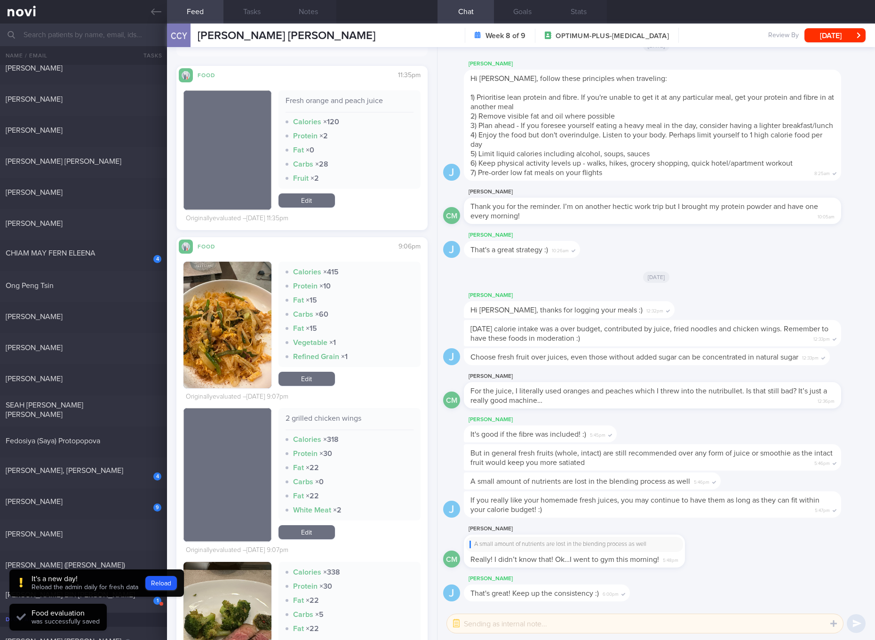
scroll to position [1411, 0]
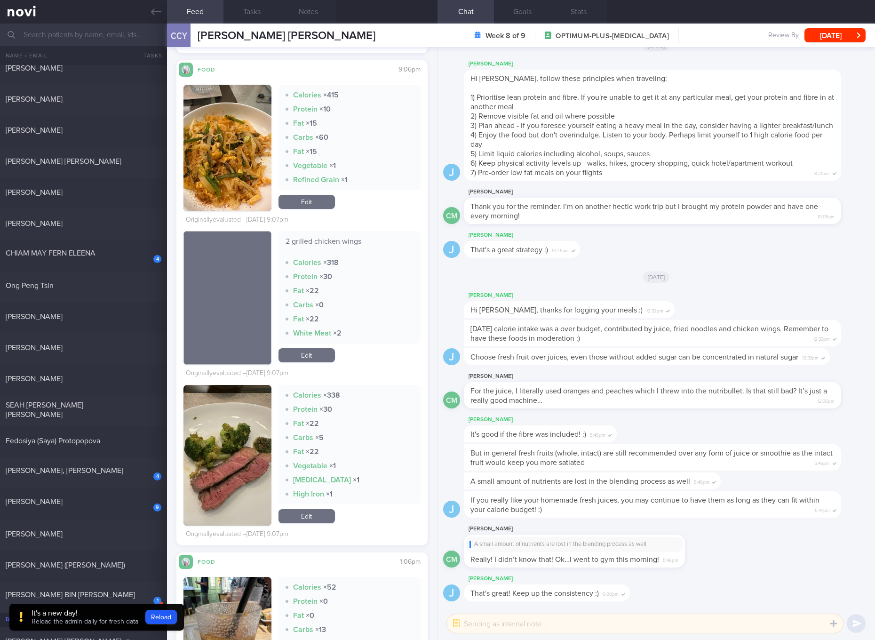
click at [248, 474] on img "button" at bounding box center [227, 455] width 88 height 141
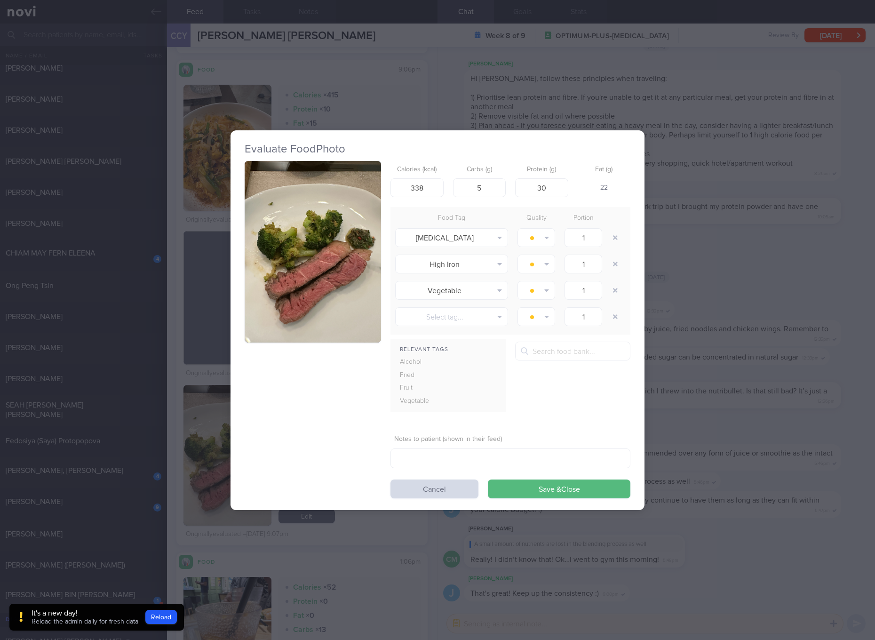
click at [291, 334] on img "button" at bounding box center [313, 252] width 136 height 182
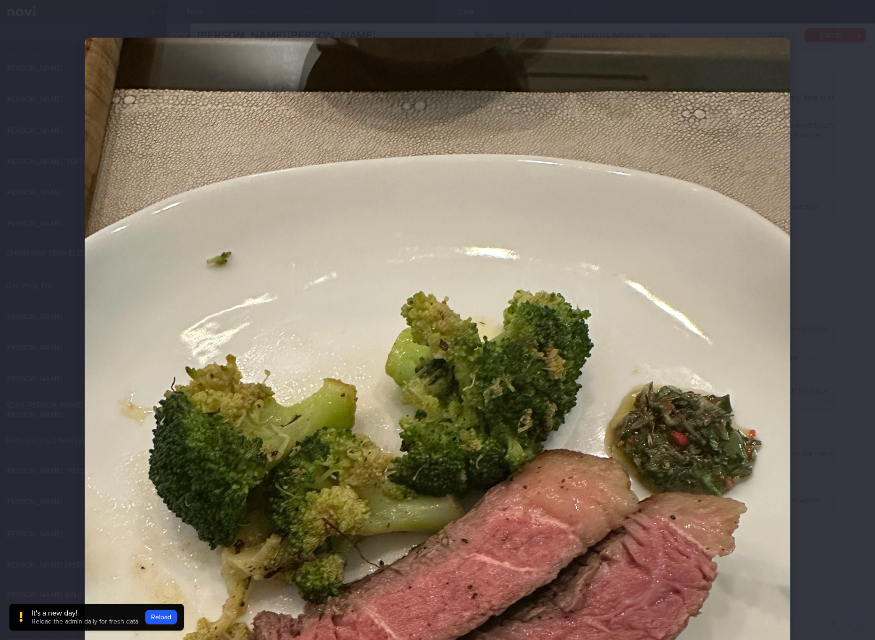
click at [323, 304] on img at bounding box center [438, 508] width 706 height 941
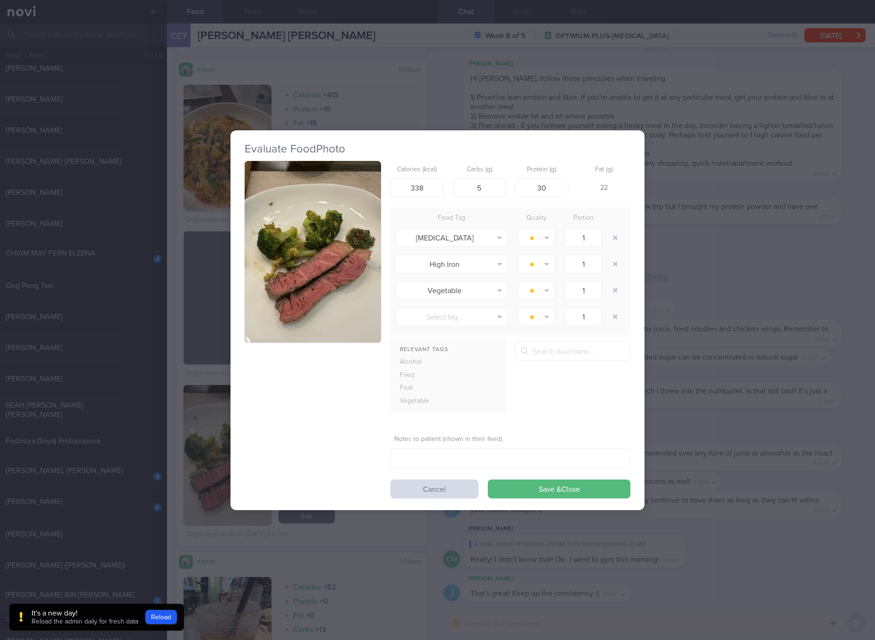
click at [323, 304] on button "button" at bounding box center [313, 252] width 136 height 182
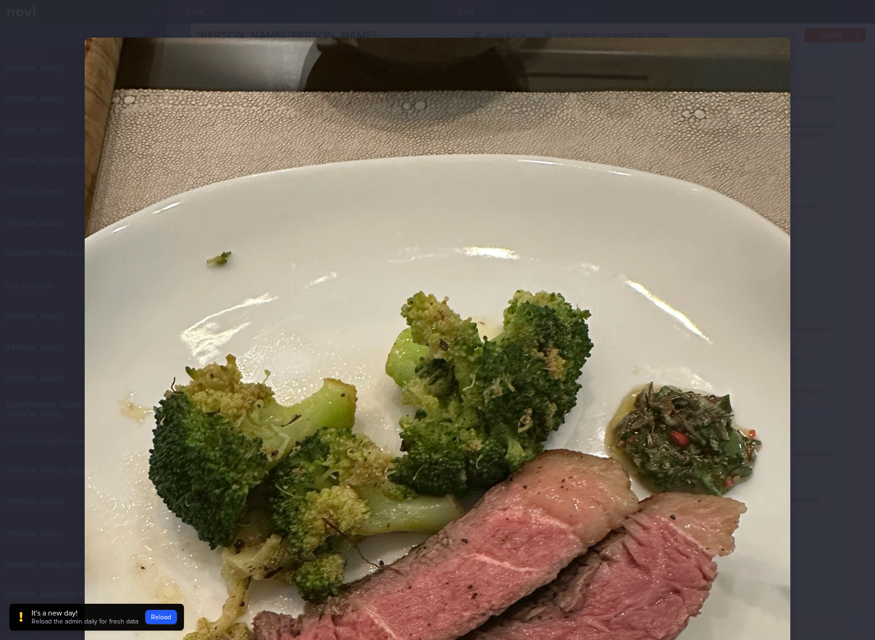
scroll to position [176, 0]
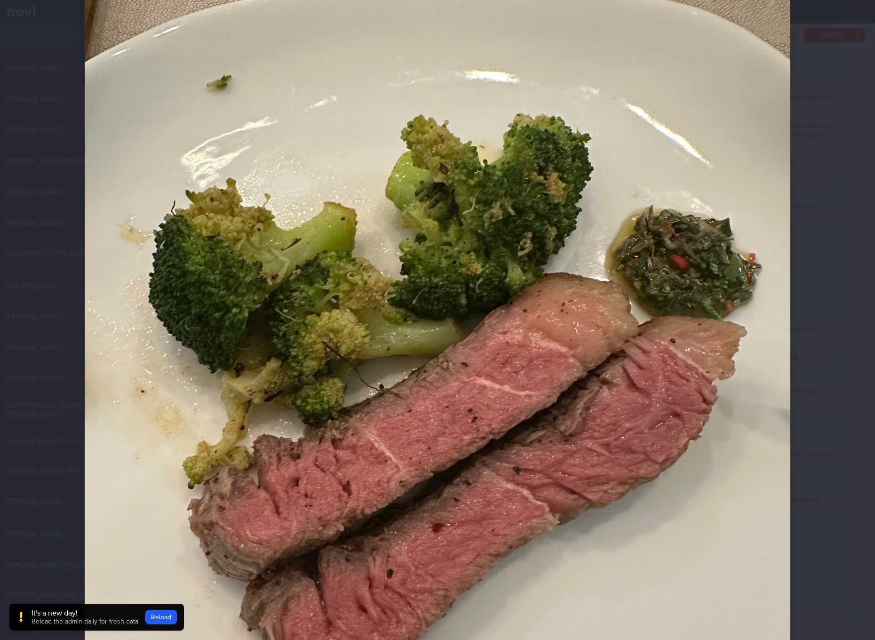
click at [323, 304] on img at bounding box center [438, 331] width 706 height 941
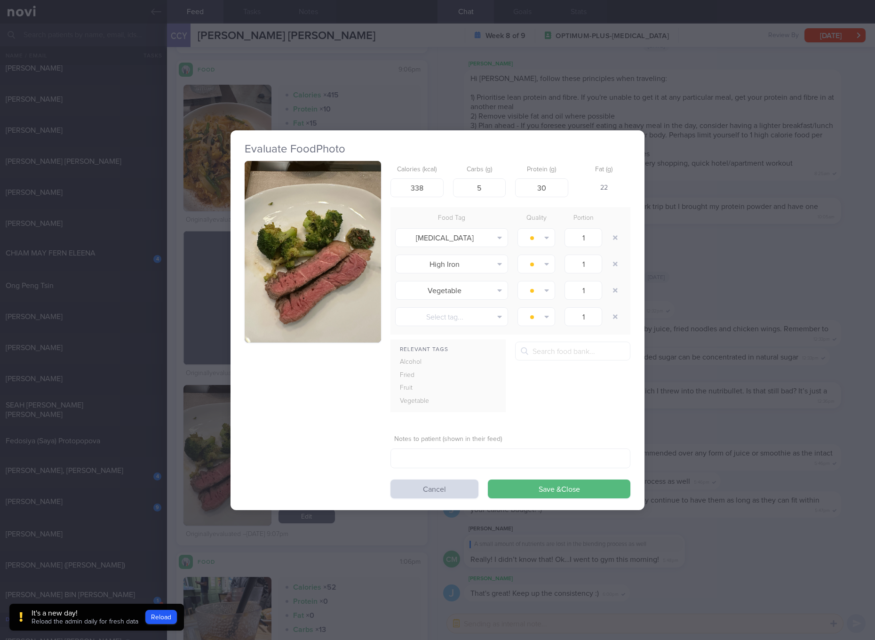
click at [760, 303] on div "Evaluate Food Photo Calories (kcal) 338 Carbs (g) 5 Protein (g) 30 Fat (g) 22 F…" at bounding box center [437, 320] width 875 height 640
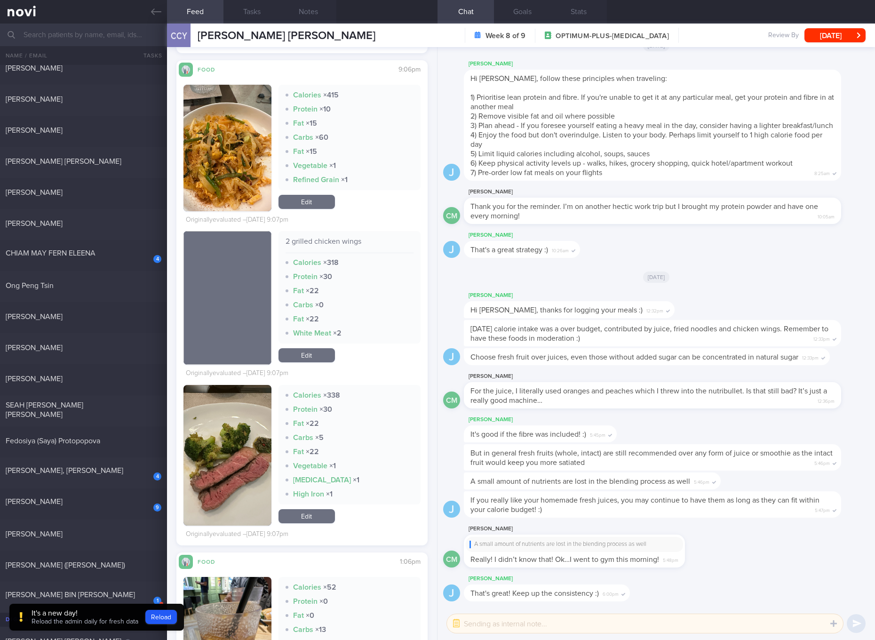
click at [236, 433] on button "button" at bounding box center [227, 455] width 88 height 141
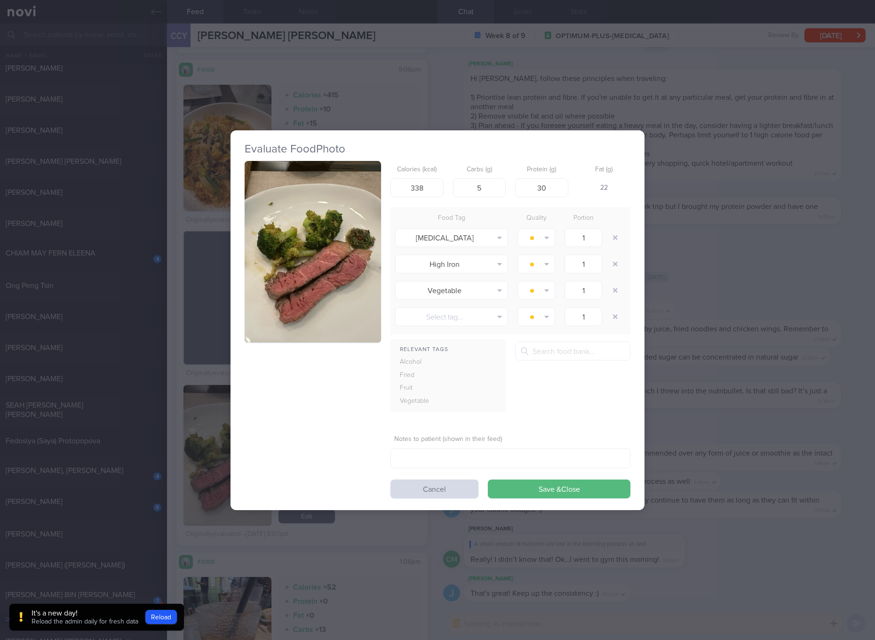
click at [275, 272] on button "button" at bounding box center [313, 252] width 136 height 182
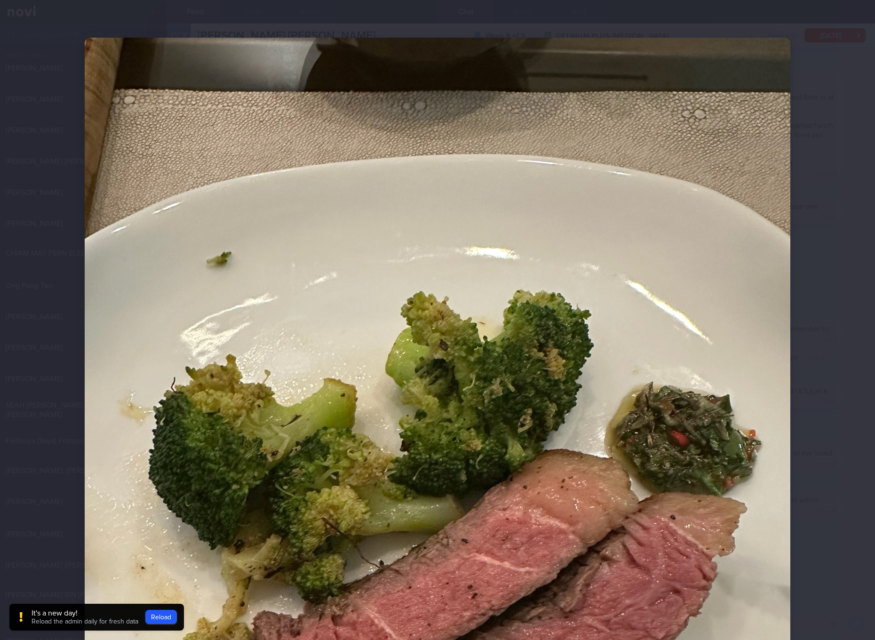
click at [586, 372] on img at bounding box center [438, 508] width 706 height 941
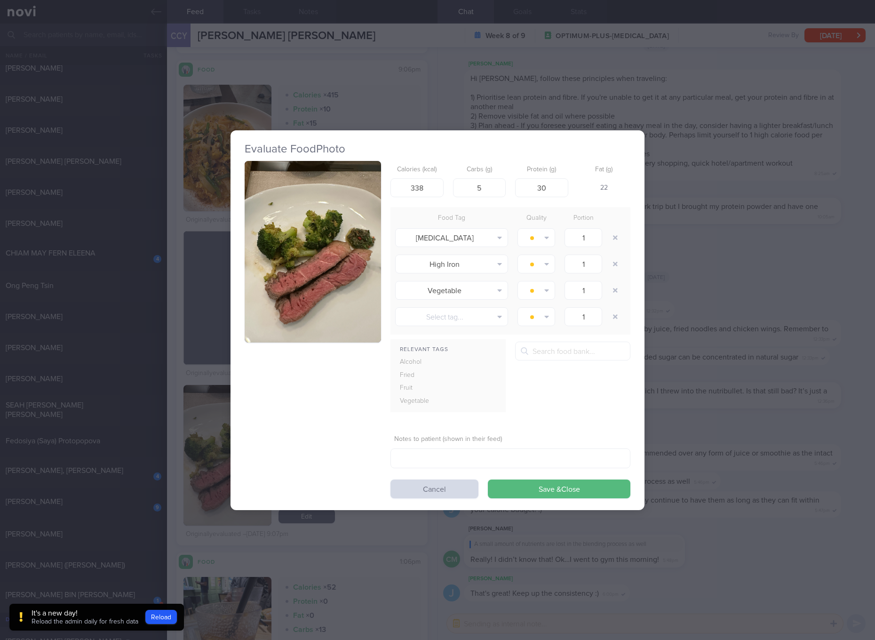
click at [698, 236] on div "Evaluate Food Photo Calories (kcal) 338 Carbs (g) 5 Protein (g) 30 Fat (g) 22 F…" at bounding box center [437, 320] width 875 height 640
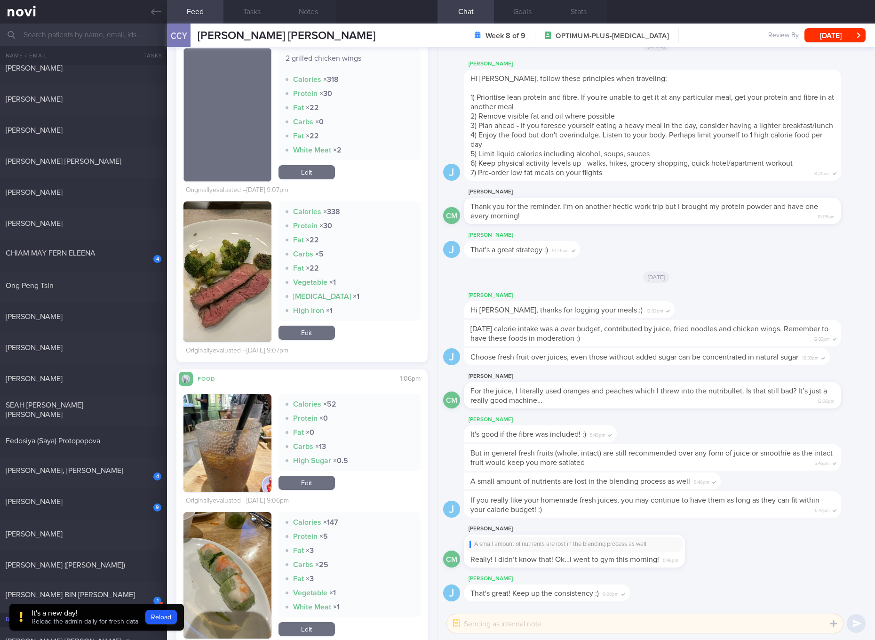
scroll to position [1411, 0]
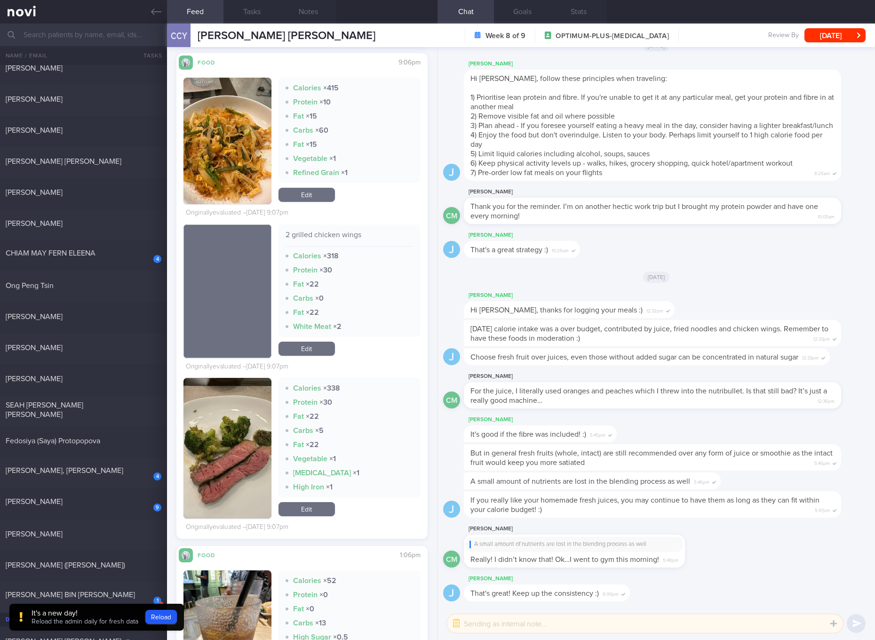
click at [307, 197] on link "Edit" at bounding box center [306, 195] width 56 height 14
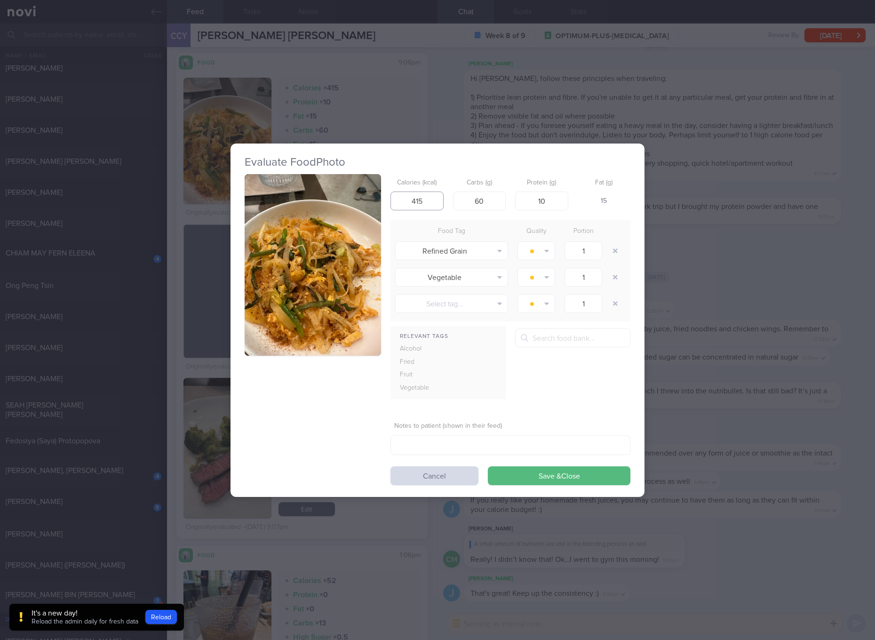
drag, startPoint x: 427, startPoint y: 202, endPoint x: 398, endPoint y: 198, distance: 28.9
click at [398, 198] on input "415" at bounding box center [416, 200] width 53 height 19
type input "245"
type input "36"
type input "0"
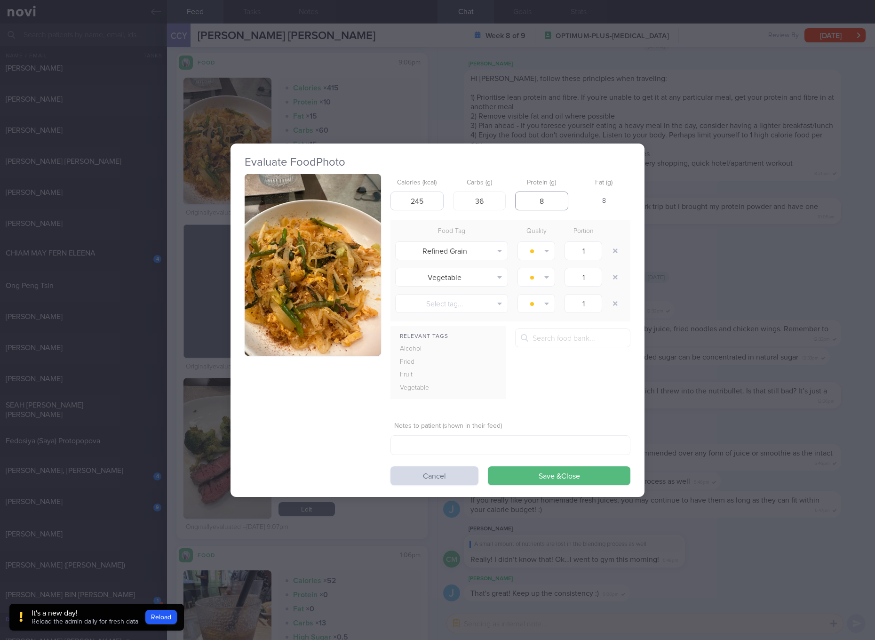
type input "8"
click at [488, 466] on button "Save & Close" at bounding box center [559, 475] width 143 height 19
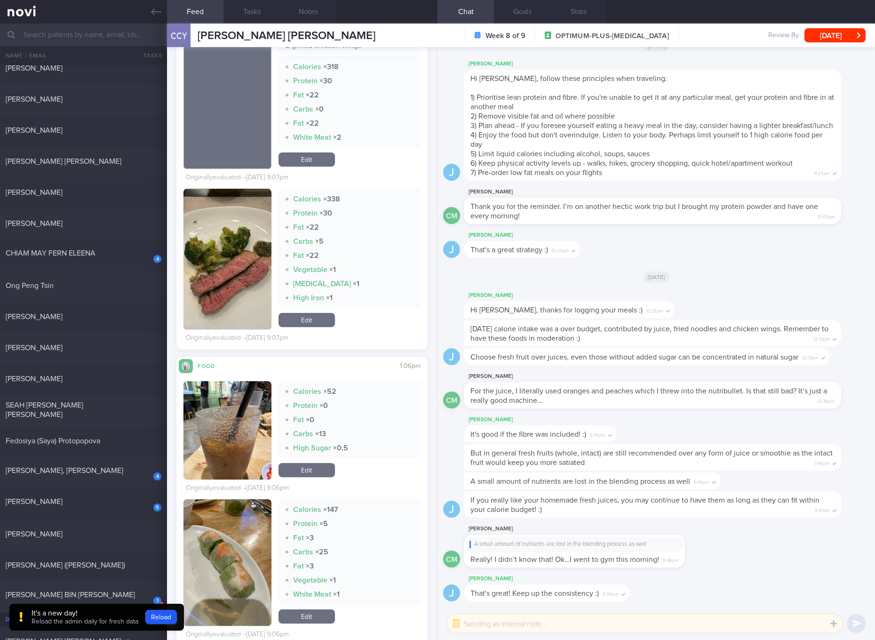
scroll to position [1594, 0]
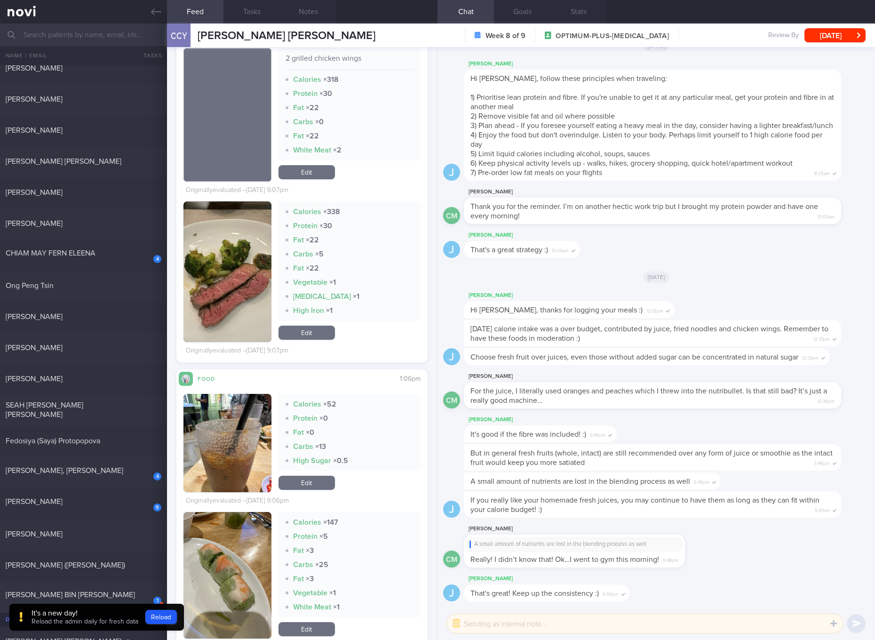
click at [309, 336] on link "Edit" at bounding box center [306, 332] width 56 height 14
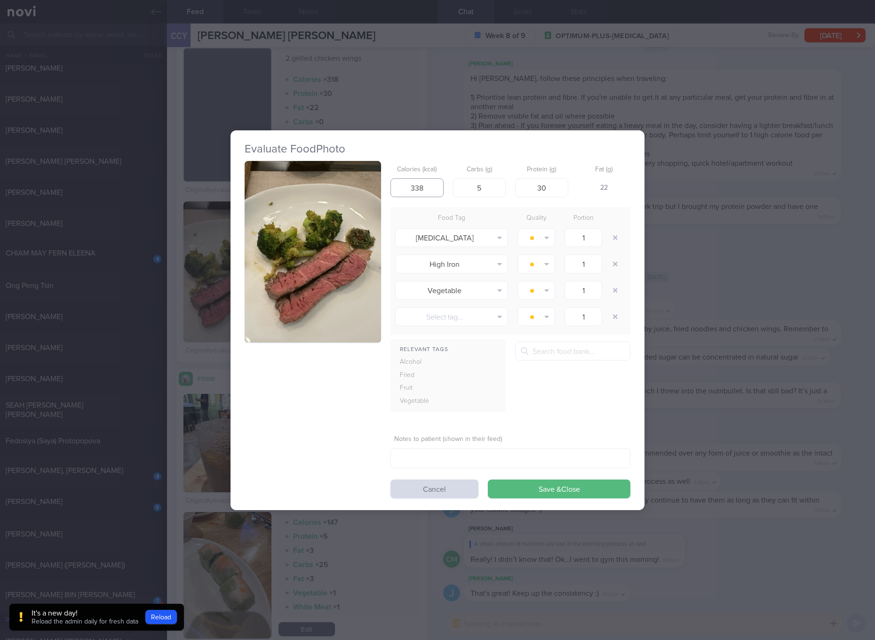
drag, startPoint x: 433, startPoint y: 184, endPoint x: 404, endPoint y: 183, distance: 29.2
click at [404, 183] on input "338" at bounding box center [416, 187] width 53 height 19
type input "328"
type input "6"
type input "33"
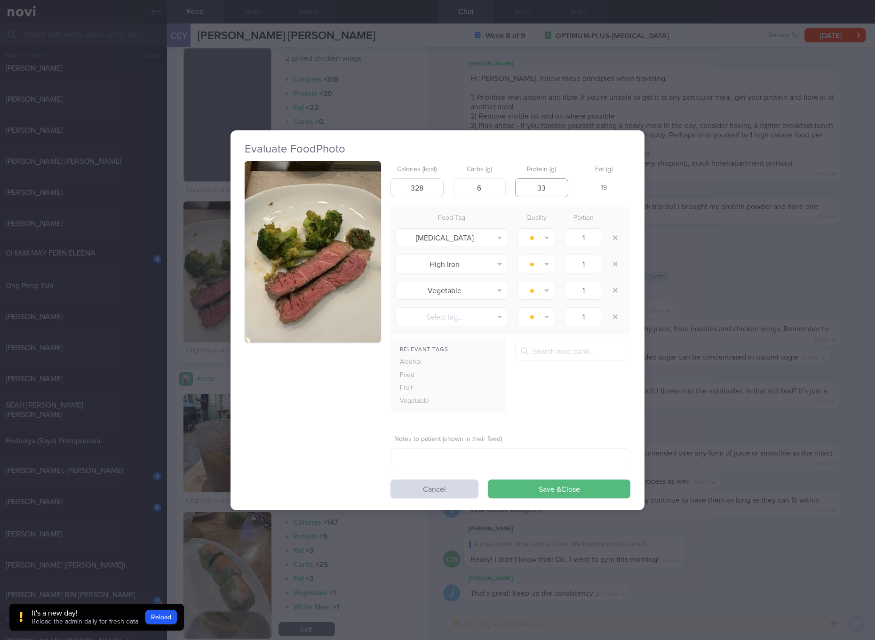
click at [488, 479] on button "Save & Close" at bounding box center [559, 488] width 143 height 19
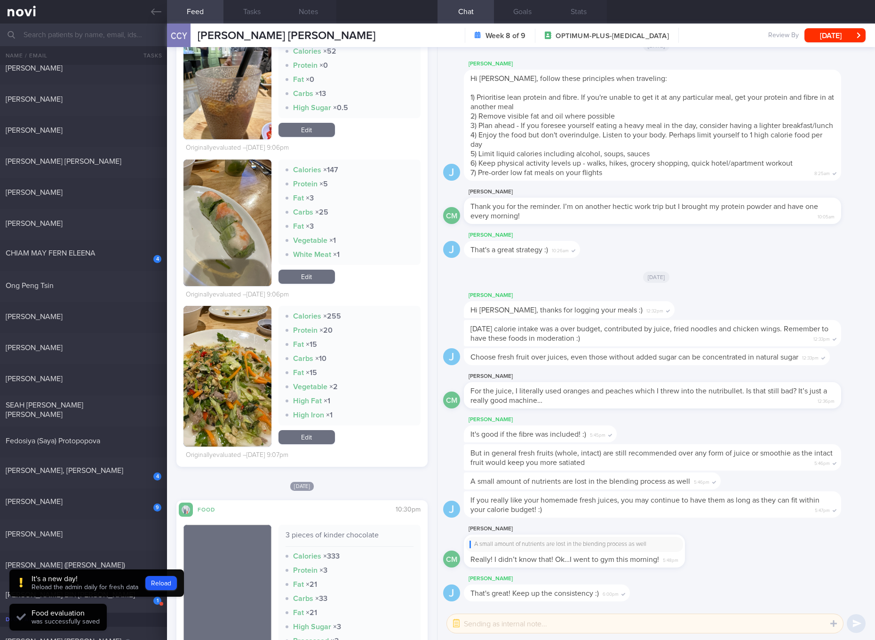
scroll to position [2124, 0]
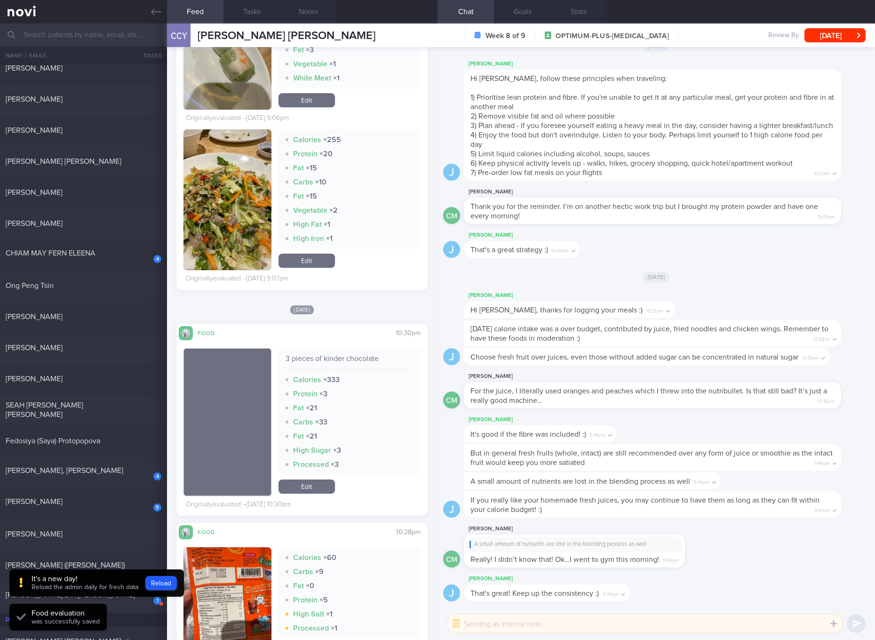
click at [334, 354] on div "3 pieces of kinder chocolate Calories × 333 Protein × 3 Fat × 21 Carbs × 33 Fat…" at bounding box center [349, 411] width 142 height 127
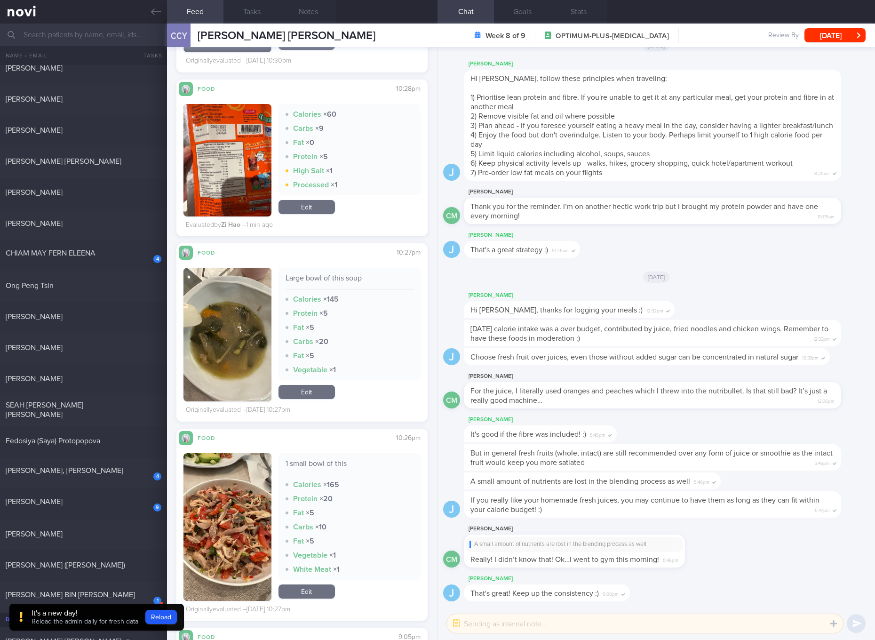
scroll to position [2653, 0]
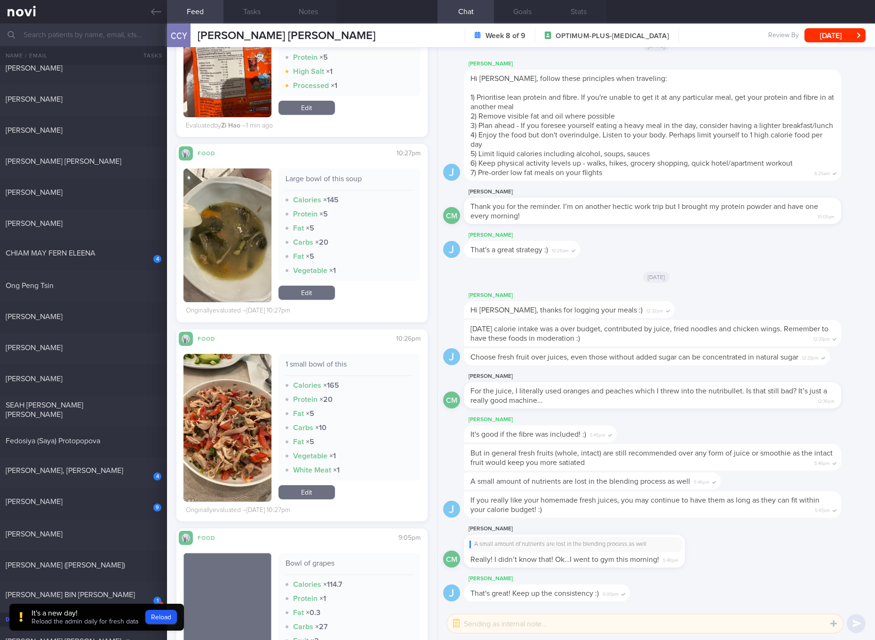
click at [234, 190] on img "button" at bounding box center [227, 235] width 88 height 134
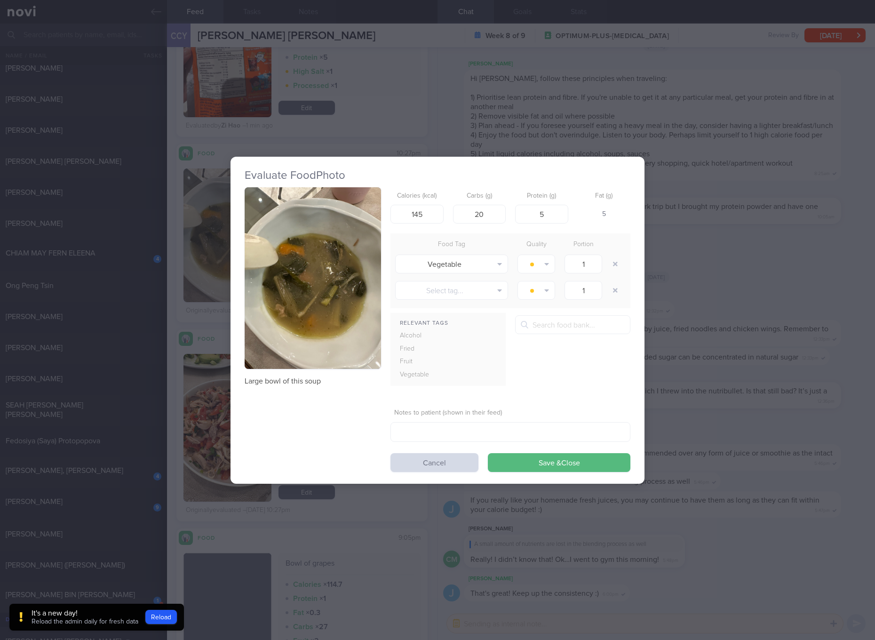
click at [337, 196] on img "button" at bounding box center [313, 278] width 136 height 182
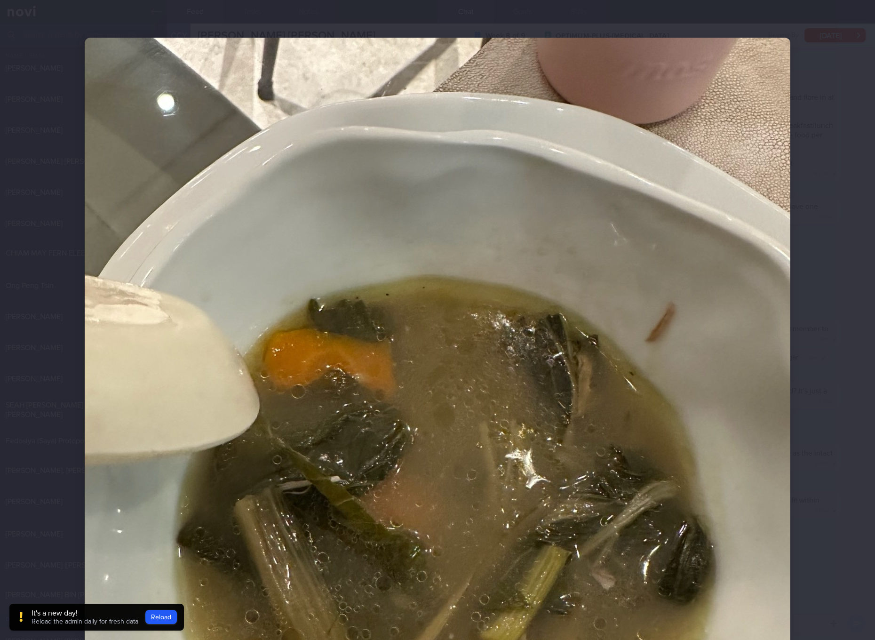
scroll to position [176, 0]
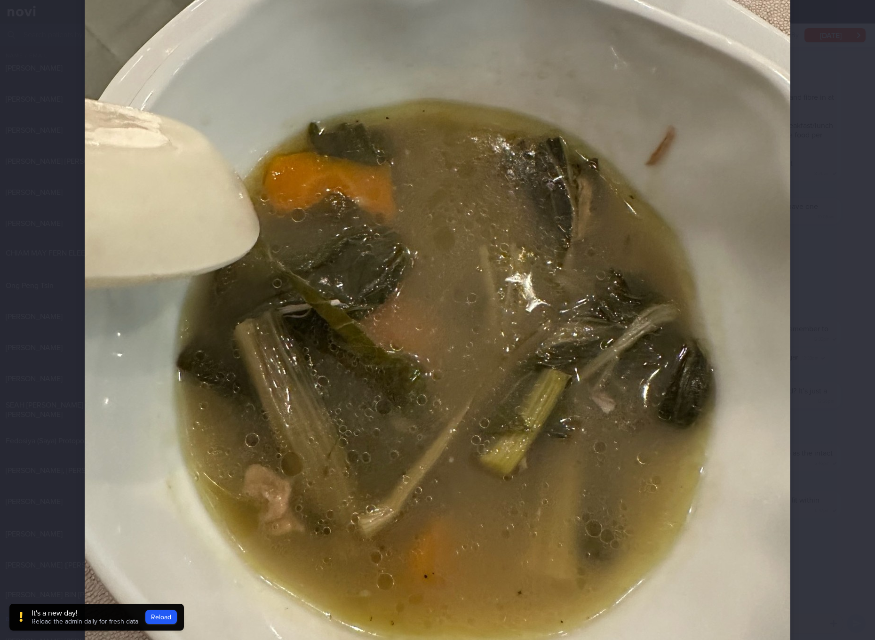
click at [639, 230] on img at bounding box center [438, 331] width 706 height 941
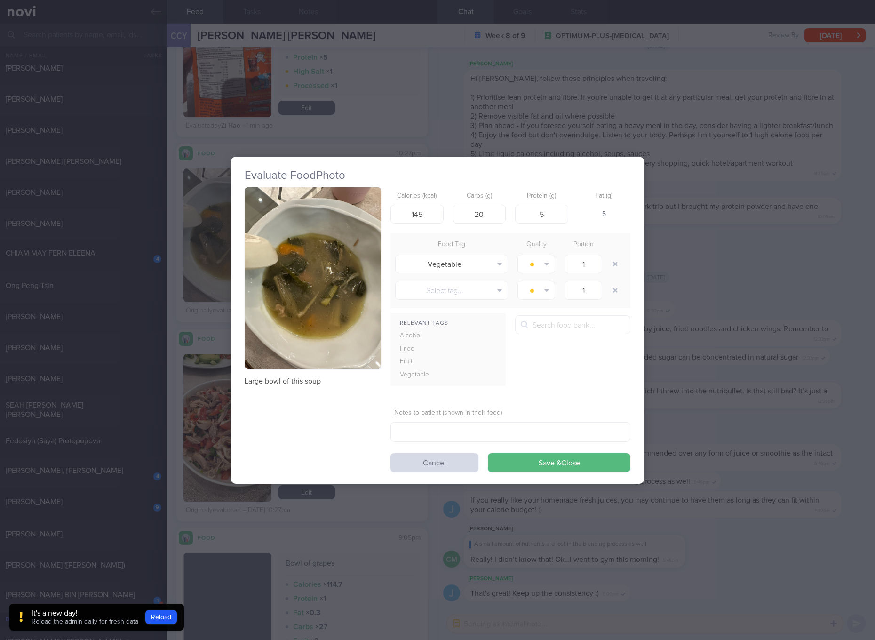
click at [737, 271] on div "Evaluate Food Photo Large bowl of this soup Calories (kcal) 145 Carbs (g) 20 Pr…" at bounding box center [437, 320] width 875 height 640
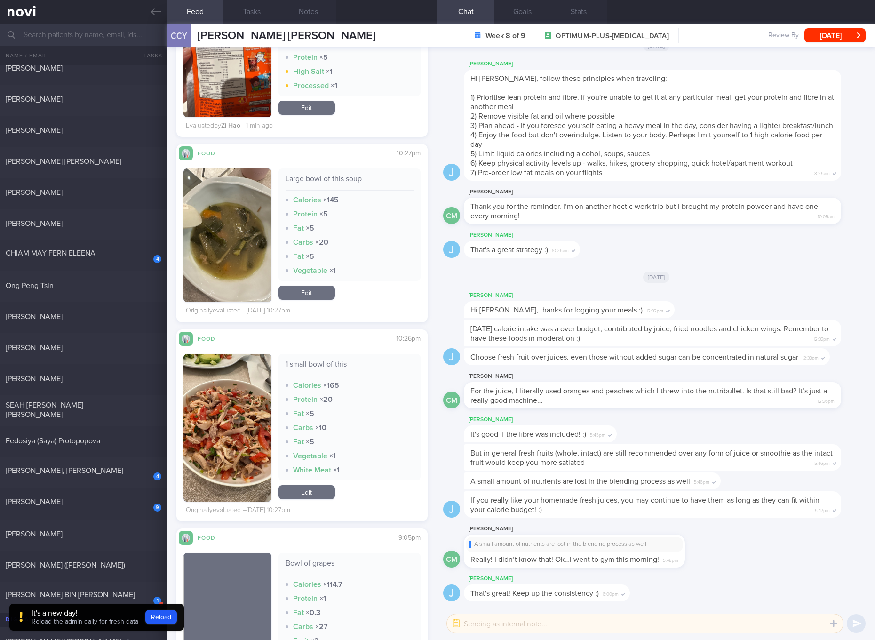
scroll to position [2829, 0]
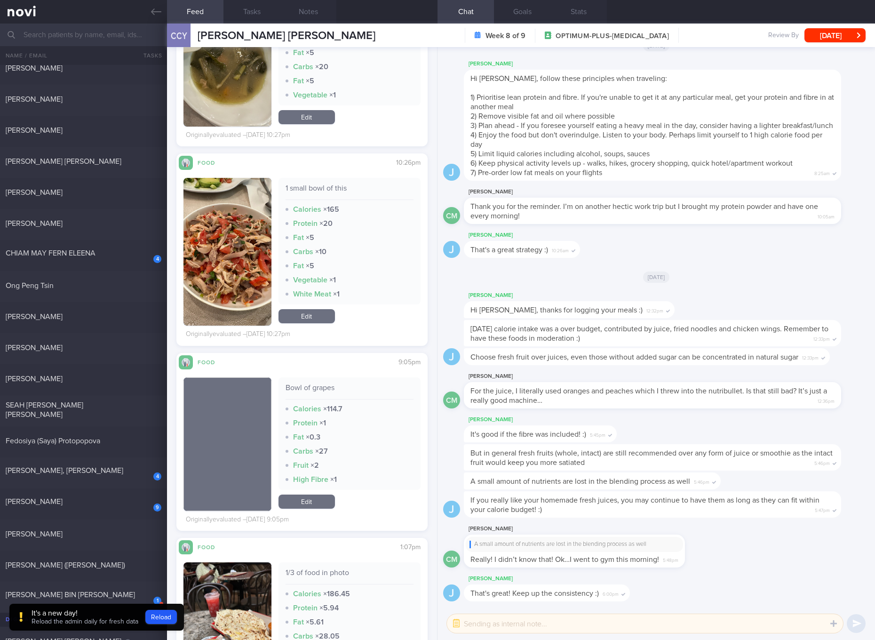
click at [233, 256] on button "button" at bounding box center [227, 252] width 88 height 148
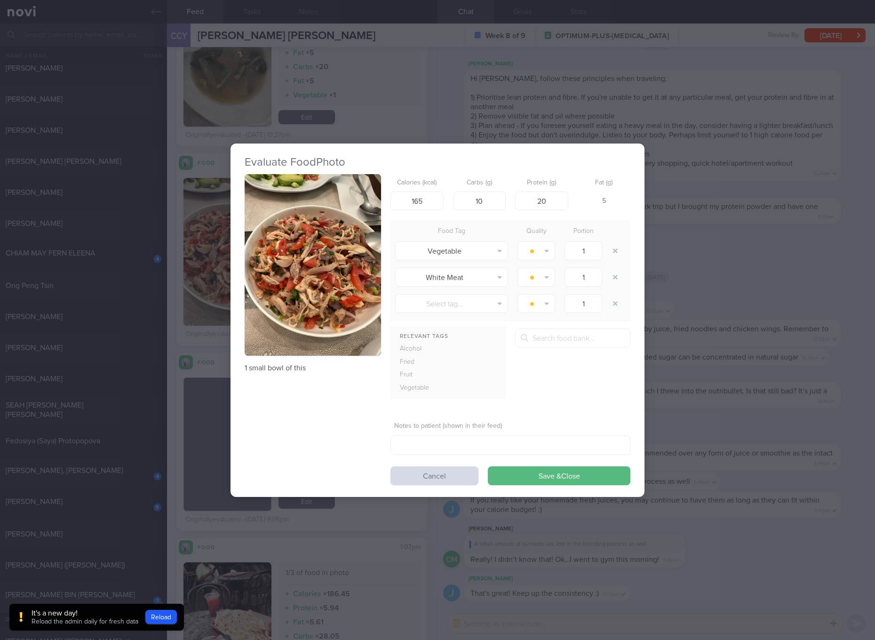
click at [312, 219] on img "button" at bounding box center [313, 265] width 136 height 182
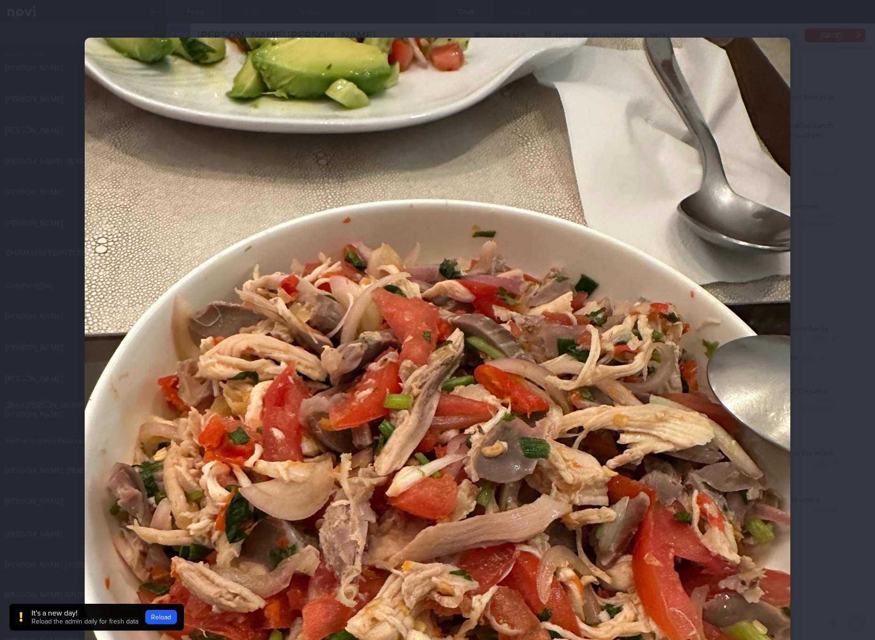
scroll to position [176, 0]
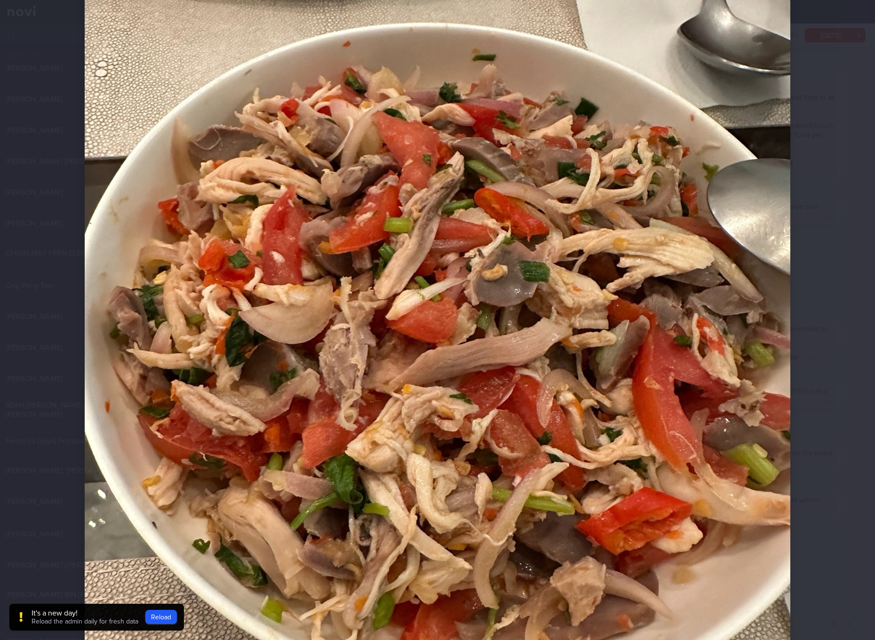
click at [500, 231] on img at bounding box center [438, 331] width 706 height 941
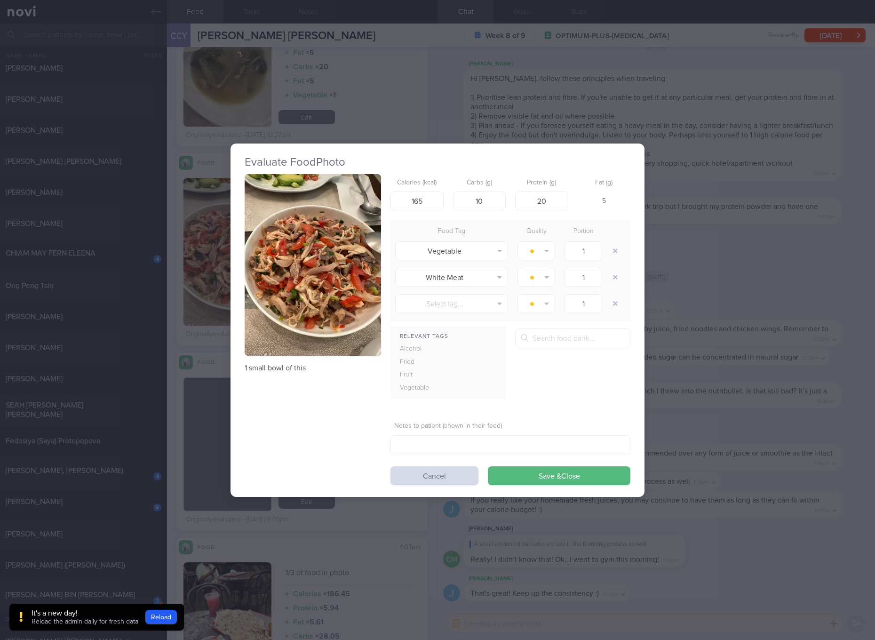
click at [770, 233] on div "Evaluate Food Photo 1 small bowl of this Calories (kcal) 165 Carbs (g) 10 Prote…" at bounding box center [437, 320] width 875 height 640
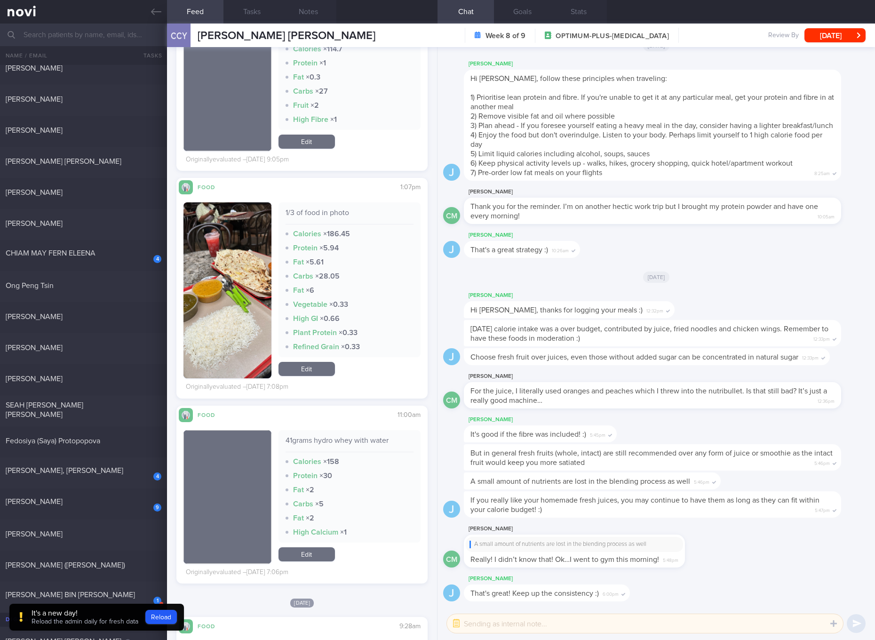
scroll to position [3005, 0]
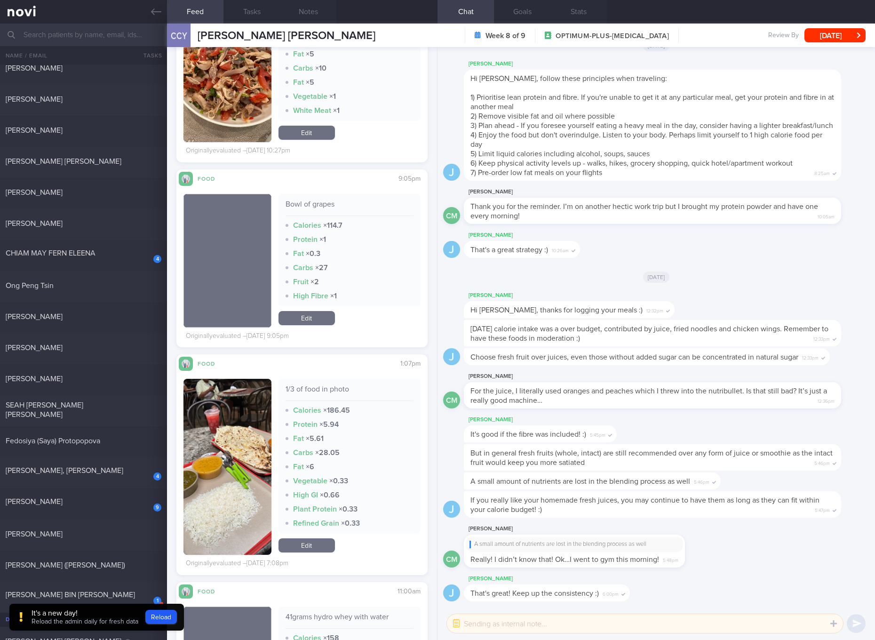
click at [323, 206] on div "Bowl of grapes" at bounding box center [349, 207] width 128 height 16
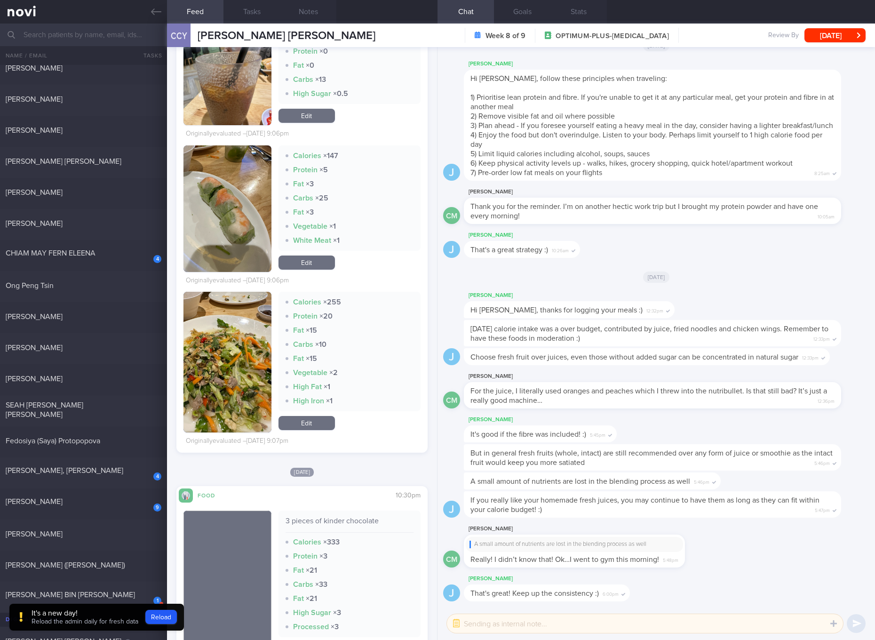
scroll to position [2131, 0]
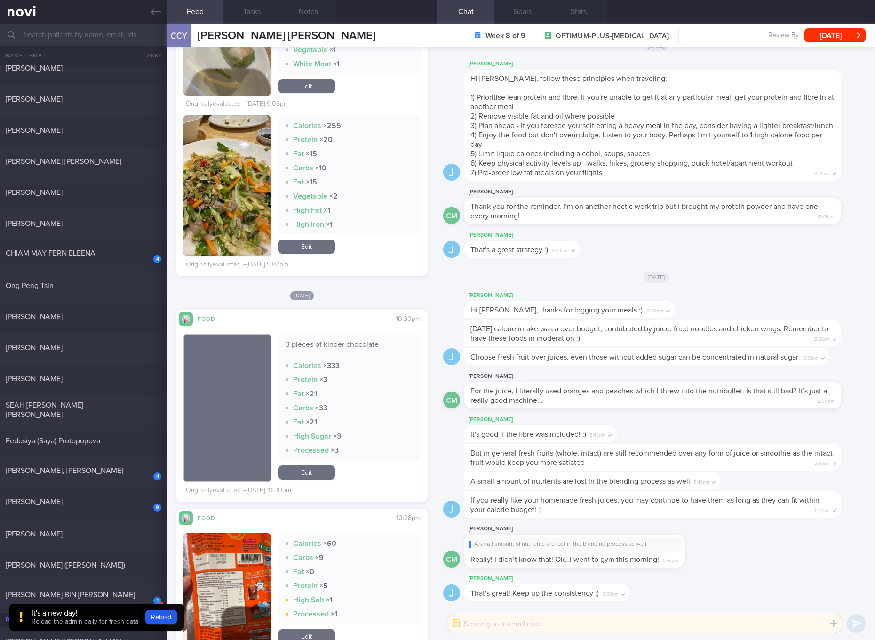
click at [311, 476] on link "Edit" at bounding box center [306, 472] width 56 height 14
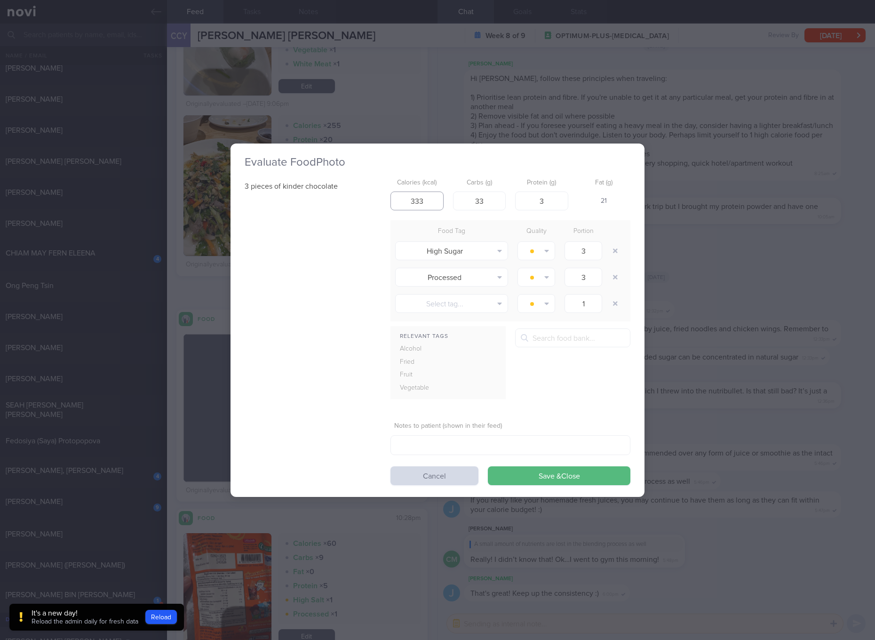
drag, startPoint x: 426, startPoint y: 207, endPoint x: 397, endPoint y: 206, distance: 28.7
click at [397, 206] on input "333" at bounding box center [416, 200] width 53 height 19
type input "213"
type input "21"
click at [488, 466] on button "Save & Close" at bounding box center [559, 475] width 143 height 19
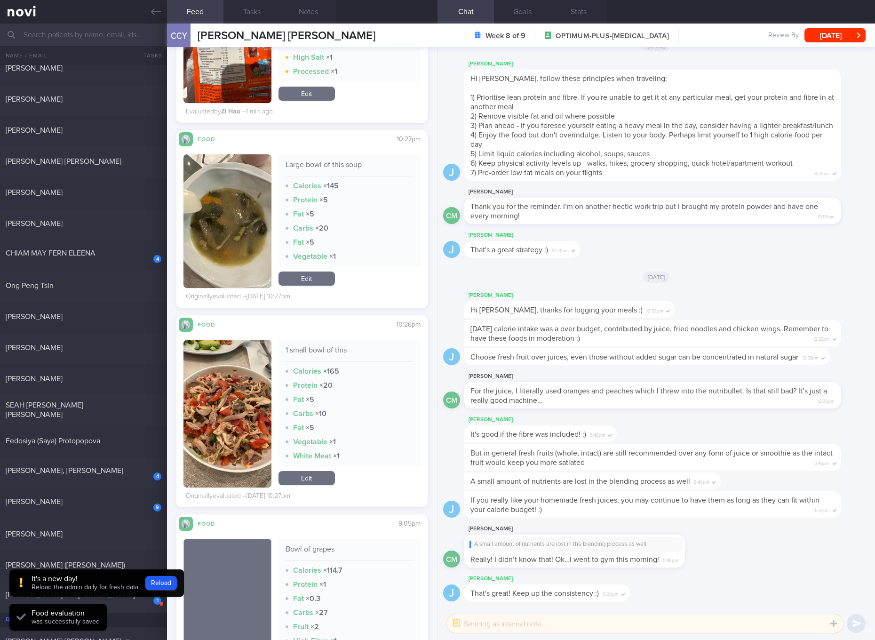
scroll to position [2836, 0]
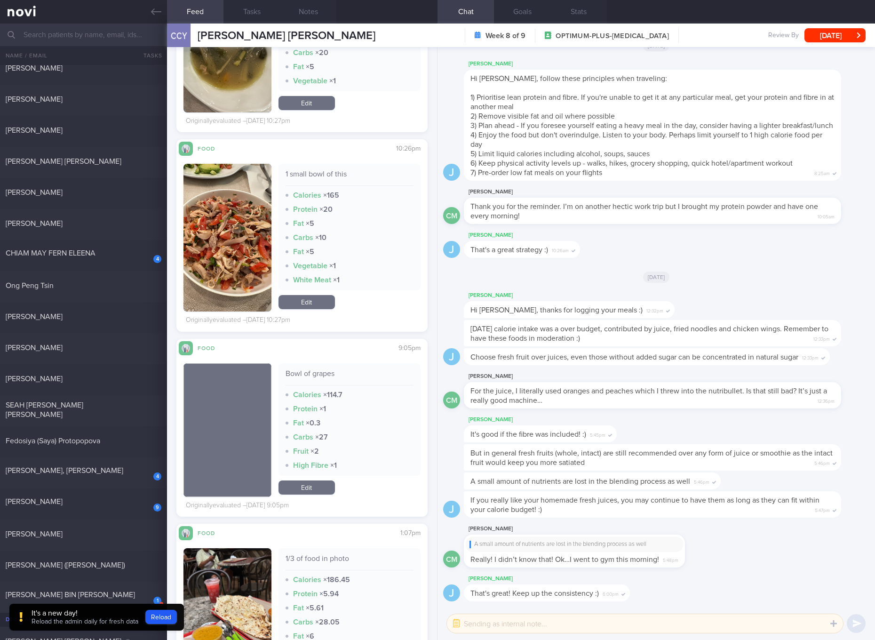
click at [317, 492] on link "Edit" at bounding box center [306, 487] width 56 height 14
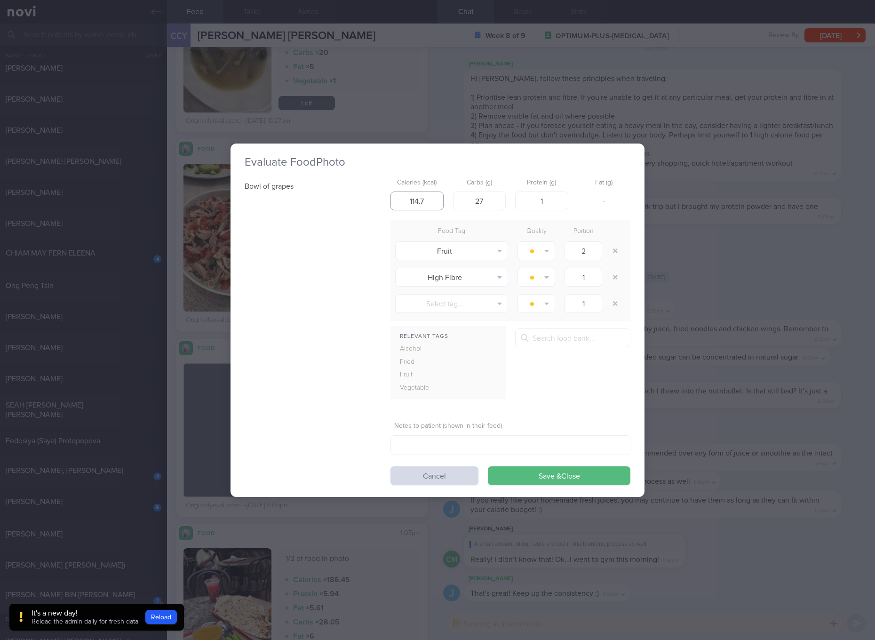
drag, startPoint x: 429, startPoint y: 203, endPoint x: 407, endPoint y: 203, distance: 22.1
click at [407, 203] on input "114.7" at bounding box center [416, 200] width 53 height 19
type input "104"
type input "27"
click at [488, 466] on button "Save & Close" at bounding box center [559, 475] width 143 height 19
